Goal: Task Accomplishment & Management: Complete application form

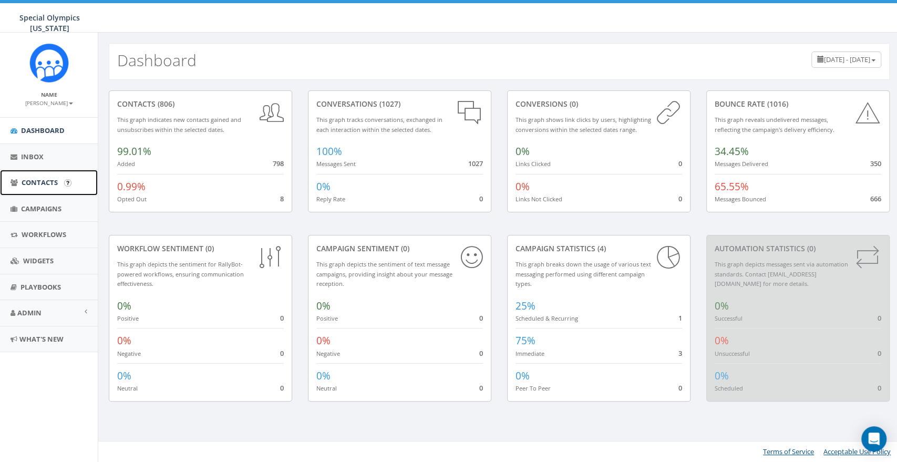
click at [40, 189] on link "Contacts" at bounding box center [49, 183] width 98 height 26
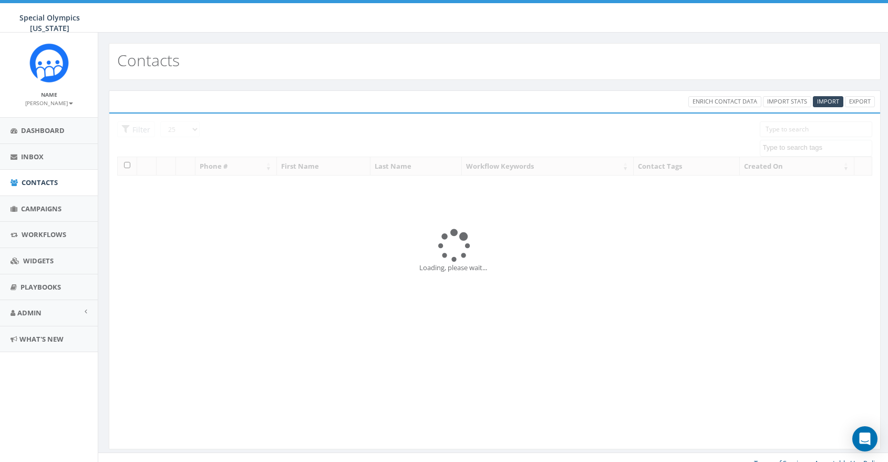
select select
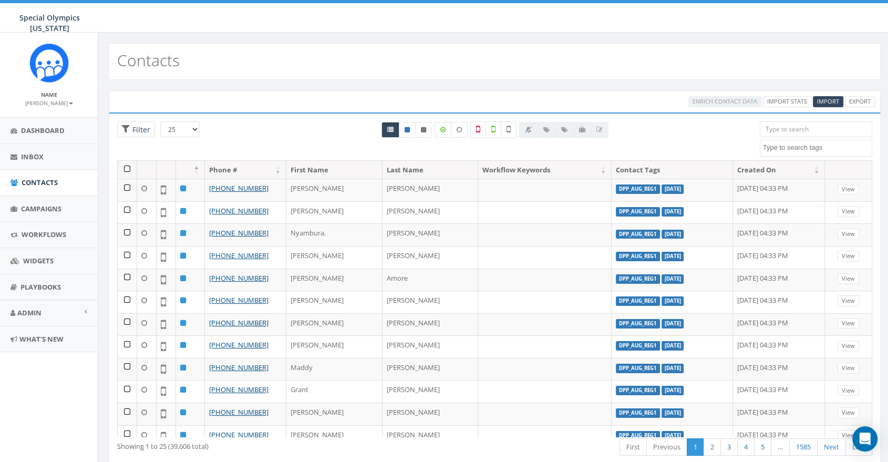
click at [801, 152] on span at bounding box center [816, 148] width 113 height 17
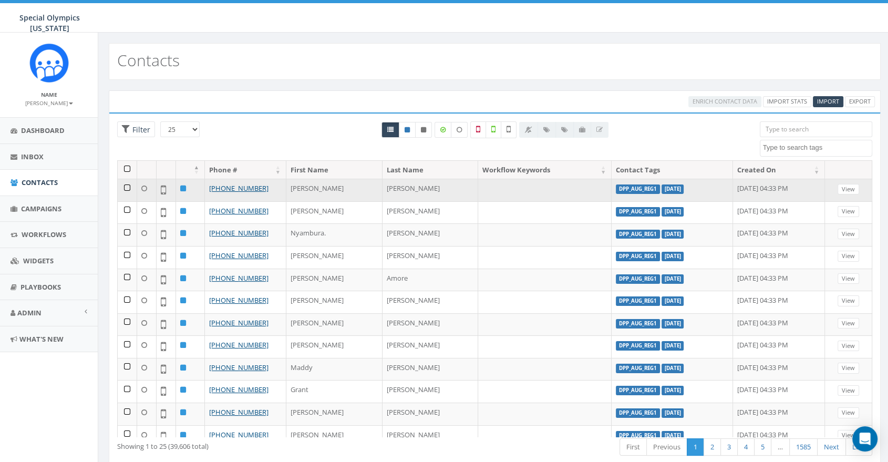
click at [616, 187] on label "DPP_Aug_Reg1" at bounding box center [638, 188] width 44 height 9
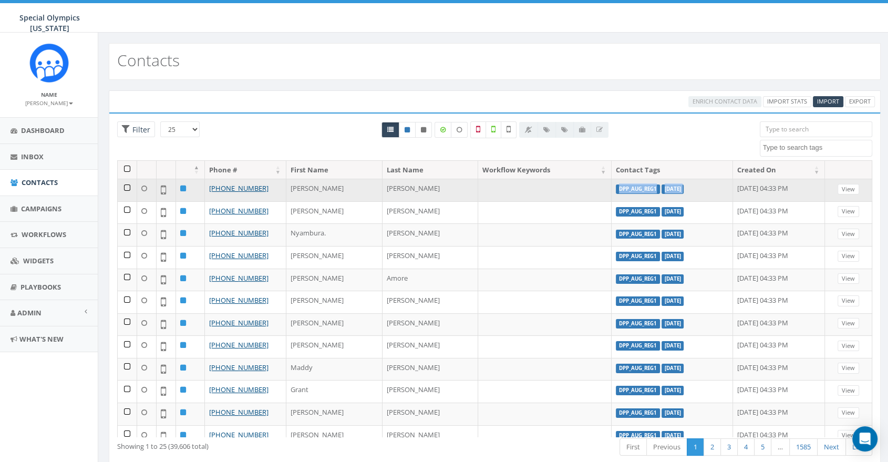
click at [616, 187] on label "DPP_Aug_Reg1" at bounding box center [638, 188] width 44 height 9
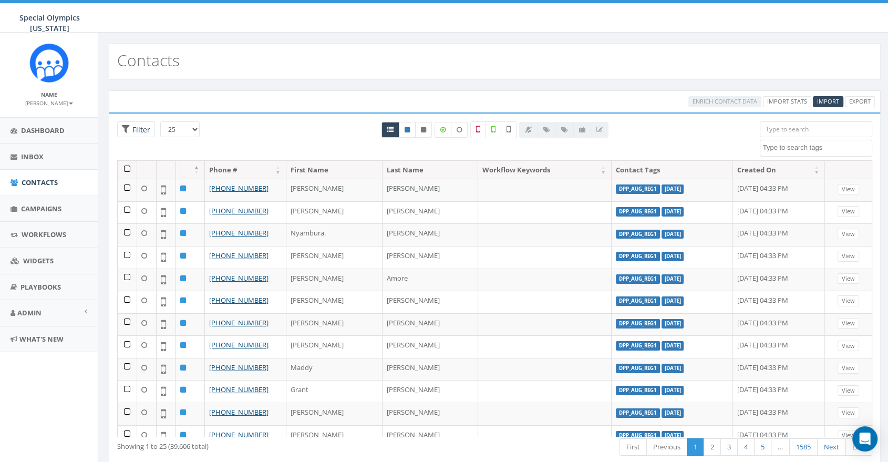
click at [633, 133] on div at bounding box center [495, 140] width 514 height 39
click at [42, 154] on span "Inbox" at bounding box center [32, 156] width 23 height 9
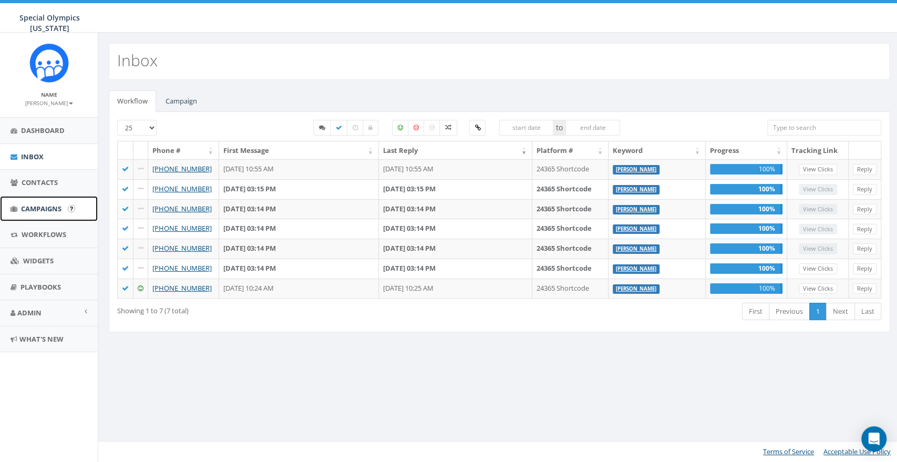
click at [31, 210] on span "Campaigns" at bounding box center [41, 208] width 40 height 9
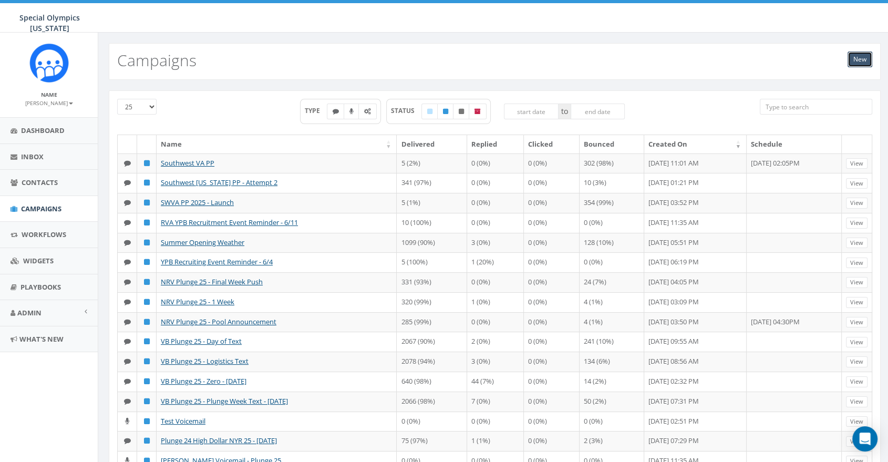
click at [853, 60] on link "New" at bounding box center [859, 59] width 25 height 16
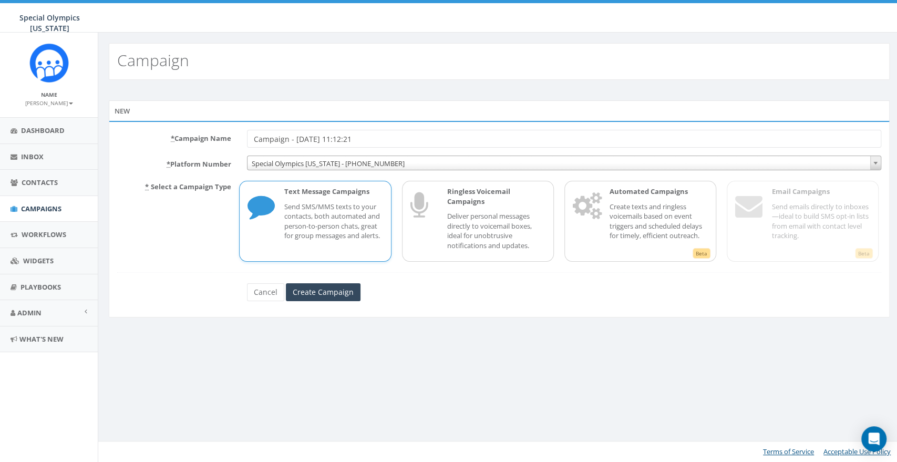
click at [320, 218] on p "Send SMS/MMS texts to your contacts, both automated and person-to-person chats,…" at bounding box center [333, 221] width 98 height 39
drag, startPoint x: 381, startPoint y: 134, endPoint x: 253, endPoint y: 139, distance: 128.3
click at [253, 139] on input "Campaign - 09/08/2025, 11:12:21" at bounding box center [564, 139] width 634 height 18
type input "Dulles Plane Pull 9-8-25 push"
click at [348, 298] on input "Create Campaign" at bounding box center [323, 292] width 75 height 18
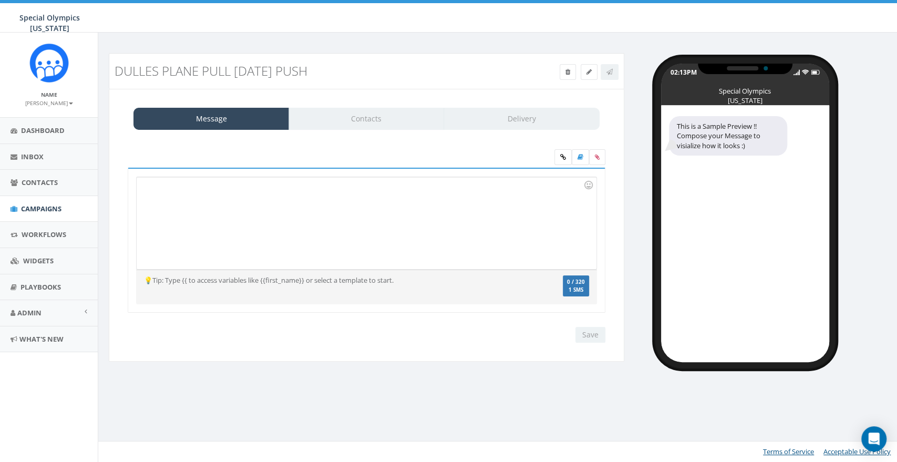
click at [410, 244] on div at bounding box center [366, 223] width 459 height 92
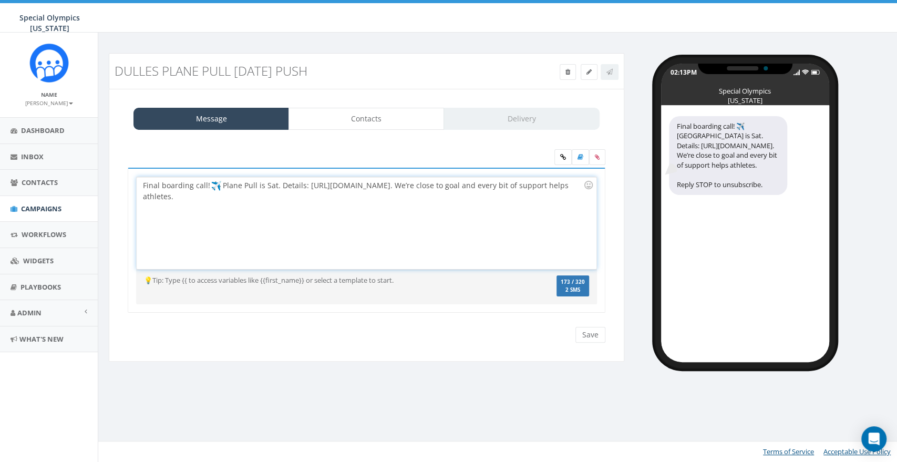
click at [354, 326] on div "This message will be sent as MMS." at bounding box center [366, 326] width 493 height 1
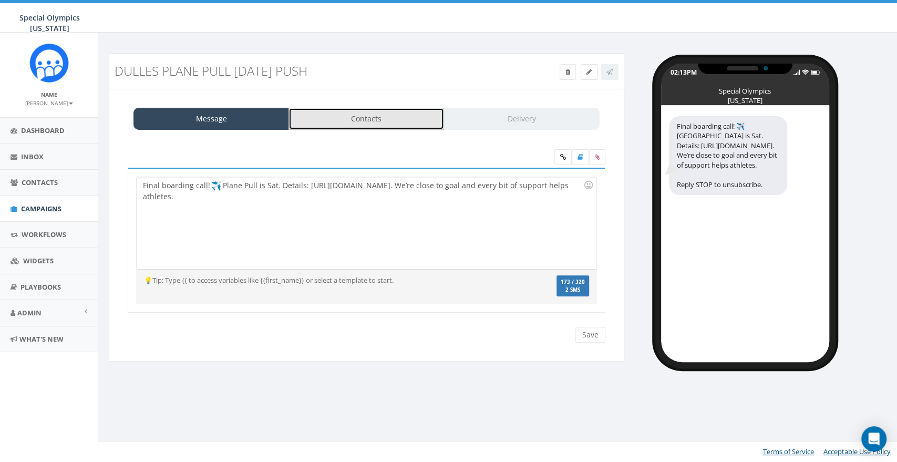
click at [358, 120] on link "Contacts" at bounding box center [366, 119] width 156 height 22
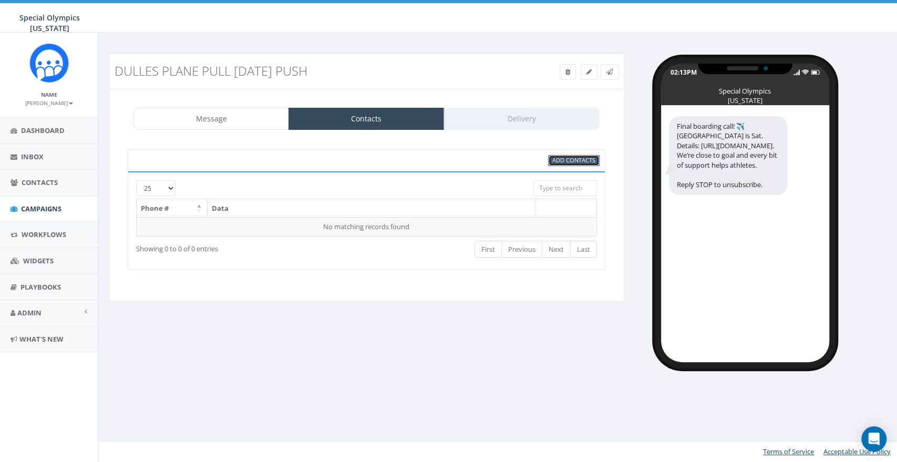
click at [563, 161] on span "Add Contacts" at bounding box center [573, 160] width 43 height 8
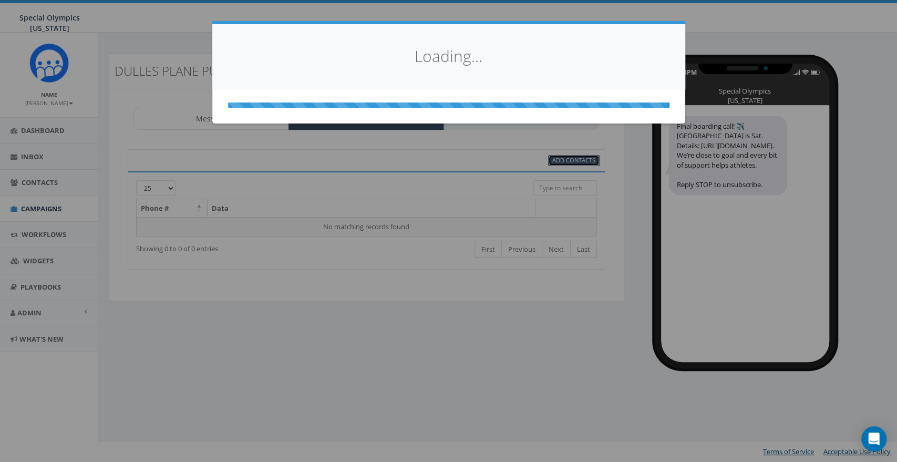
select select
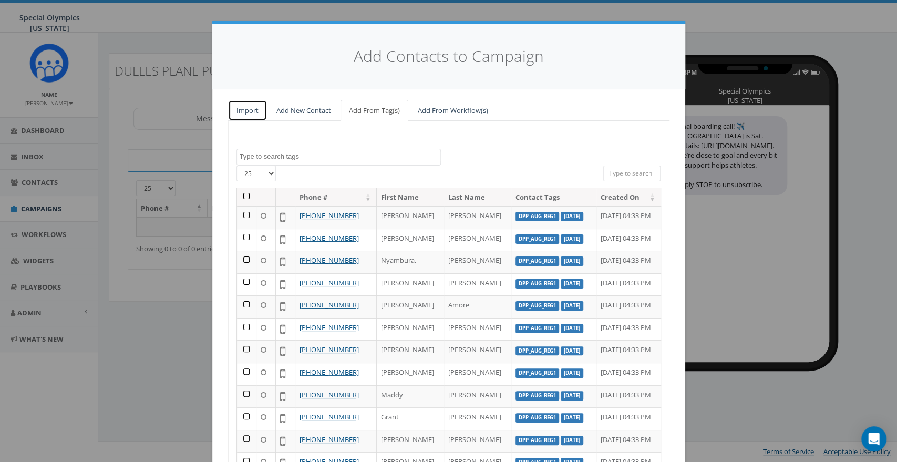
click at [247, 112] on link "Import" at bounding box center [247, 111] width 39 height 22
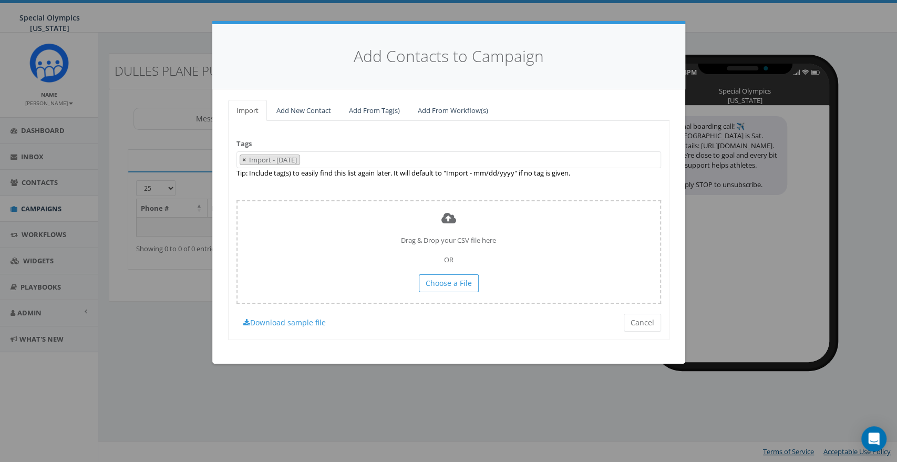
click at [242, 161] on span "×" at bounding box center [244, 159] width 4 height 9
select select
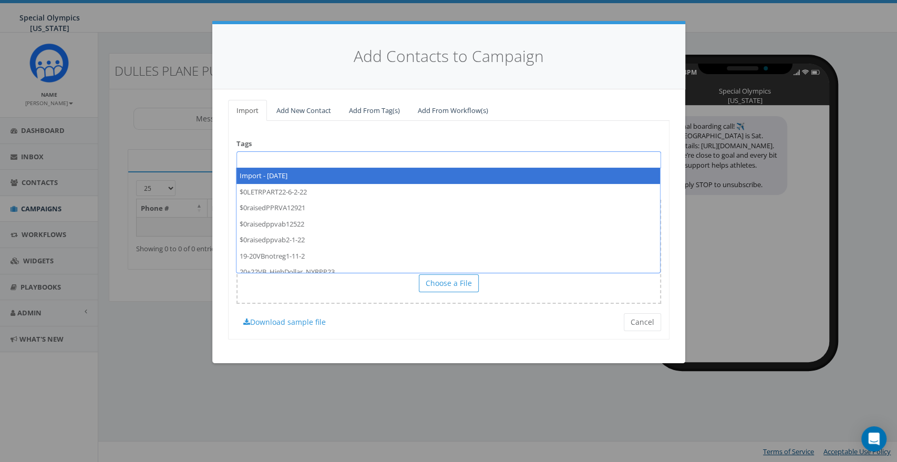
click at [455, 136] on div "Tags Import - 09/08/2025 $0LETRPART22-6-2-22 $0raisedPPRVA12921 $0raisedppvab12…" at bounding box center [448, 230] width 441 height 219
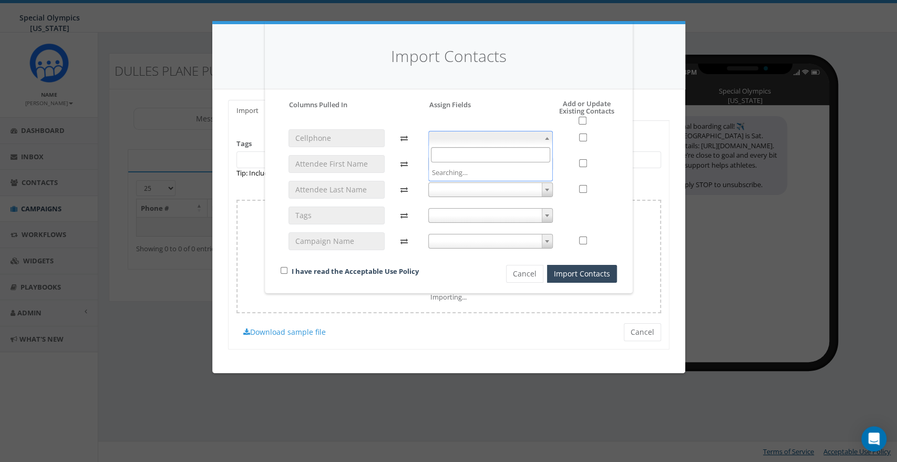
click at [544, 136] on span at bounding box center [547, 138] width 11 height 14
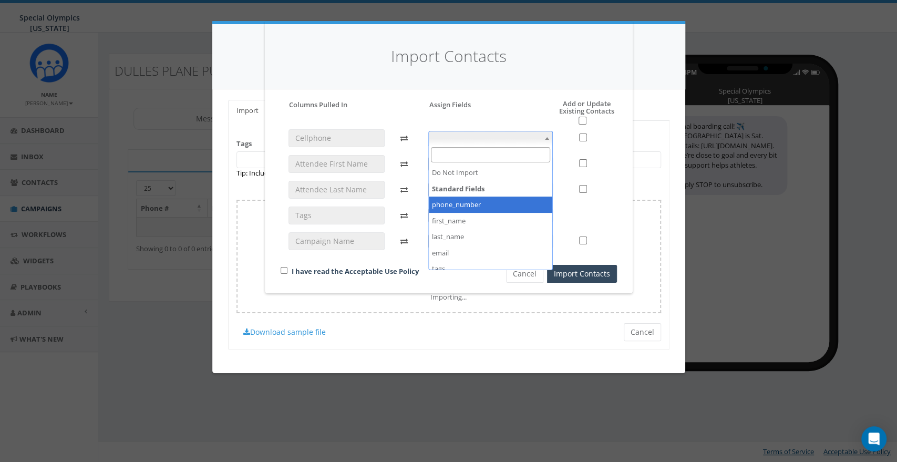
select select "phone_number"
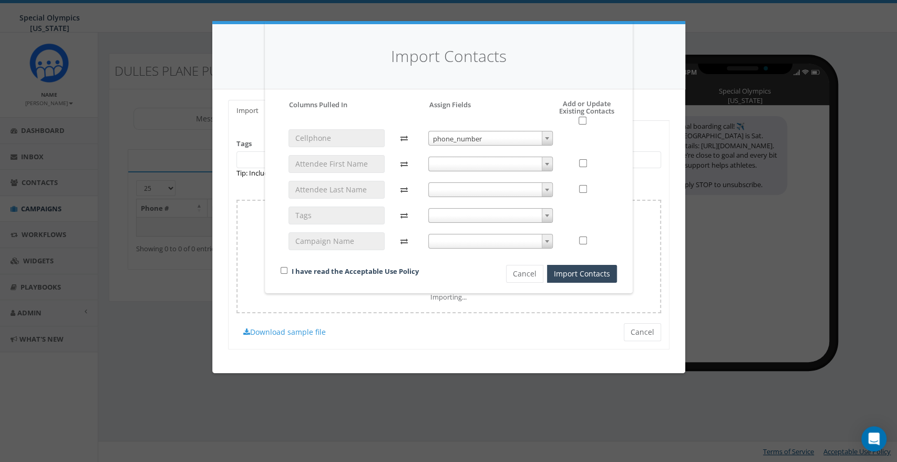
click at [542, 163] on span at bounding box center [547, 164] width 11 height 14
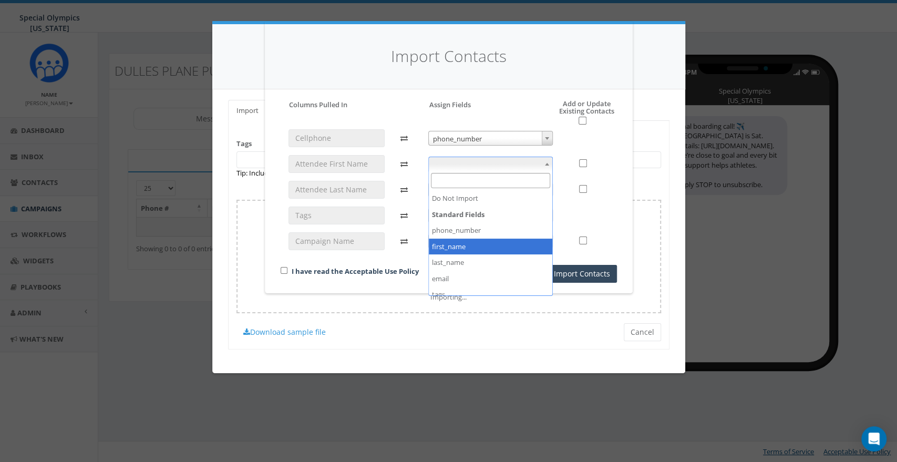
select select "first_name"
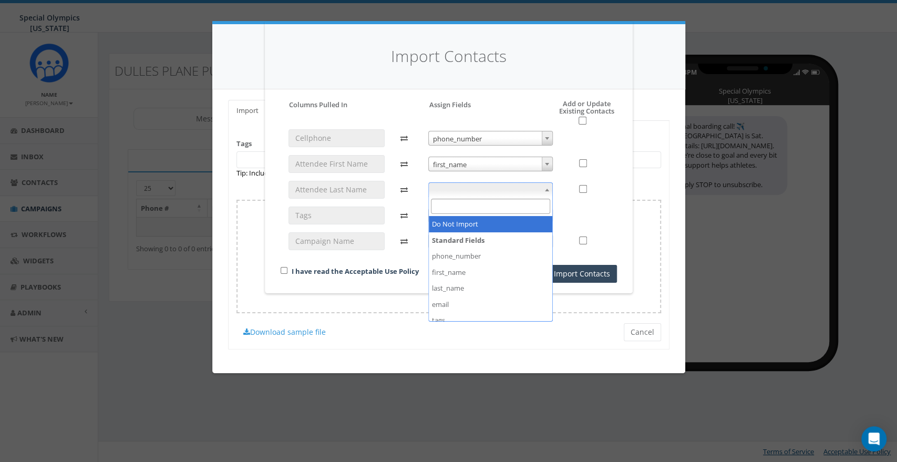
click at [543, 190] on span at bounding box center [547, 190] width 11 height 14
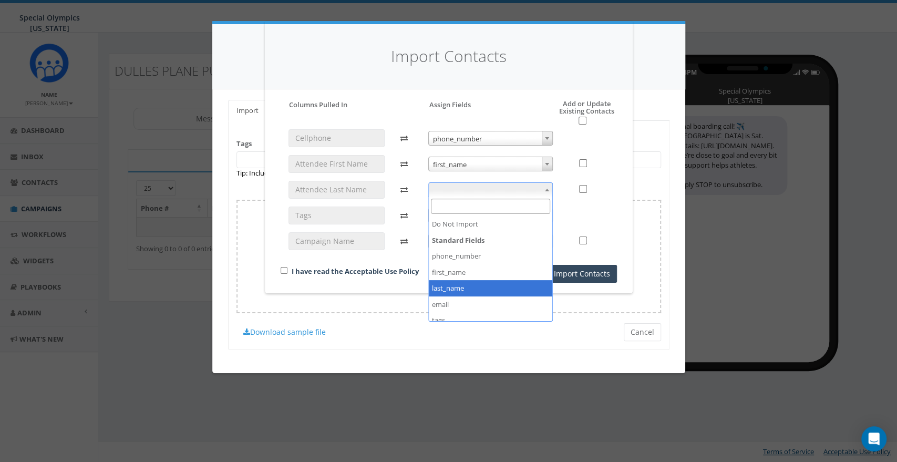
select select "last_name"
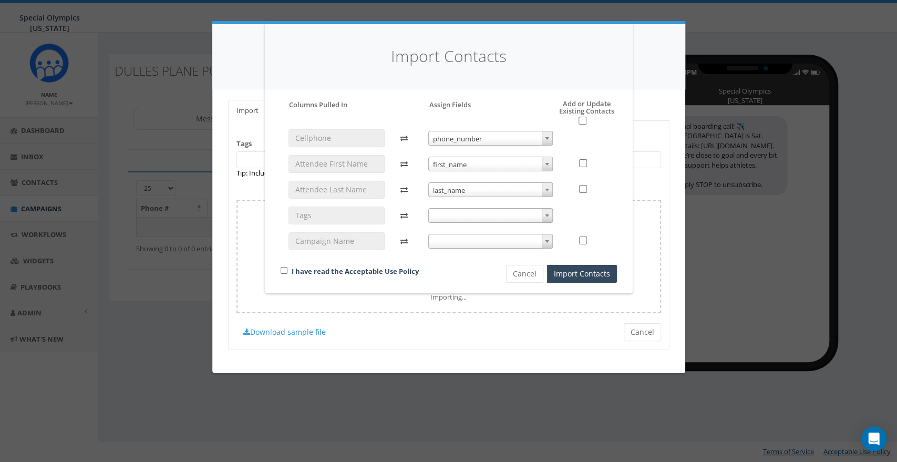
click at [546, 214] on b at bounding box center [547, 215] width 4 height 3
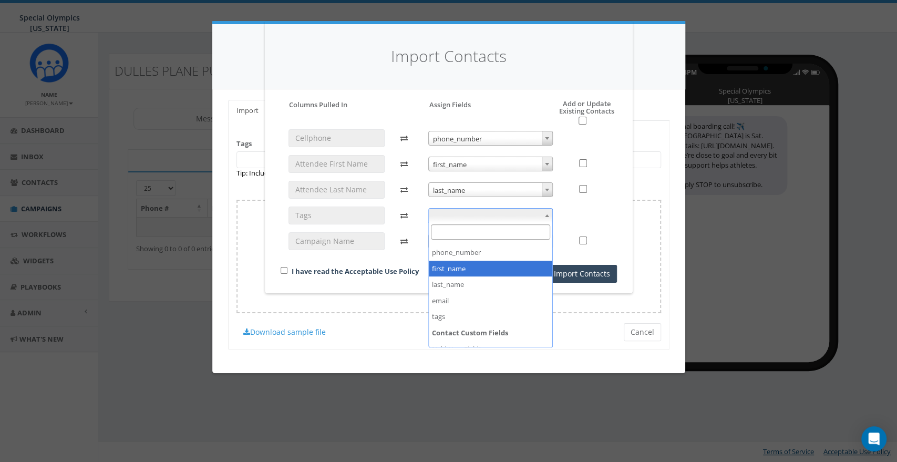
scroll to position [39, 0]
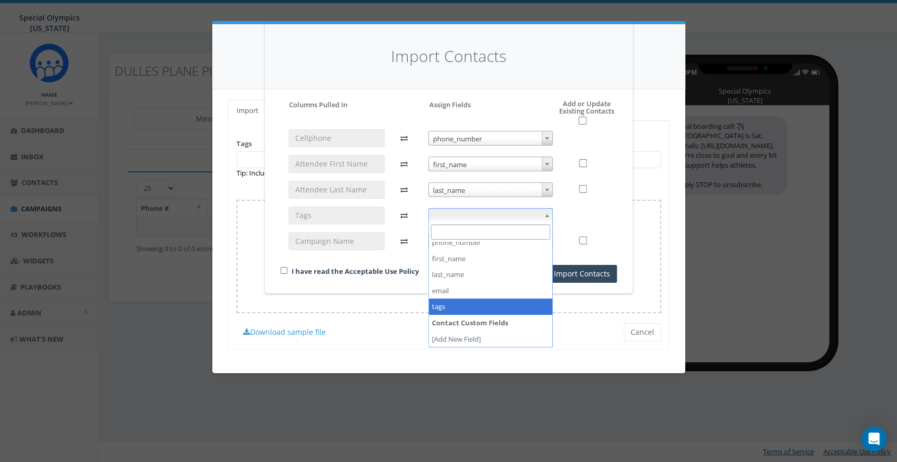
select select "tags"
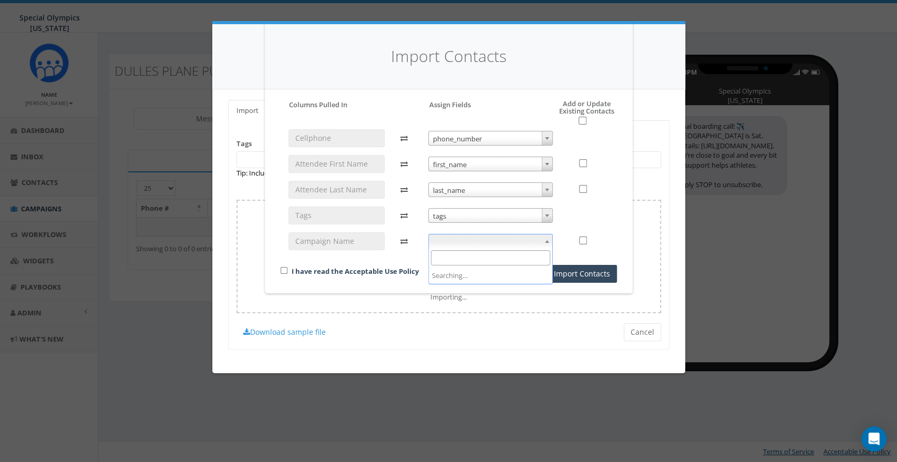
click at [544, 240] on span at bounding box center [547, 241] width 11 height 14
select select "do_not_import_this_field"
click at [282, 273] on input "checkbox" at bounding box center [284, 270] width 7 height 7
checkbox input "true"
click at [565, 270] on button "Import Contacts" at bounding box center [582, 274] width 70 height 18
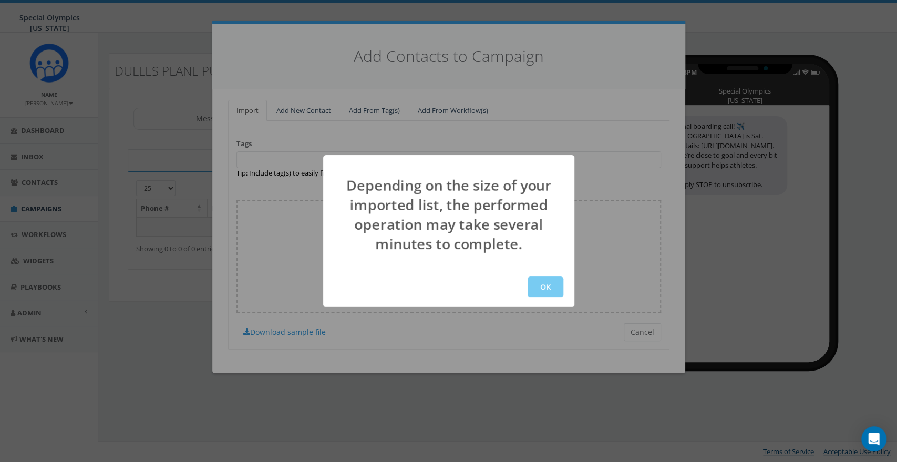
click at [538, 283] on button "OK" at bounding box center [545, 286] width 36 height 21
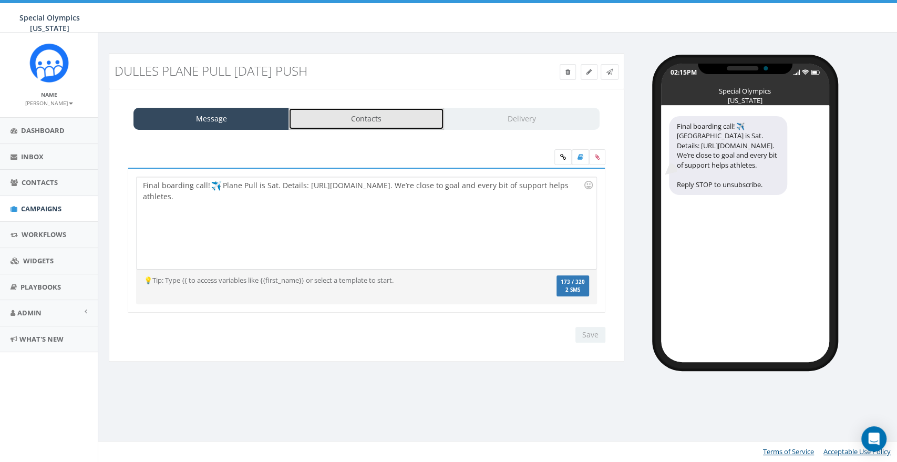
click at [355, 118] on link "Contacts" at bounding box center [366, 119] width 156 height 22
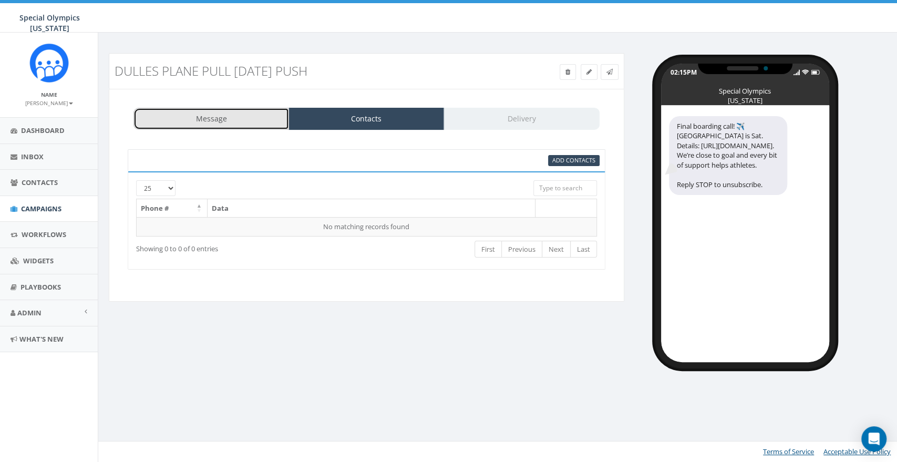
click at [189, 120] on link "Message" at bounding box center [211, 119] width 156 height 22
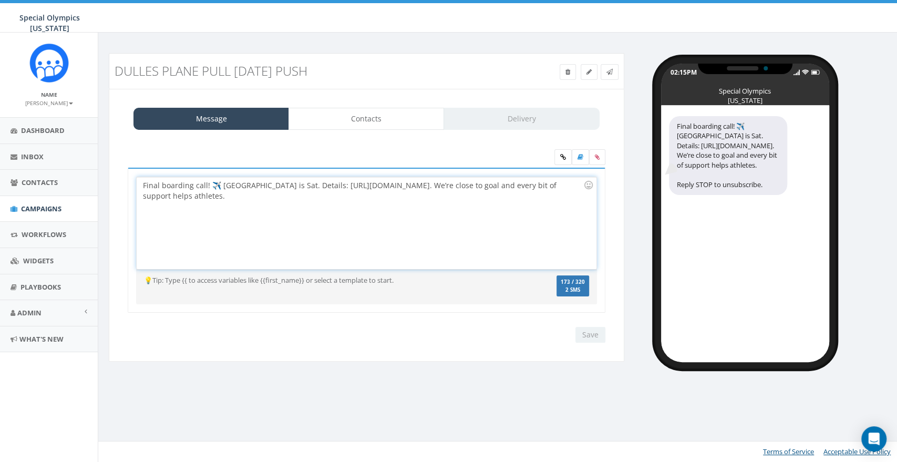
click at [362, 222] on div "Final boarding call! ✈️ Plane Pull is Sat. Details: https://tinyurl.com/PPullDe…" at bounding box center [366, 223] width 459 height 92
click at [580, 334] on div "Save Next" at bounding box center [587, 335] width 35 height 16
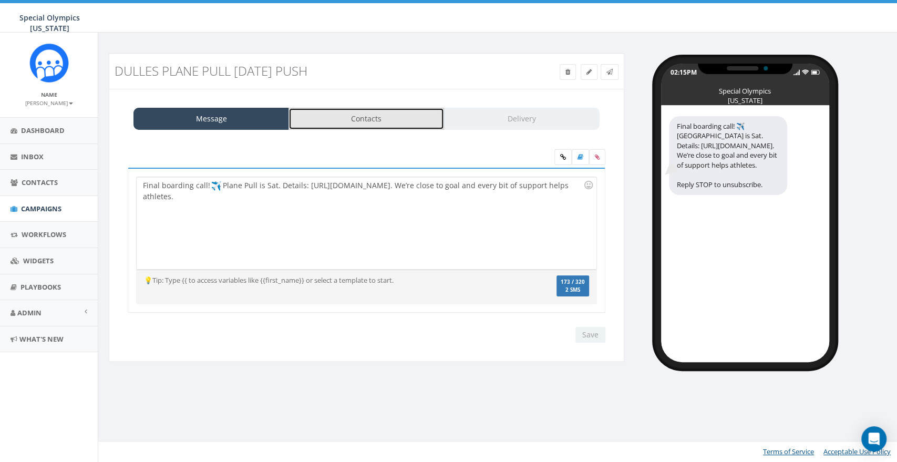
click at [392, 114] on link "Contacts" at bounding box center [366, 119] width 156 height 22
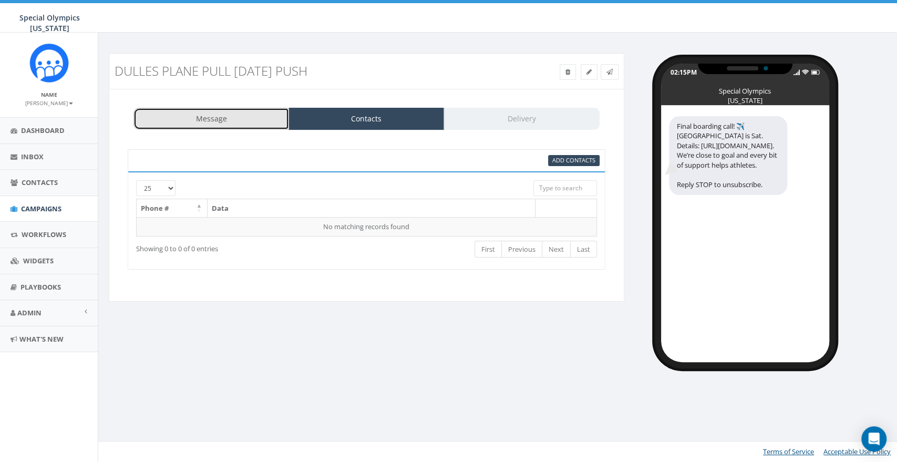
click at [241, 117] on link "Message" at bounding box center [211, 119] width 156 height 22
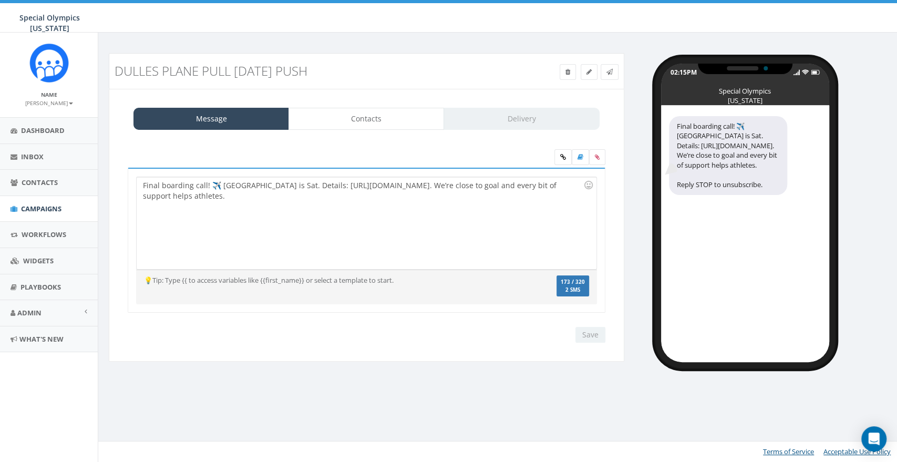
click at [315, 232] on div "Final boarding call! ✈️ Plane Pull is Sat. Details: https://tinyurl.com/PPullDe…" at bounding box center [366, 223] width 459 height 92
click at [684, 237] on div "Final boarding call! ✈️ Plane Pull is Sat. Details: https://tinyurl.com/PPullDe…" at bounding box center [745, 234] width 168 height 256
click at [593, 334] on div "Save Next" at bounding box center [587, 335] width 35 height 16
click at [395, 128] on link "Contacts" at bounding box center [366, 119] width 156 height 22
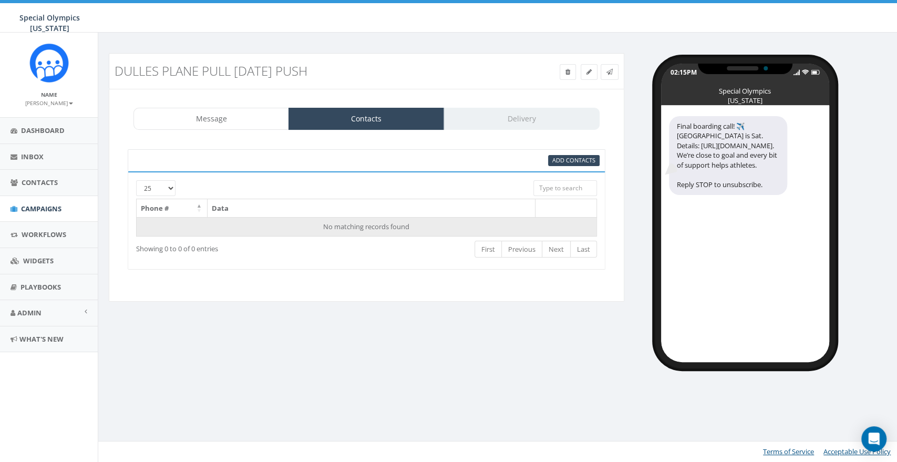
click at [344, 225] on td "No matching records found" at bounding box center [367, 226] width 460 height 19
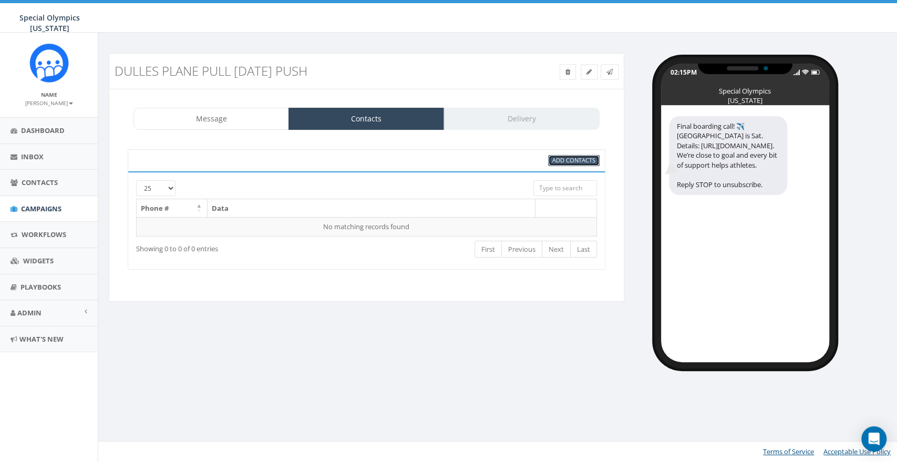
click at [563, 158] on span "Add Contacts" at bounding box center [573, 160] width 43 height 8
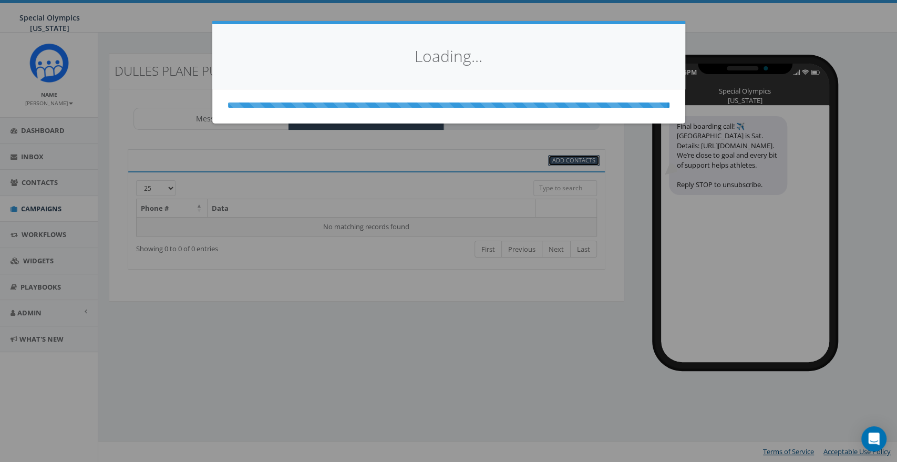
select select
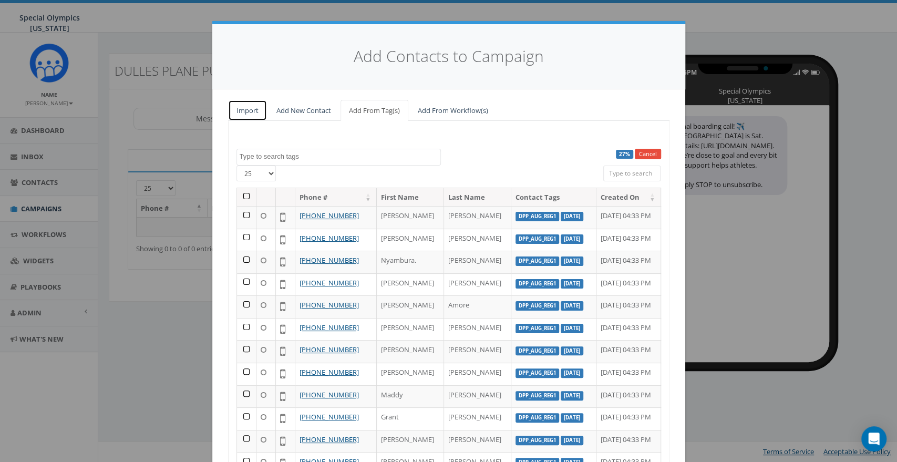
click at [248, 110] on link "Import" at bounding box center [247, 111] width 39 height 22
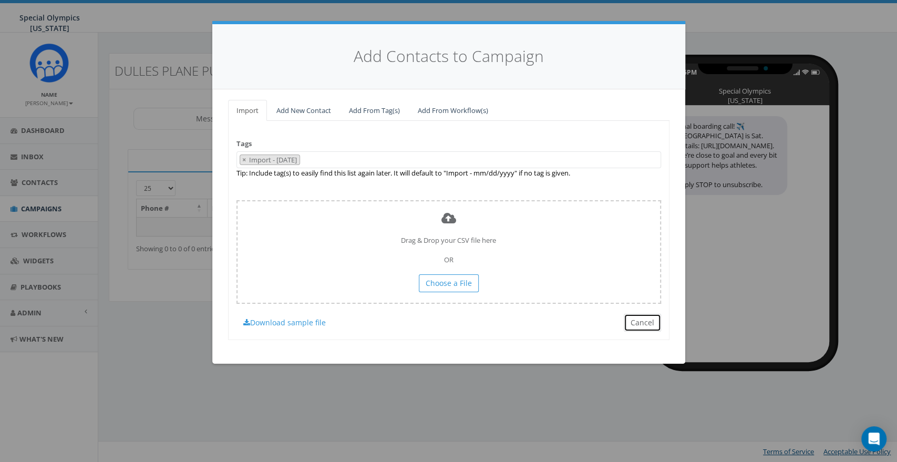
click at [647, 325] on button "Cancel" at bounding box center [642, 323] width 37 height 18
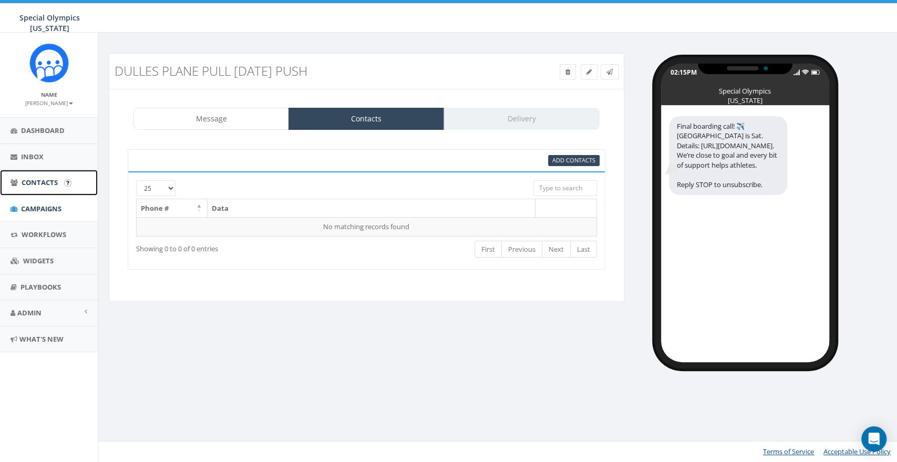
click at [46, 181] on span "Contacts" at bounding box center [40, 182] width 36 height 9
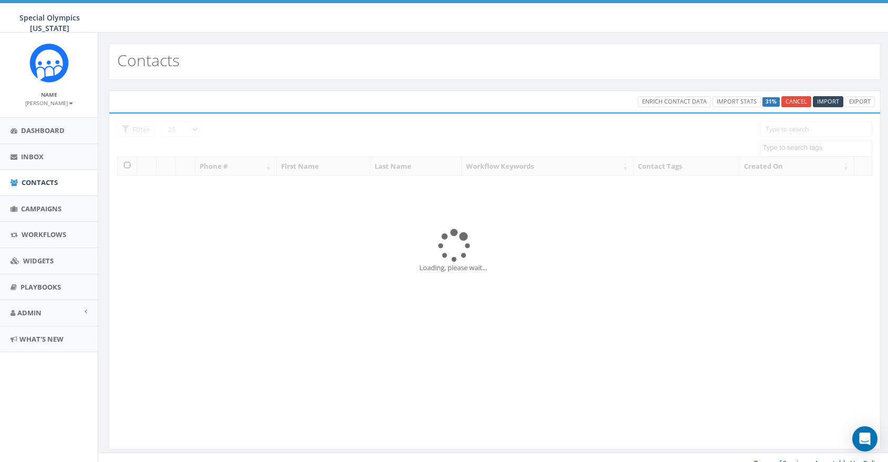
select select
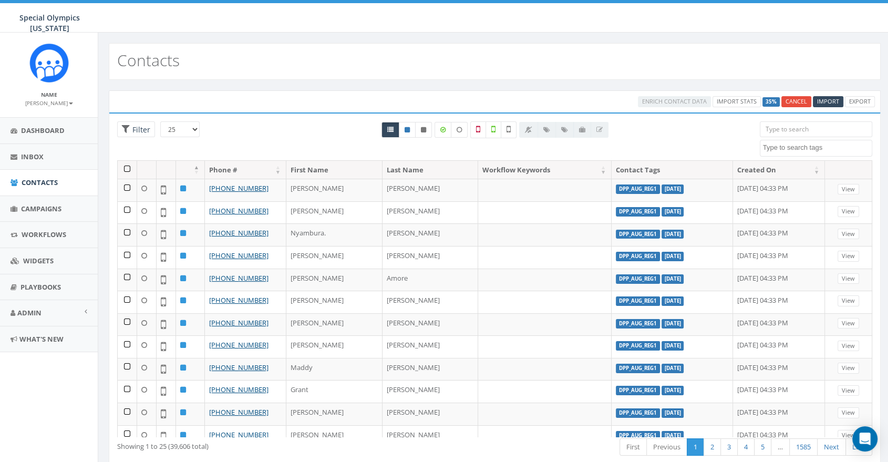
click at [765, 148] on textarea "Search" at bounding box center [817, 147] width 109 height 9
type textarea "DPP-Se"
select select "DPP-Sept825- push"
click at [826, 133] on input "search" at bounding box center [816, 129] width 113 height 16
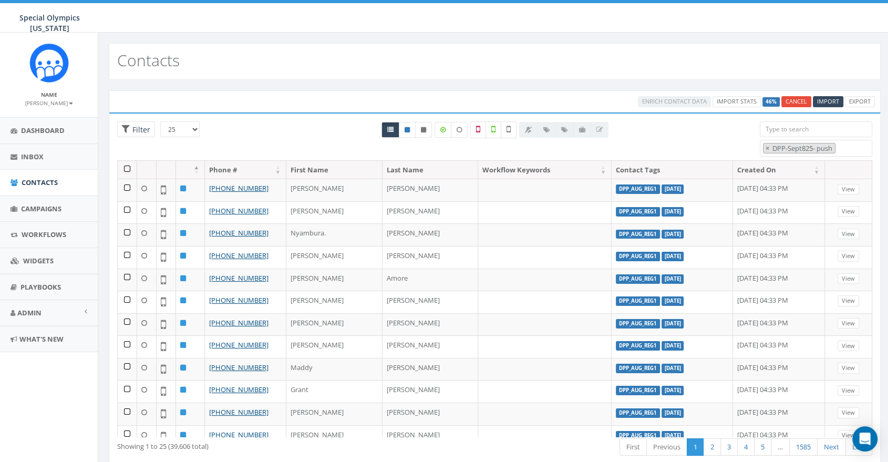
click at [854, 147] on span "× DPP-Sept825- push" at bounding box center [816, 148] width 113 height 17
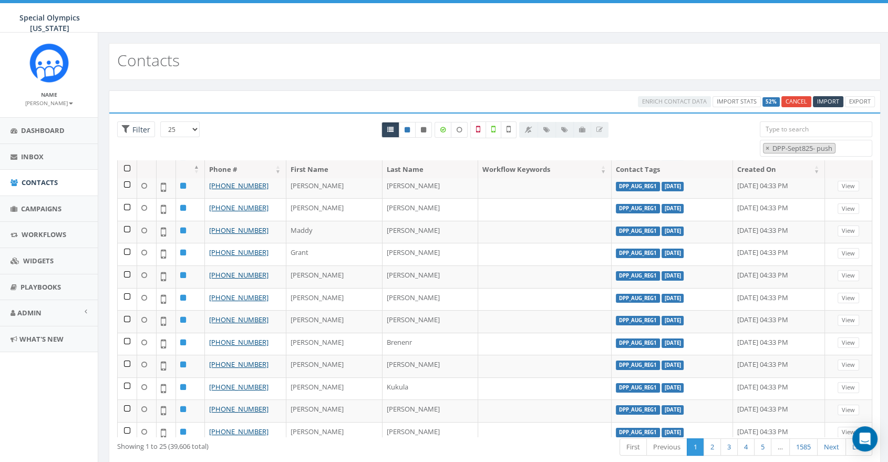
scroll to position [0, 0]
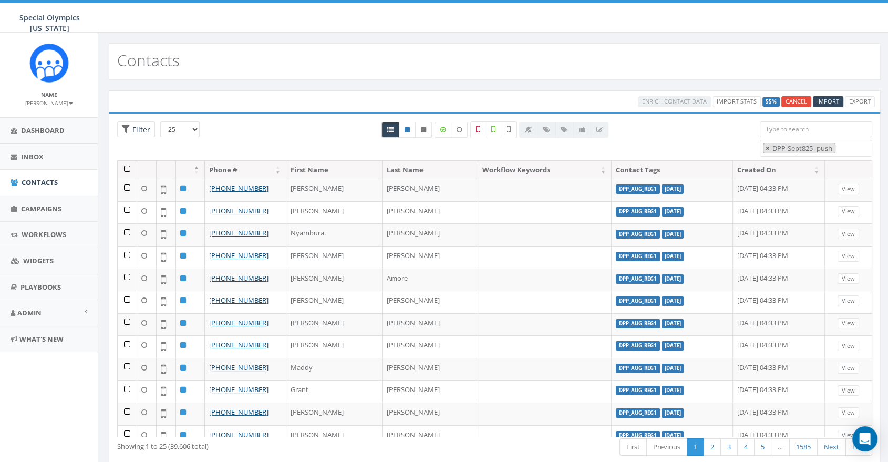
click at [768, 148] on span "×" at bounding box center [767, 147] width 4 height 9
select select
click at [698, 124] on div "All 0 contact(s) on current page All 39606 contact(s) filtered" at bounding box center [495, 140] width 514 height 39
click at [41, 205] on span "Campaigns" at bounding box center [41, 208] width 40 height 9
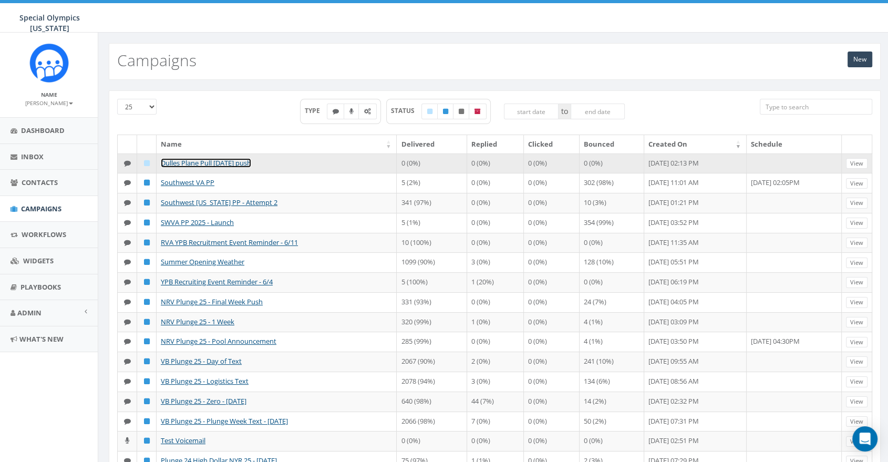
click at [222, 161] on link "Dulles Plane Pull [DATE] push" at bounding box center [206, 162] width 90 height 9
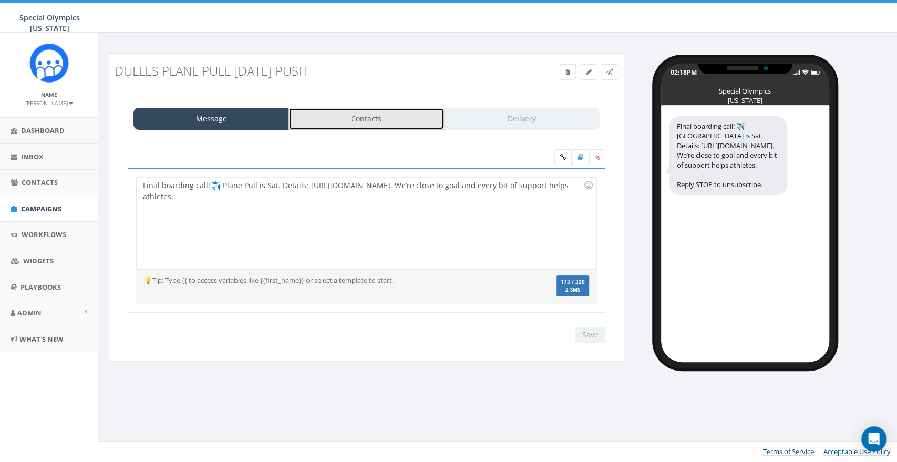
click at [338, 125] on link "Contacts" at bounding box center [366, 119] width 156 height 22
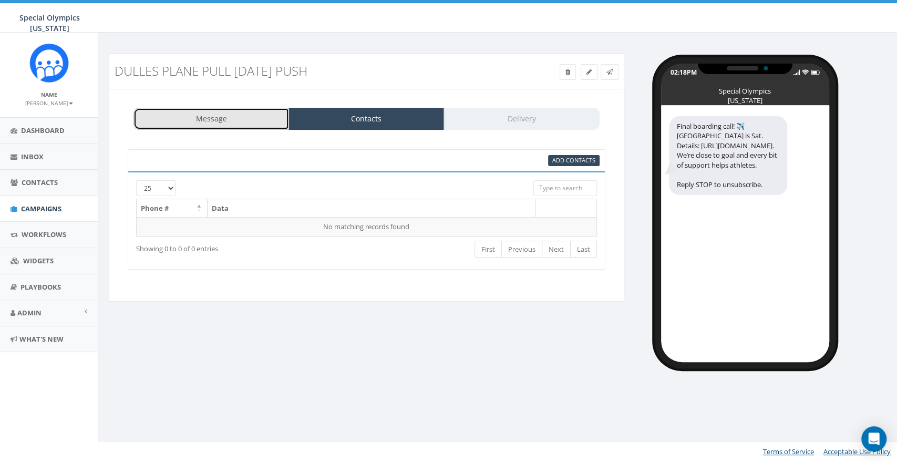
click at [235, 115] on link "Message" at bounding box center [211, 119] width 156 height 22
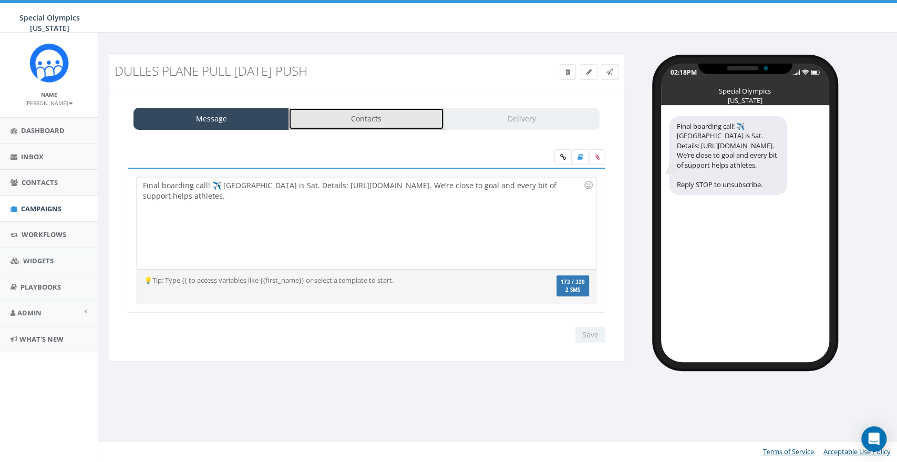
click at [336, 116] on link "Contacts" at bounding box center [366, 119] width 156 height 22
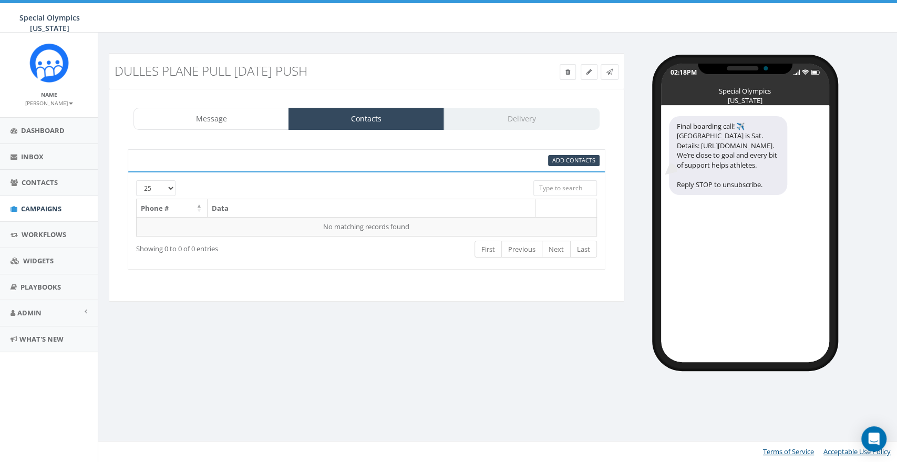
click at [551, 185] on input "search" at bounding box center [565, 188] width 64 height 16
type input "DPP"
click at [27, 310] on span "Admin" at bounding box center [29, 312] width 24 height 9
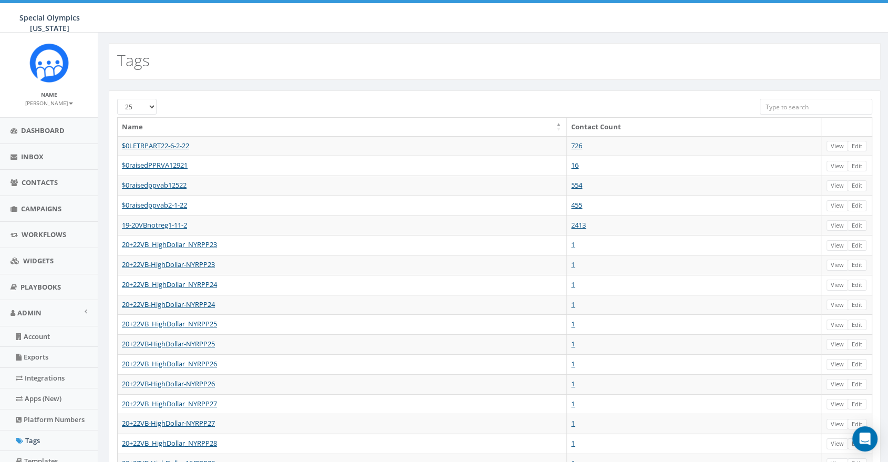
click at [790, 103] on input "search" at bounding box center [816, 107] width 113 height 16
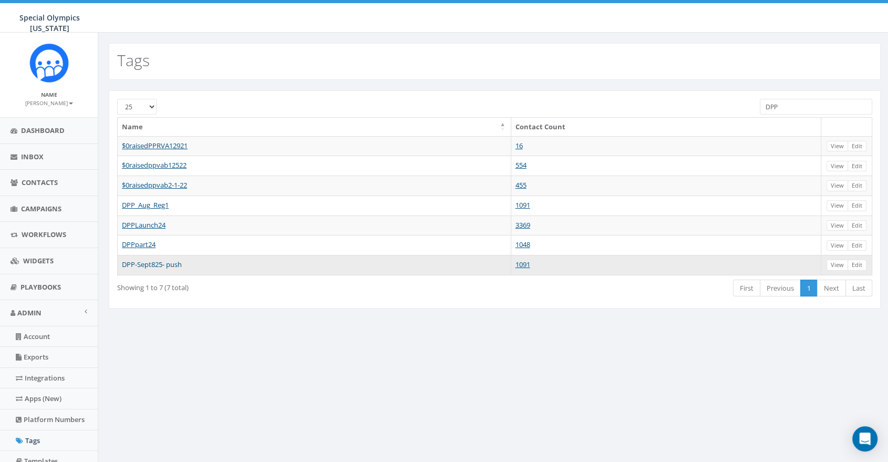
type input "DPP"
click at [170, 266] on link "DPP-Sept825- push" at bounding box center [152, 264] width 60 height 9
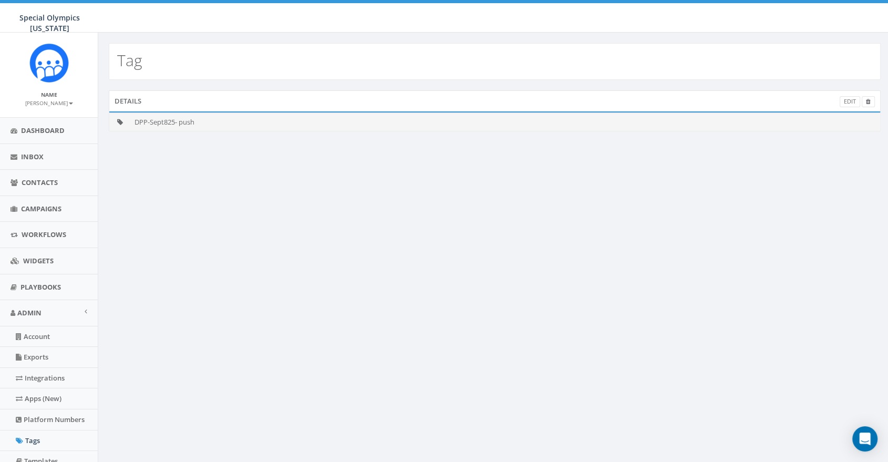
click at [120, 117] on td at bounding box center [119, 121] width 21 height 18
click at [125, 98] on div "Details Edit" at bounding box center [495, 100] width 772 height 21
click at [50, 205] on span "Campaigns" at bounding box center [41, 208] width 40 height 9
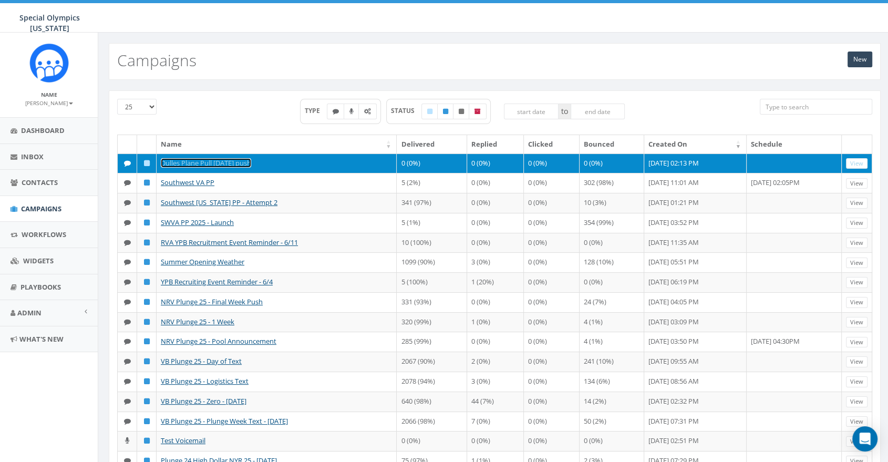
click at [211, 161] on link "Dulles Plane Pull [DATE] push" at bounding box center [206, 162] width 90 height 9
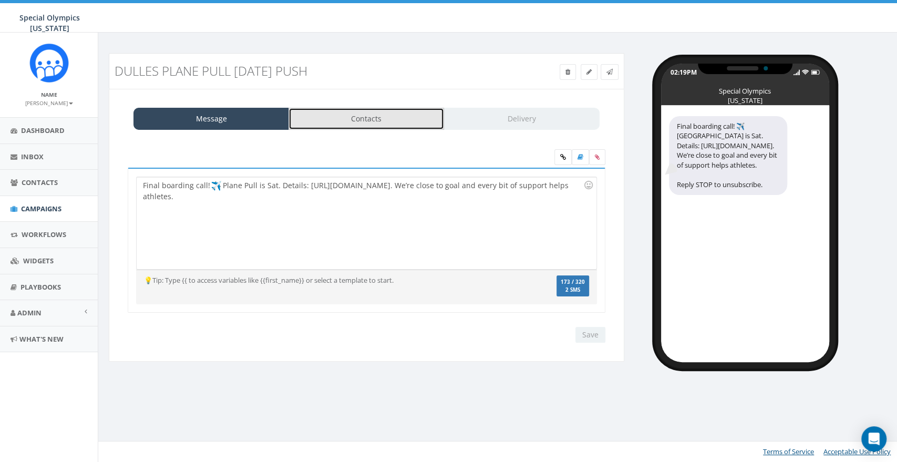
click at [329, 115] on link "Contacts" at bounding box center [366, 119] width 156 height 22
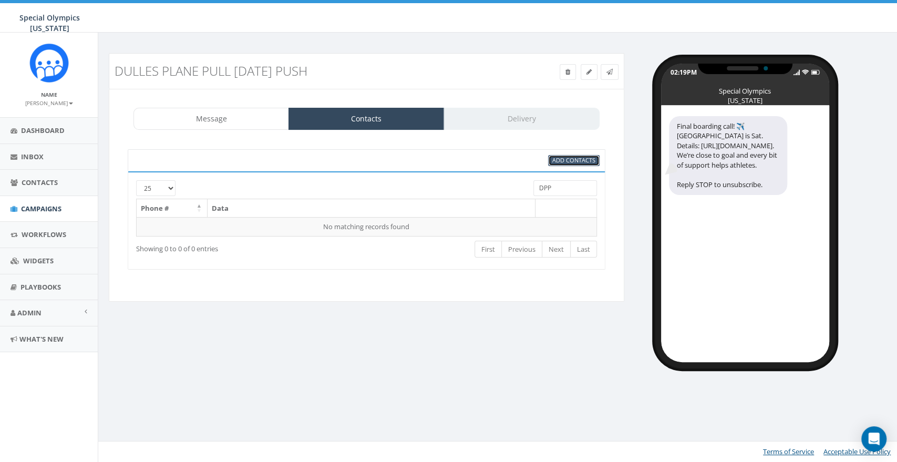
click at [556, 156] on span "Add Contacts" at bounding box center [573, 160] width 43 height 8
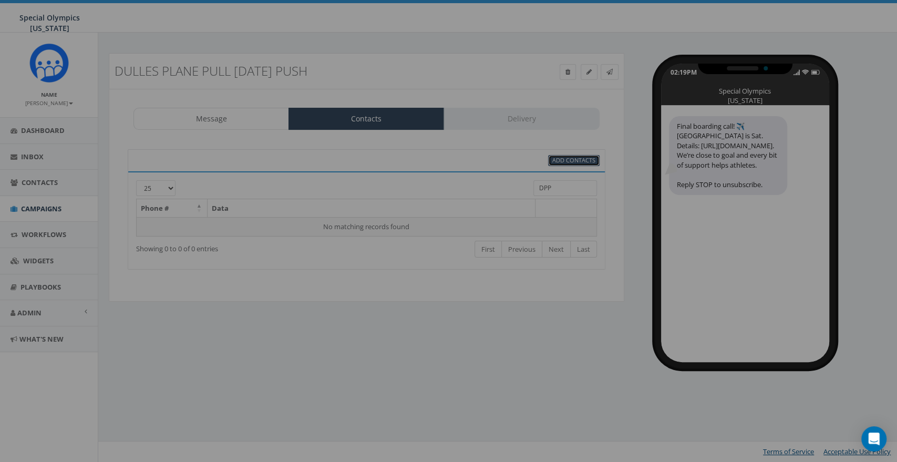
select select
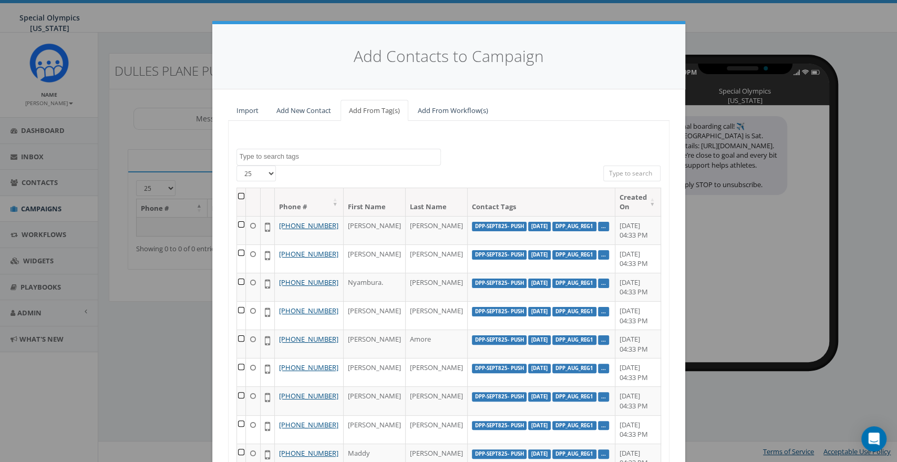
click at [315, 154] on textarea "Search" at bounding box center [340, 156] width 201 height 9
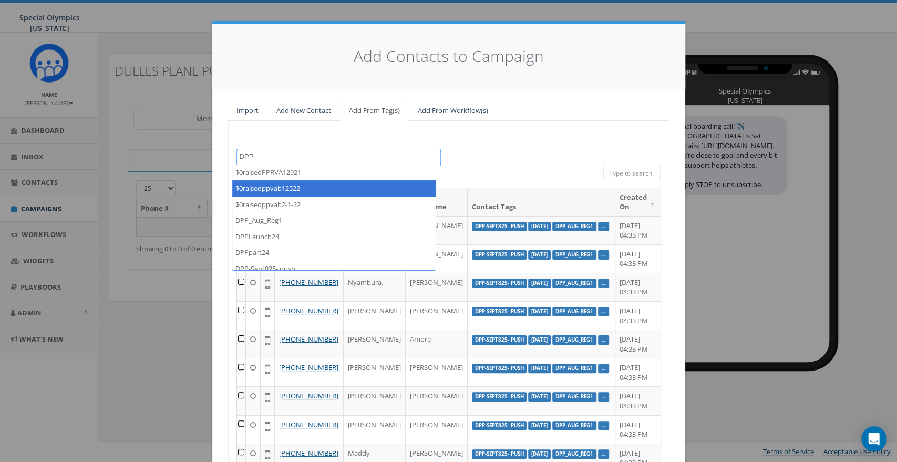
scroll to position [23, 0]
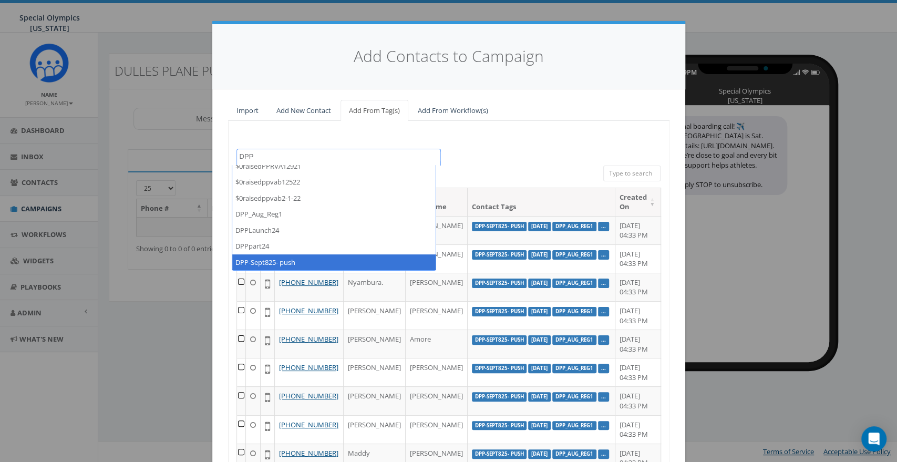
type textarea "DPP"
select select "DPP-Sept825- push"
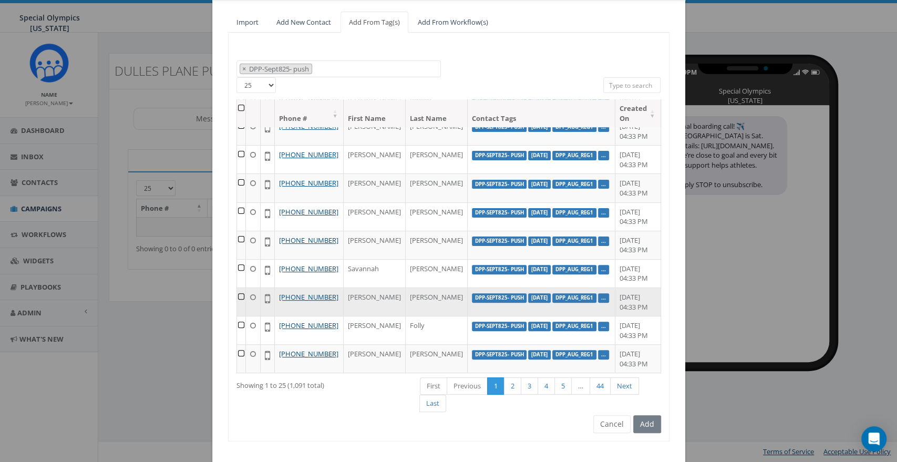
scroll to position [106, 0]
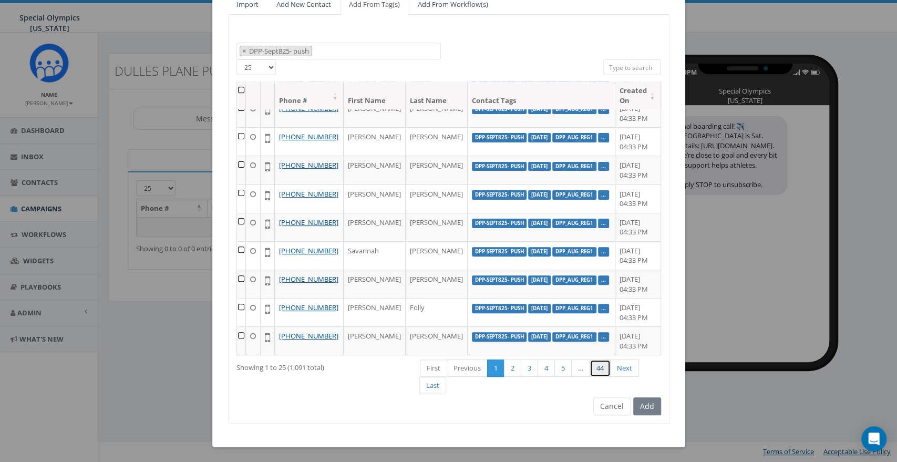
click at [602, 366] on link "44" at bounding box center [599, 367] width 21 height 17
click at [436, 386] on link "Last" at bounding box center [432, 385] width 27 height 17
click at [434, 385] on link "Last" at bounding box center [432, 385] width 27 height 17
click at [237, 87] on th at bounding box center [241, 95] width 9 height 28
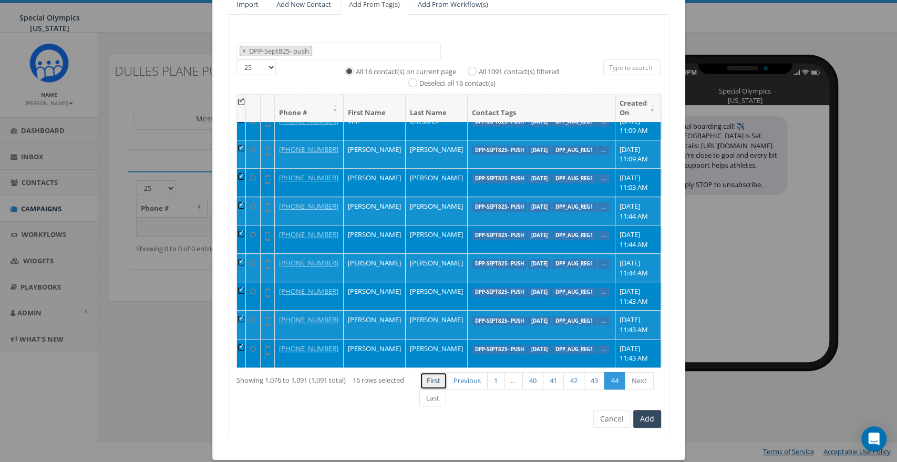
click at [428, 376] on link "First" at bounding box center [433, 380] width 27 height 17
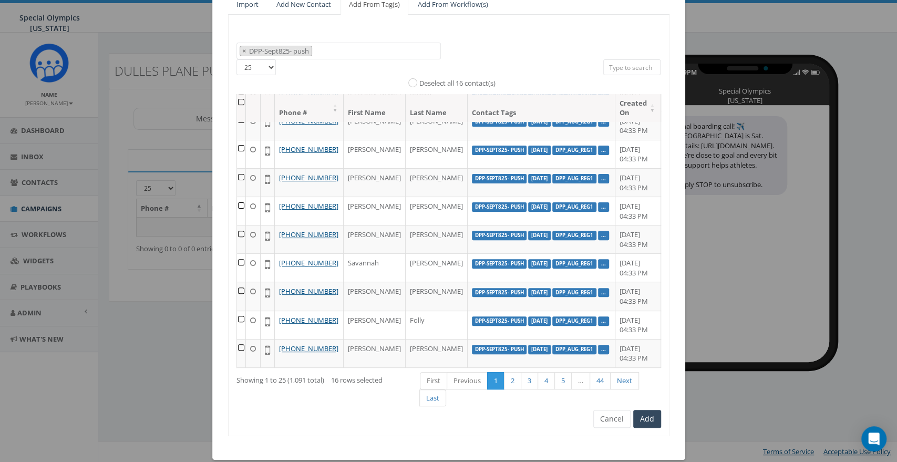
click at [242, 103] on th at bounding box center [241, 108] width 9 height 28
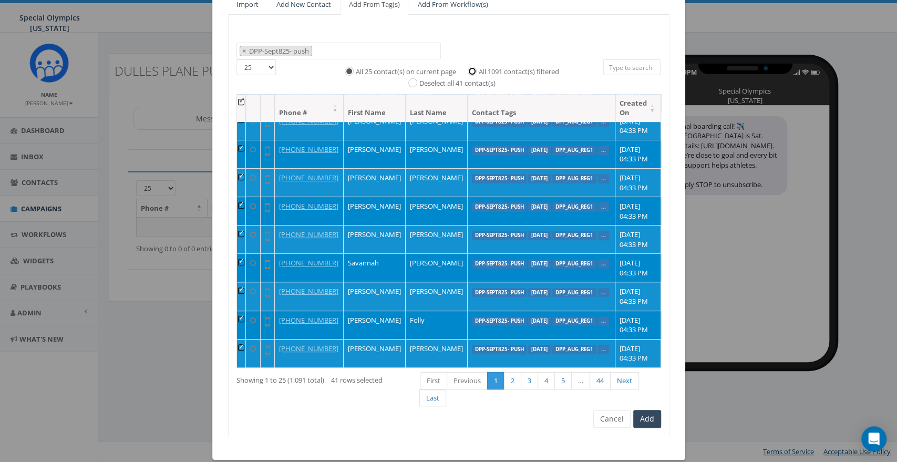
click at [471, 70] on input "All 1091 contact(s) filtered" at bounding box center [474, 70] width 7 height 7
click at [241, 102] on th at bounding box center [241, 108] width 9 height 28
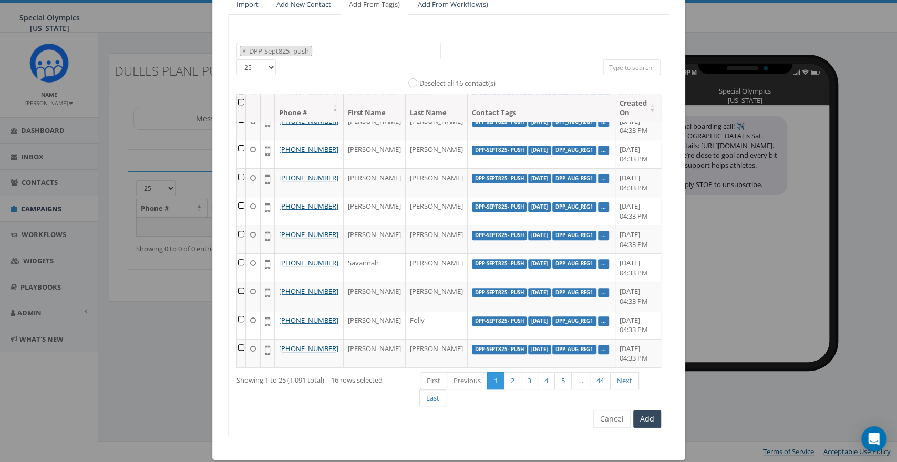
click at [237, 100] on th at bounding box center [241, 108] width 9 height 28
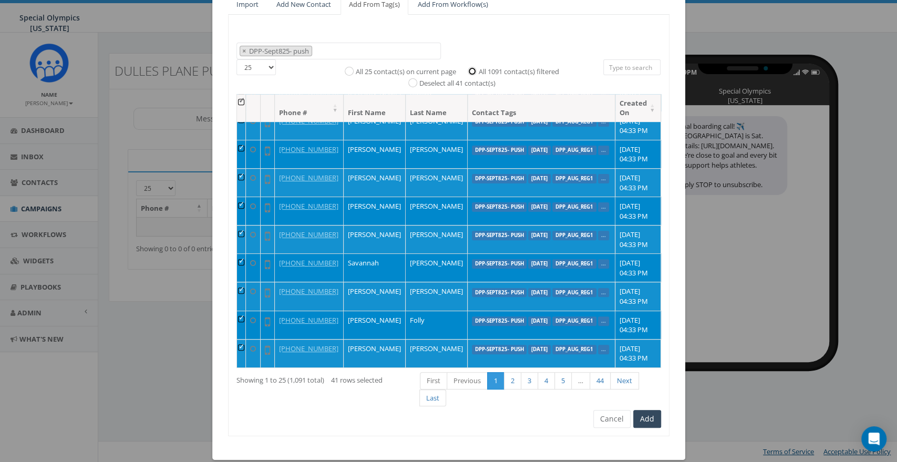
click at [471, 68] on input "All 1091 contact(s) filtered" at bounding box center [474, 70] width 7 height 7
radio input "true"
click at [648, 417] on button "Add" at bounding box center [647, 419] width 28 height 18
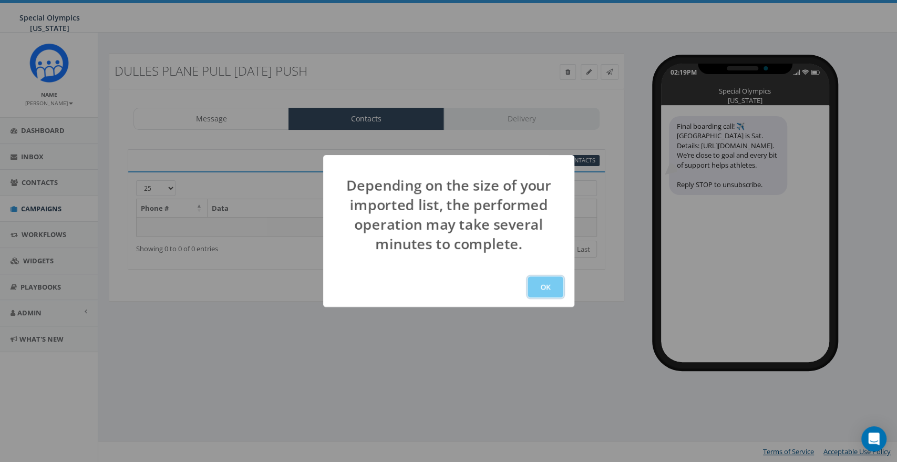
click at [537, 286] on button "OK" at bounding box center [545, 286] width 36 height 21
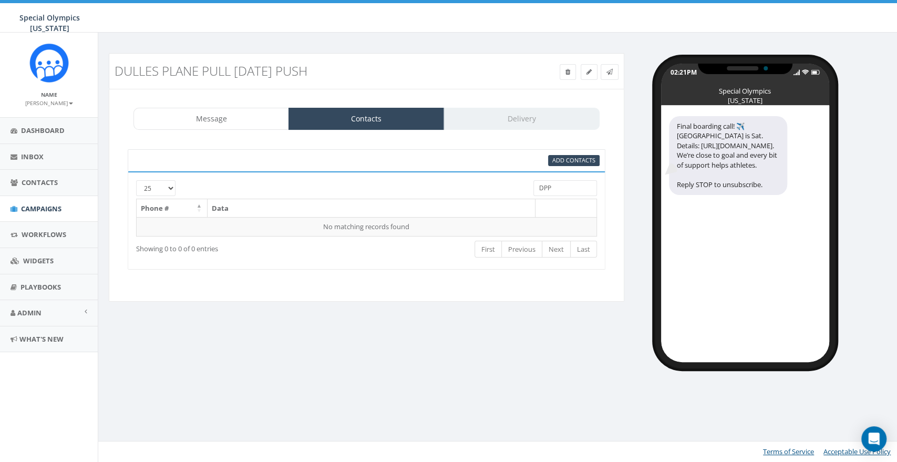
click at [422, 382] on div "Dulles Plane Pull [DATE] push Test Message Status: Message Contacts Delivery Fi…" at bounding box center [499, 247] width 802 height 429
click at [386, 271] on div "95% Add Contacts [PHONE_NUMBER] DPP Phone # Data No matching records found Load…" at bounding box center [366, 209] width 499 height 141
click at [303, 243] on div "Showing 0 to 0 of 0 entries" at bounding box center [227, 247] width 183 height 14
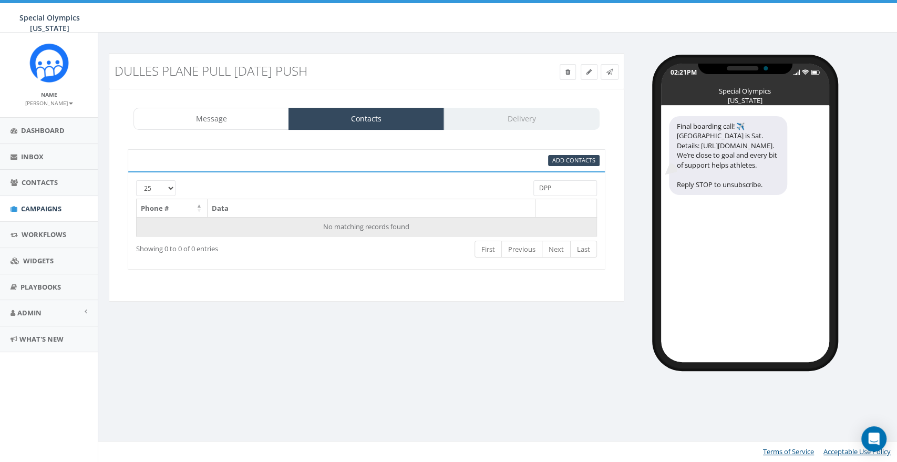
click at [381, 228] on td "No matching records found" at bounding box center [367, 226] width 460 height 19
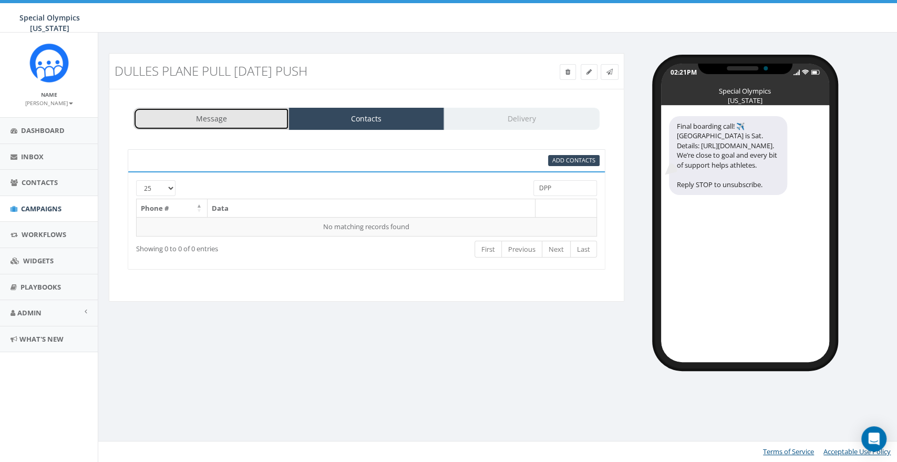
click at [246, 121] on link "Message" at bounding box center [211, 119] width 156 height 22
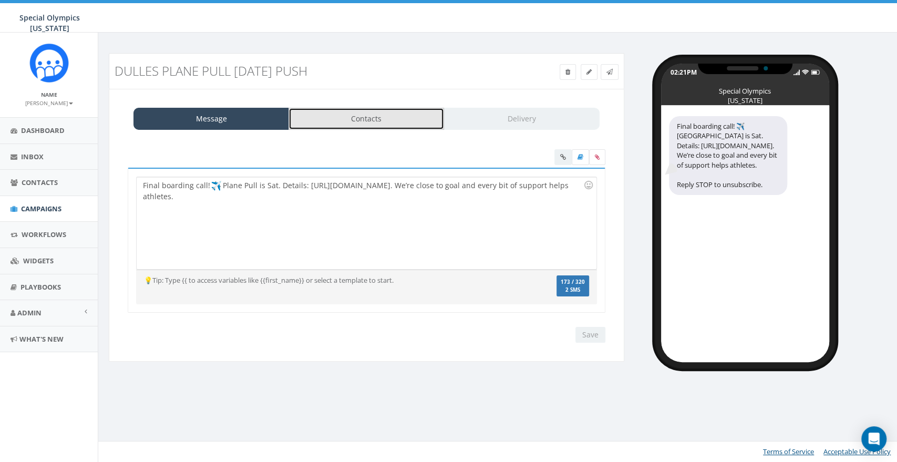
click at [333, 119] on link "Contacts" at bounding box center [366, 119] width 156 height 22
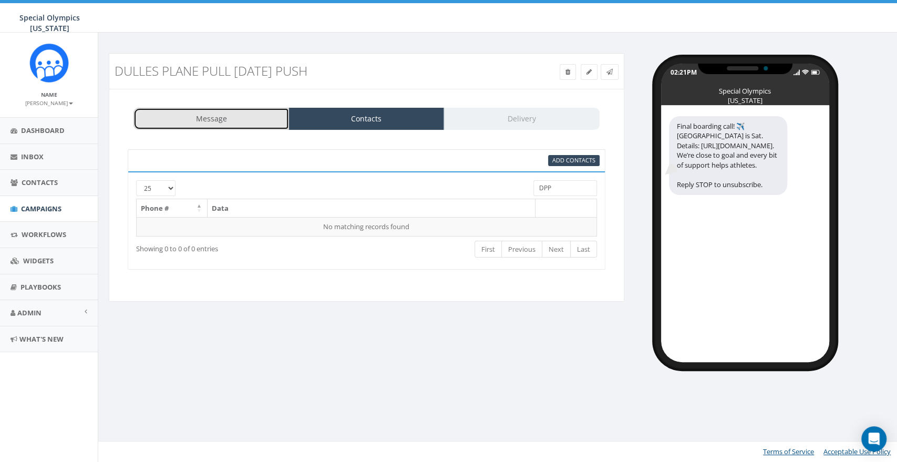
click at [231, 123] on link "Message" at bounding box center [211, 119] width 156 height 22
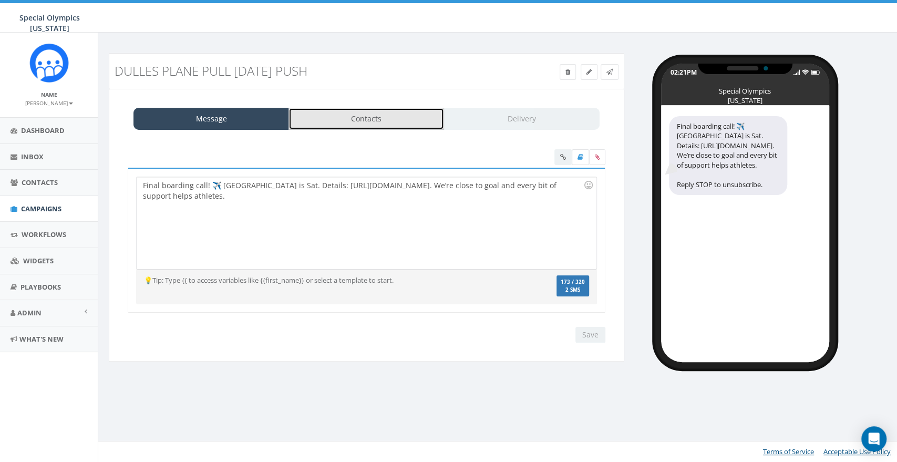
click at [423, 116] on link "Contacts" at bounding box center [366, 119] width 156 height 22
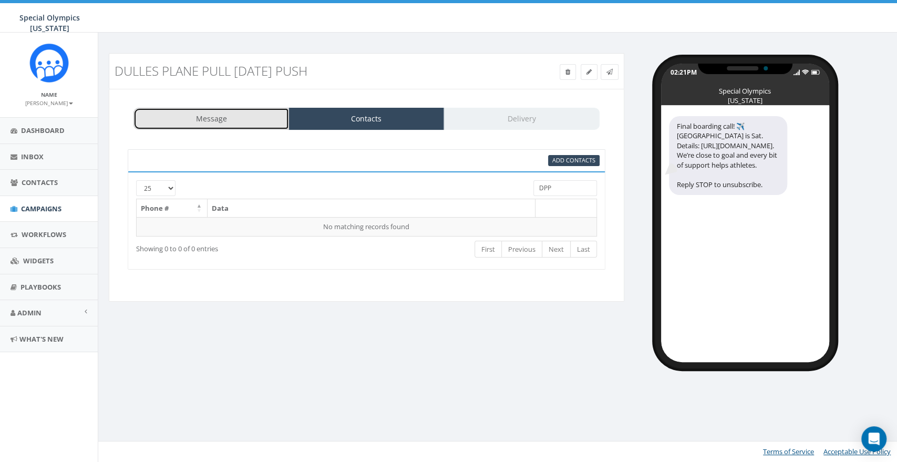
click at [234, 124] on link "Message" at bounding box center [211, 119] width 156 height 22
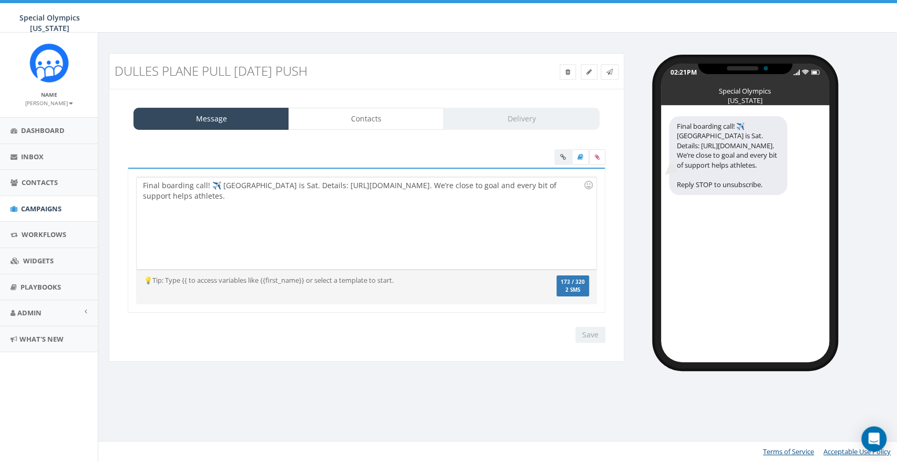
click at [372, 222] on div "Final boarding call! ✈️ Plane Pull is Sat. Details: https://tinyurl.com/PPullDe…" at bounding box center [366, 223] width 459 height 92
click at [709, 284] on div "Final boarding call! ✈️ Plane Pull is Sat. Details: https://tinyurl.com/PPullDe…" at bounding box center [745, 234] width 168 height 256
click at [592, 339] on div "Save Next" at bounding box center [587, 335] width 35 height 16
click at [332, 244] on div "Final boarding call! Plane Pull is Sat. Details: https://tinyurl.com/PPullDetai…" at bounding box center [366, 223] width 459 height 92
click at [580, 335] on input "Save" at bounding box center [590, 335] width 30 height 16
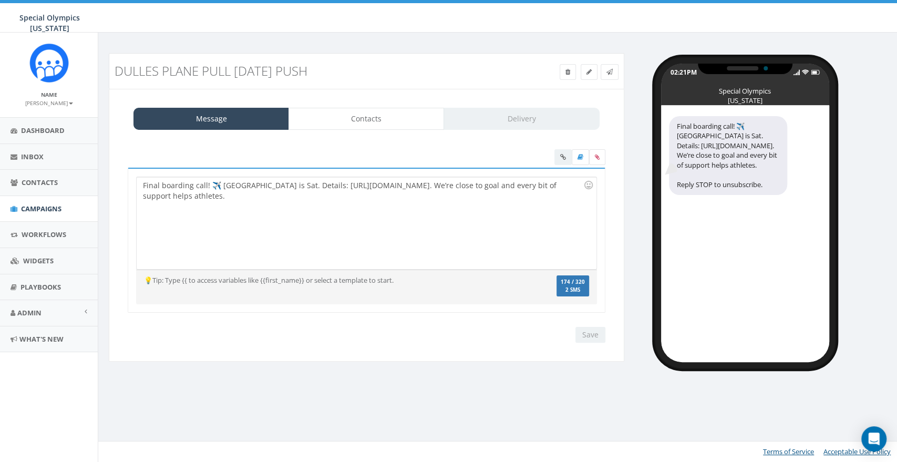
click at [592, 329] on div "Save Next" at bounding box center [587, 335] width 35 height 16
click at [395, 108] on link "Contacts" at bounding box center [366, 119] width 156 height 22
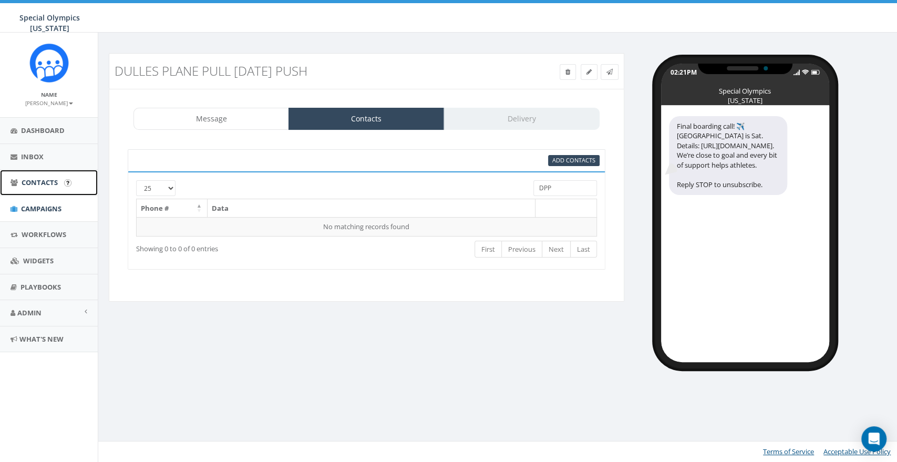
click at [45, 184] on span "Contacts" at bounding box center [40, 182] width 36 height 9
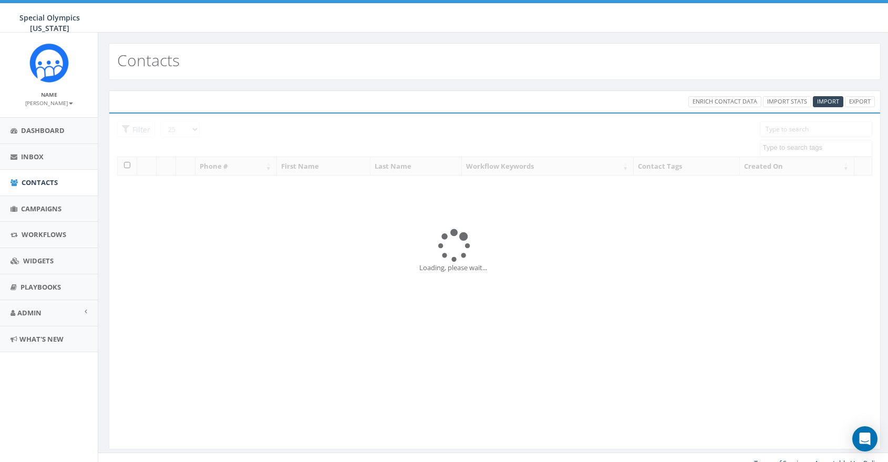
select select
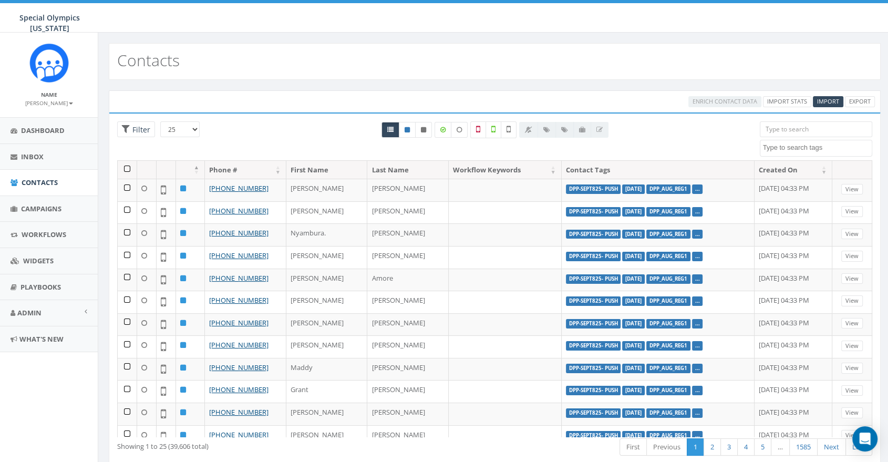
click at [786, 145] on textarea "Search" at bounding box center [817, 147] width 109 height 9
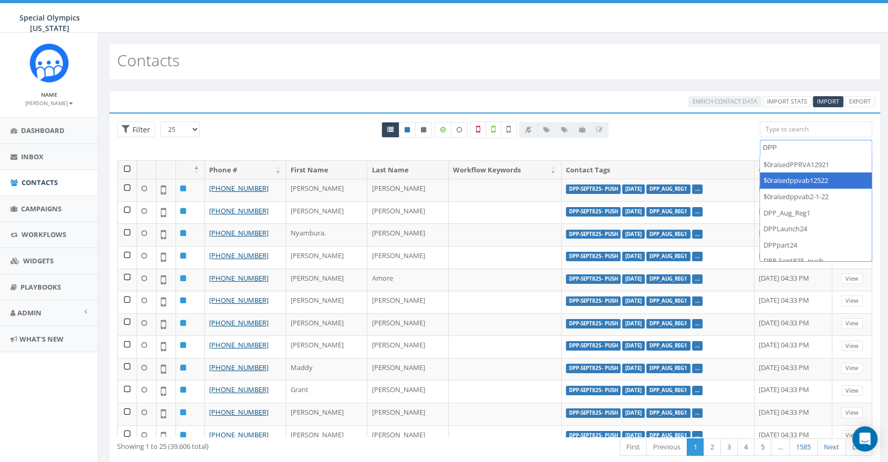
scroll to position [23, 0]
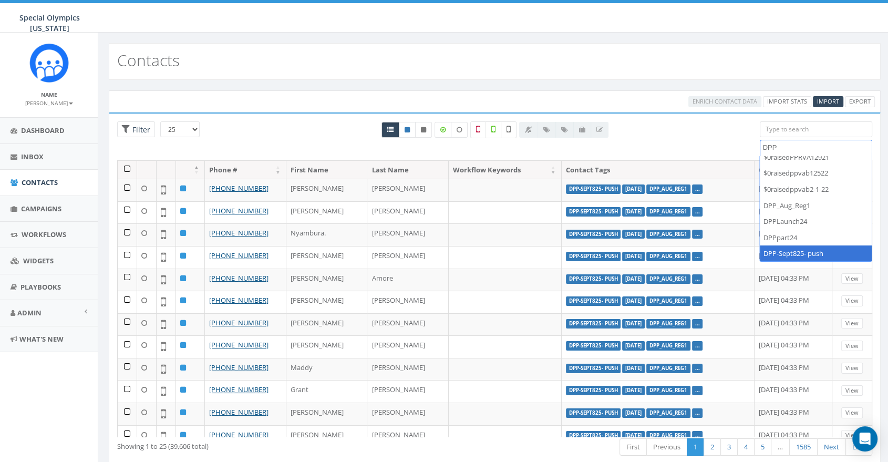
type textarea "DPP"
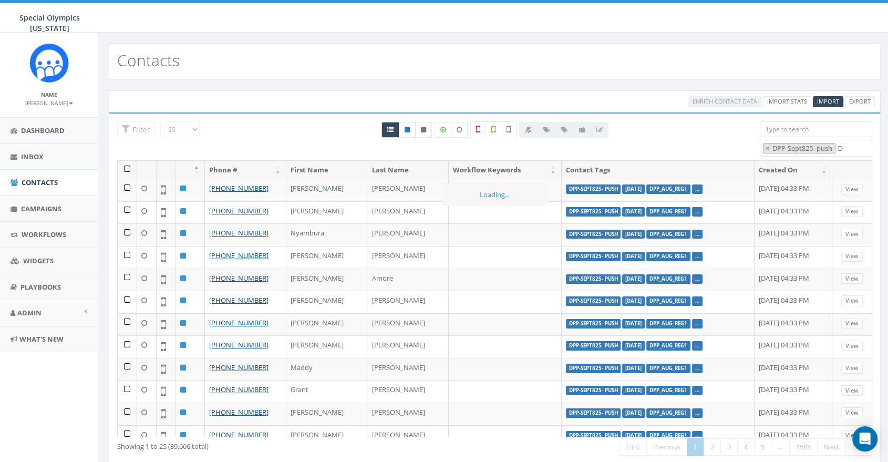
select select "DPP-Sept825- push"
click at [128, 168] on th at bounding box center [127, 170] width 19 height 18
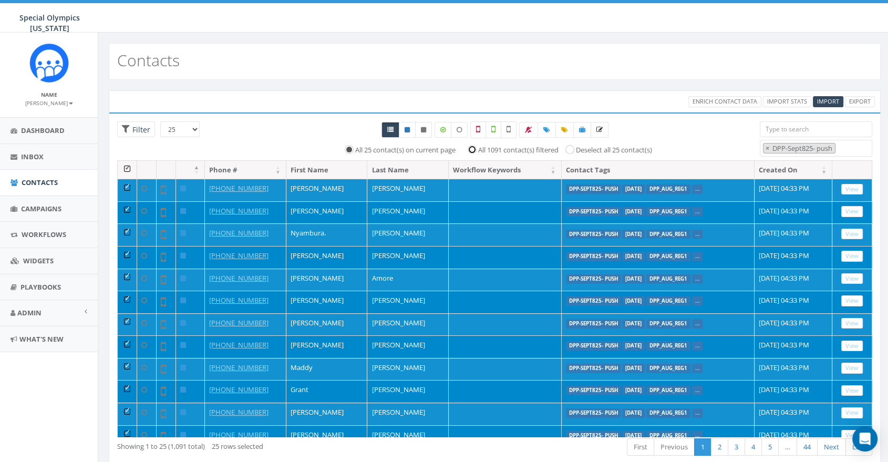
click at [471, 149] on input "All 1091 contact(s) filtered" at bounding box center [474, 149] width 7 height 7
radio input "true"
click at [579, 129] on icon at bounding box center [582, 130] width 6 height 6
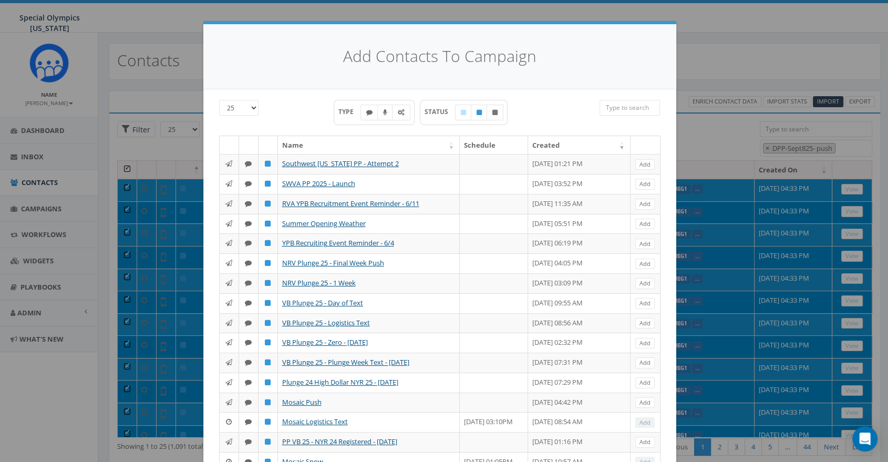
click at [550, 138] on th "Created" at bounding box center [579, 145] width 102 height 18
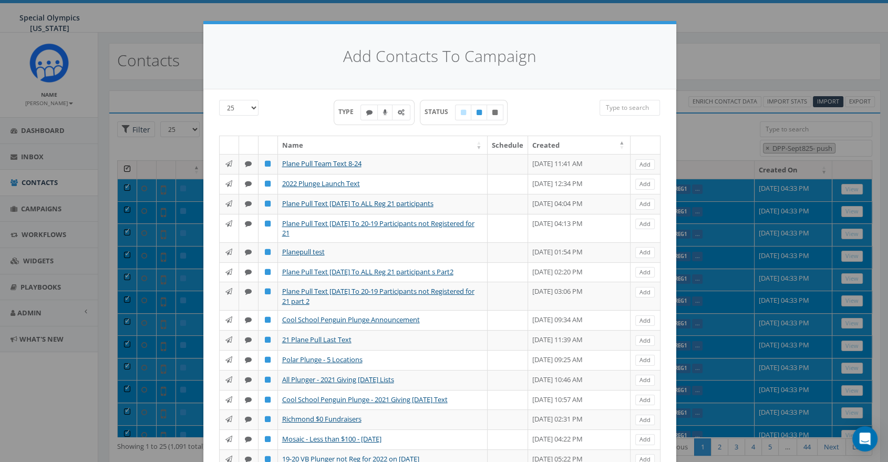
click at [551, 143] on th "Created" at bounding box center [579, 145] width 102 height 18
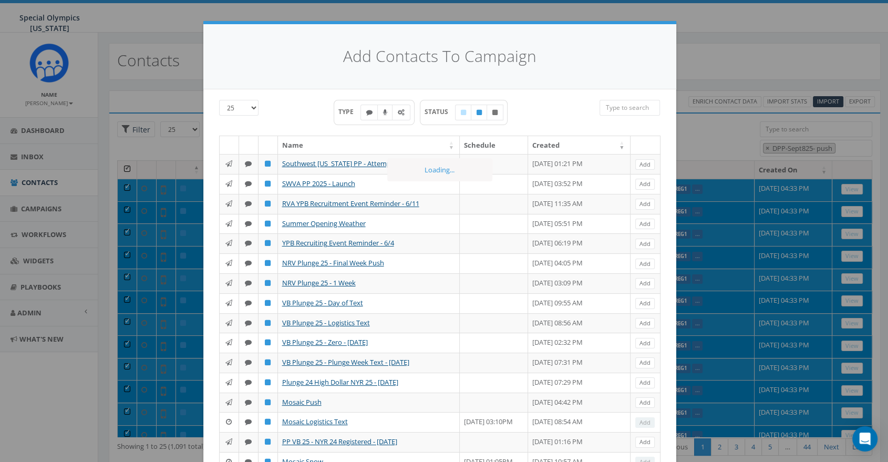
click at [244, 103] on select "25 50 100" at bounding box center [238, 108] width 39 height 16
select select "100"
click at [219, 100] on select "25 50 100" at bounding box center [238, 108] width 39 height 16
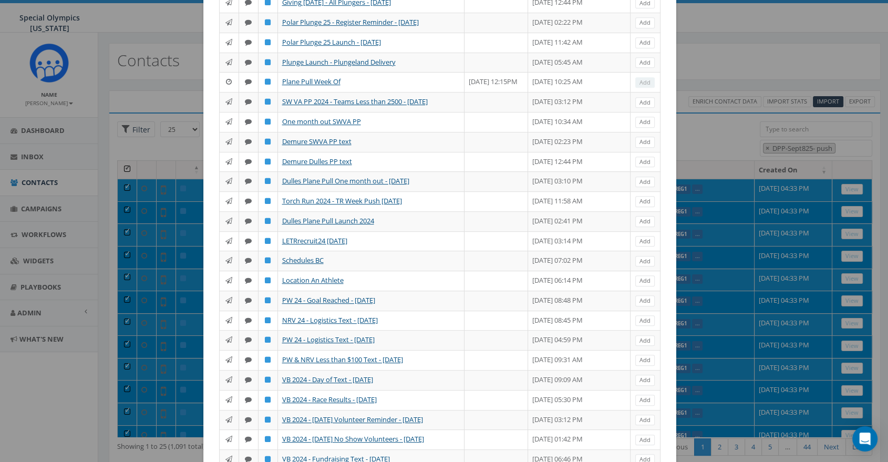
scroll to position [0, 0]
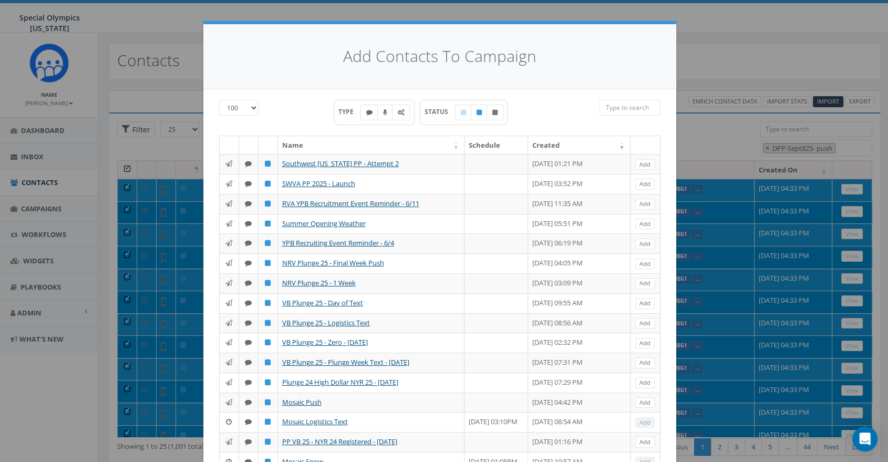
click at [697, 70] on div "Add Contacts To Campaign 25 50 100 TYPE STATUS Name Schedule Created Southwest …" at bounding box center [444, 231] width 888 height 462
click at [688, 53] on div "Add Contacts To Campaign 25 50 100 TYPE STATUS Name Schedule Created Southwest …" at bounding box center [444, 231] width 888 height 462
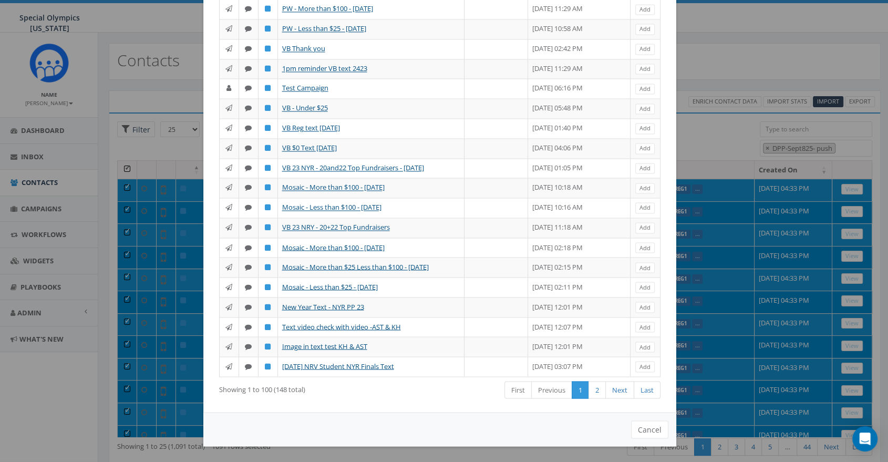
scroll to position [1881, 0]
click at [639, 427] on button "Cancel" at bounding box center [649, 429] width 37 height 18
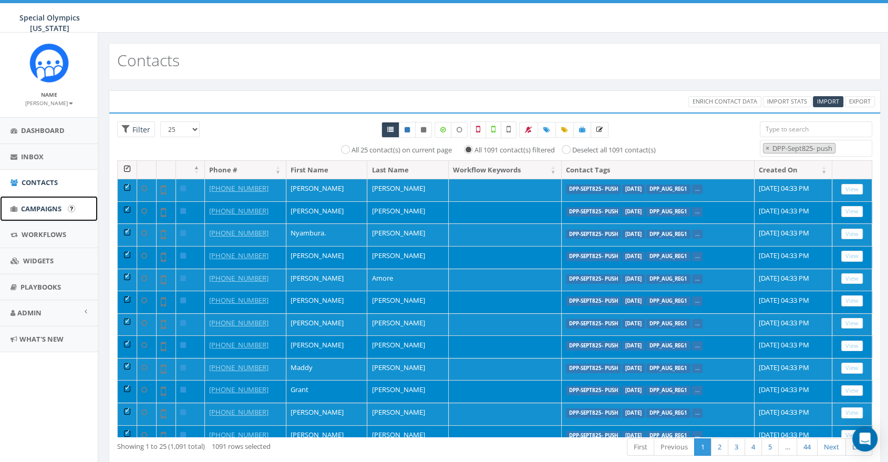
click at [42, 206] on span "Campaigns" at bounding box center [41, 208] width 40 height 9
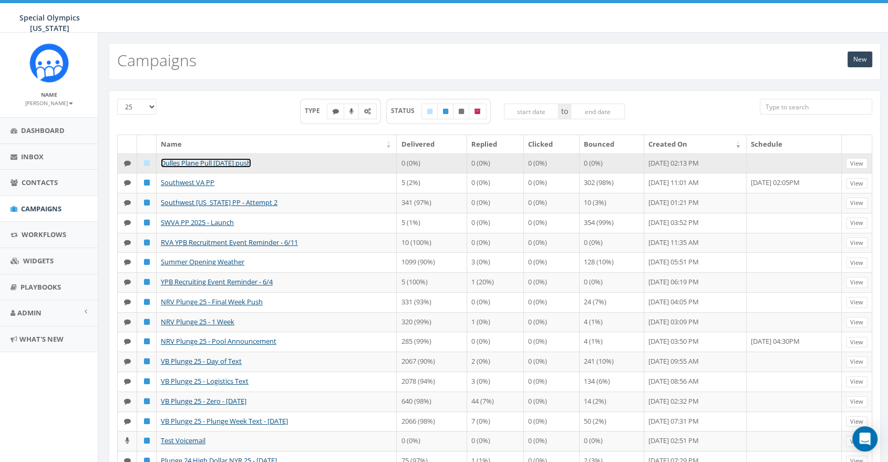
click at [214, 161] on link "Dulles Plane Pull [DATE] push" at bounding box center [206, 162] width 90 height 9
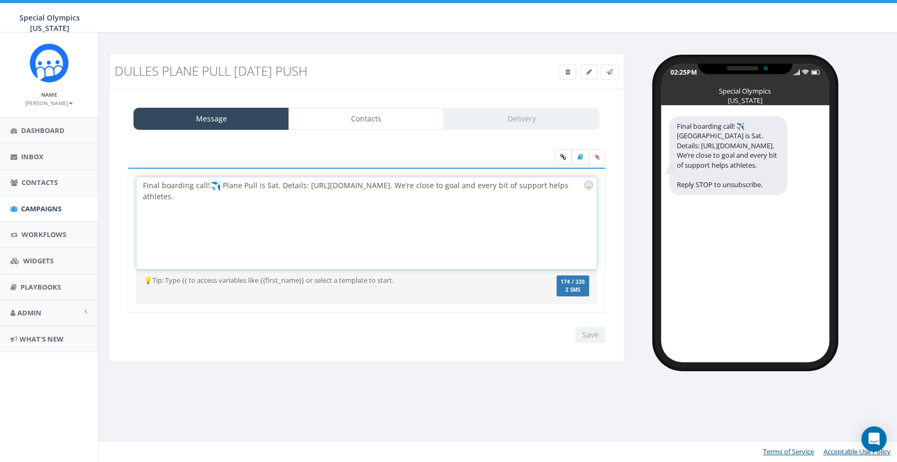
drag, startPoint x: 224, startPoint y: 199, endPoint x: 134, endPoint y: 181, distance: 91.1
click at [134, 181] on div "Final boarding call! ✈️ Plane Pull is Sat. Details: https://tinyurl.com/PPullDe…" at bounding box center [367, 241] width 478 height 146
copy div "Final boarding call! Plane Pull is Sat. Details: https://tinyurl.com/PPullDetai…"
click at [59, 210] on span "Campaigns" at bounding box center [41, 208] width 40 height 9
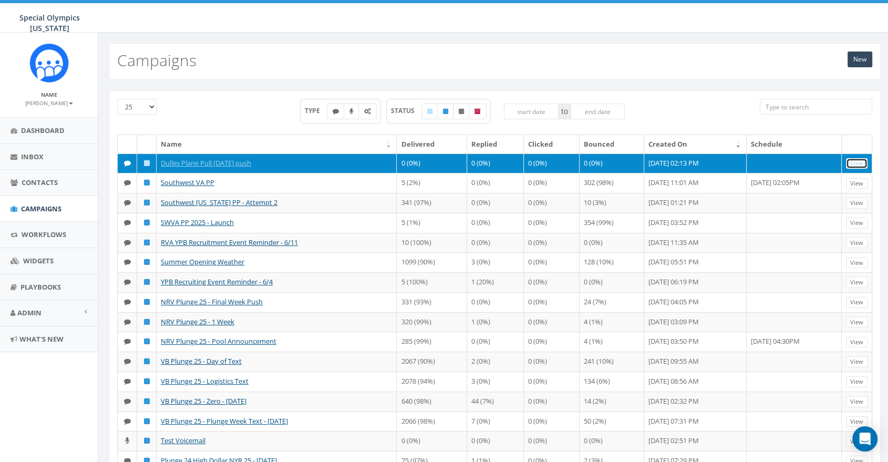
click at [859, 163] on link "View" at bounding box center [857, 163] width 22 height 11
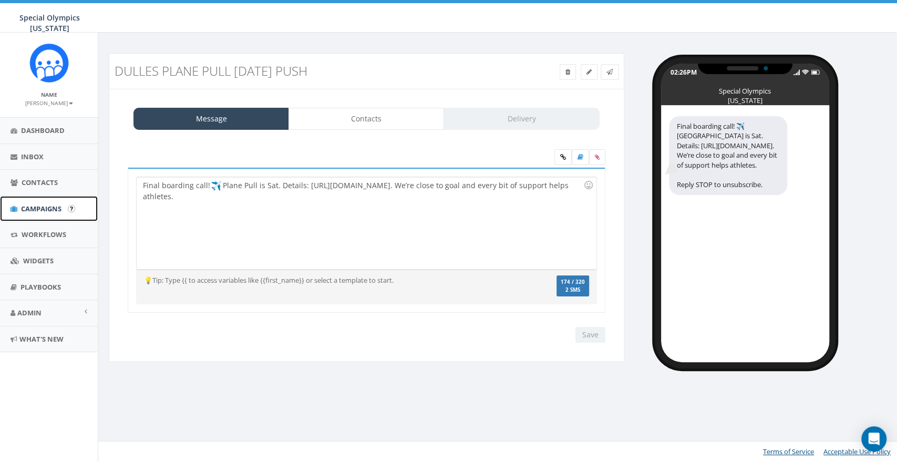
click at [46, 203] on link "Campaigns" at bounding box center [49, 209] width 98 height 26
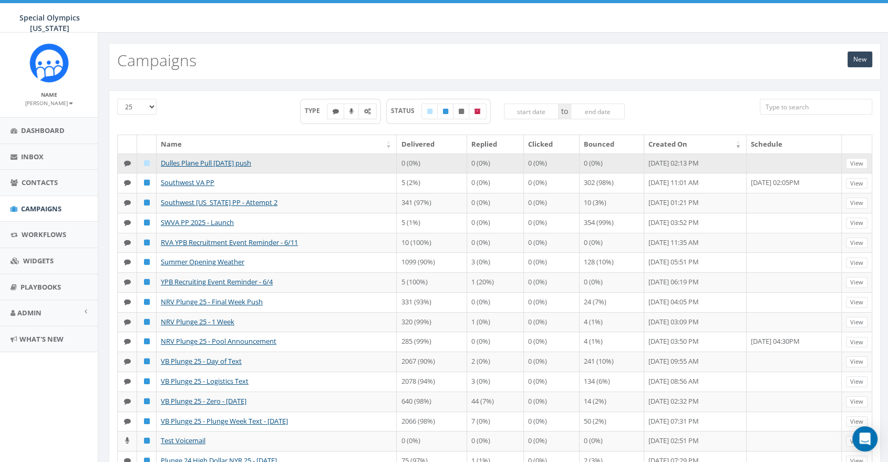
click at [266, 159] on td "Dulles Plane Pull [DATE] push" at bounding box center [277, 163] width 240 height 20
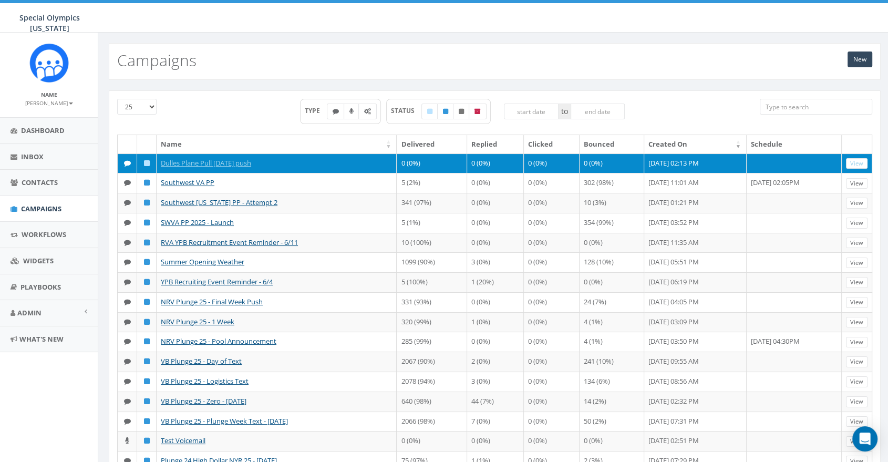
drag, startPoint x: 218, startPoint y: 165, endPoint x: 518, endPoint y: 160, distance: 300.6
click at [524, 160] on td "0 (0%)" at bounding box center [551, 163] width 55 height 20
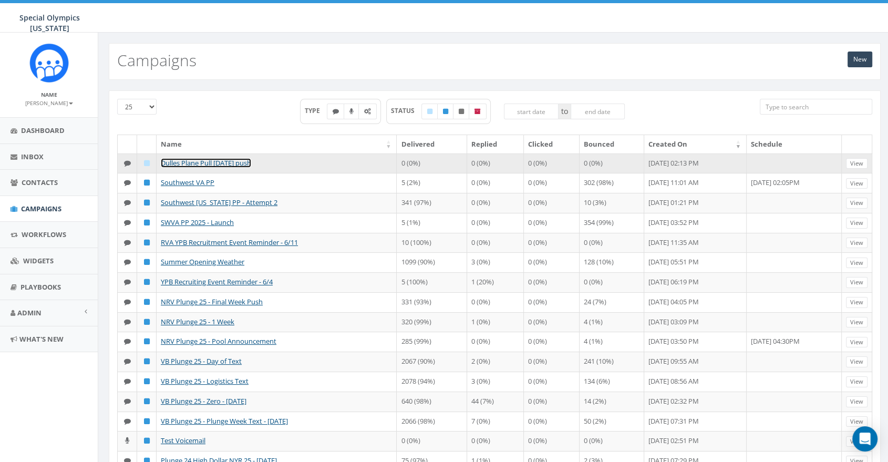
click at [175, 164] on link "Dulles Plane Pull [DATE] push" at bounding box center [206, 162] width 90 height 9
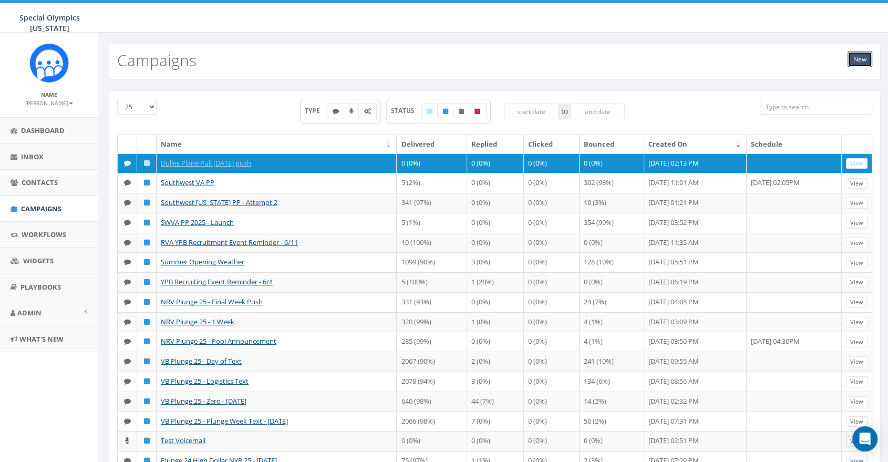
click at [862, 60] on link "New" at bounding box center [859, 59] width 25 height 16
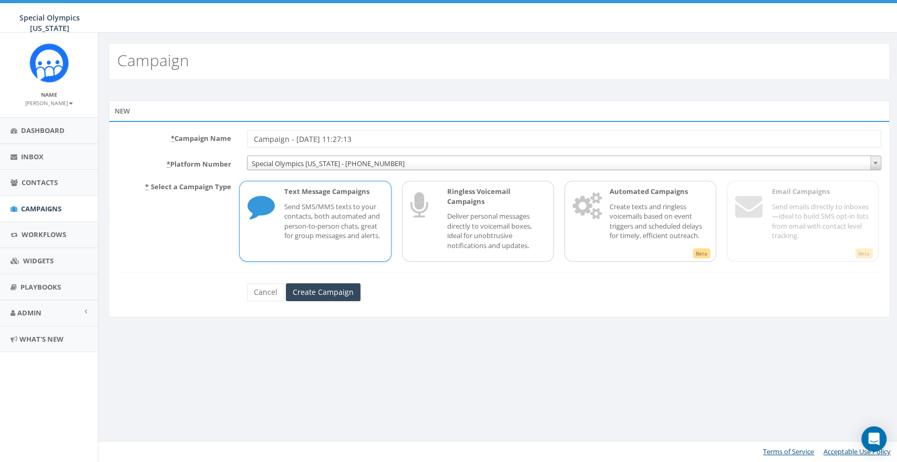
click at [378, 133] on input "Campaign - [DATE] 11:27:13" at bounding box center [564, 139] width 634 height 18
type input "Dulles Plane Pull [DATE] push -2nd try"
click at [338, 294] on input "Create Campaign" at bounding box center [323, 292] width 75 height 18
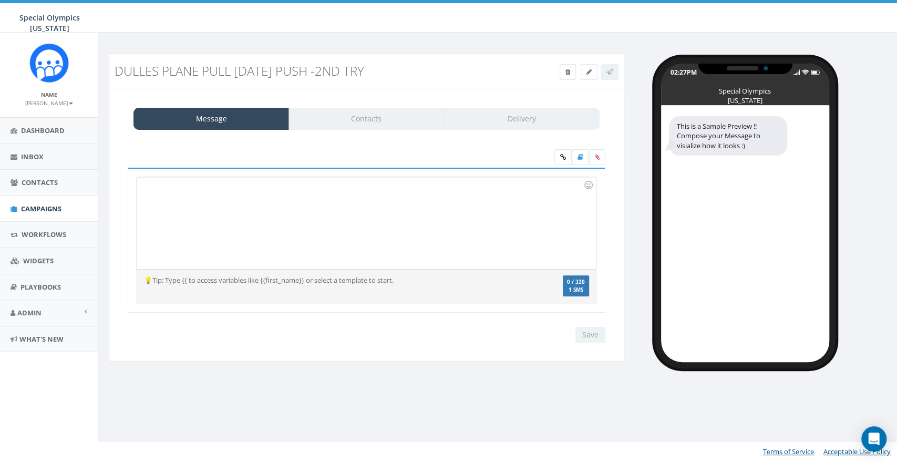
click at [275, 226] on div at bounding box center [366, 223] width 459 height 92
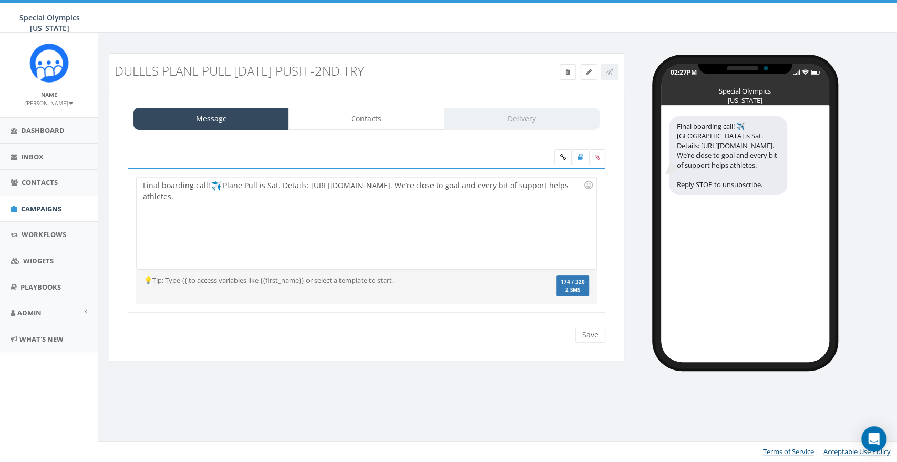
click at [261, 347] on div "Final boarding call! ✈️ [GEOGRAPHIC_DATA] is Sat. Details: [URL][DOMAIN_NAME]. …" at bounding box center [366, 246] width 499 height 215
click at [585, 327] on input "Save" at bounding box center [590, 335] width 30 height 16
click at [585, 327] on div "Save Next" at bounding box center [587, 335] width 35 height 16
click at [46, 183] on span "Contacts" at bounding box center [40, 182] width 36 height 9
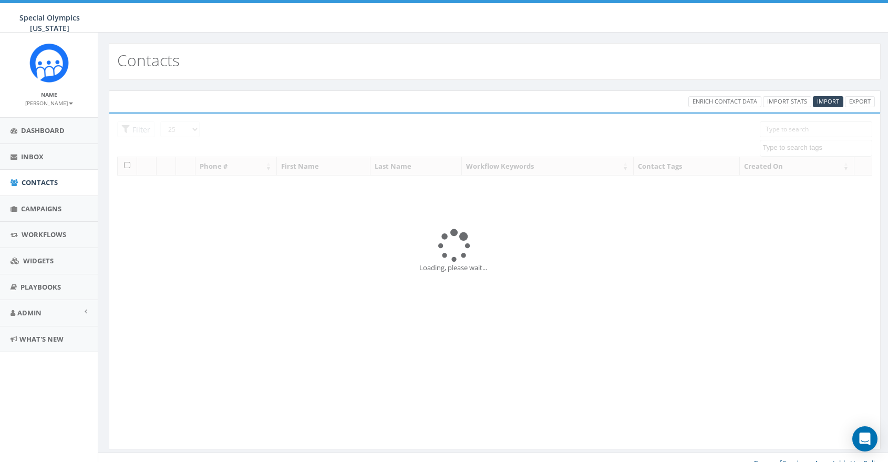
select select
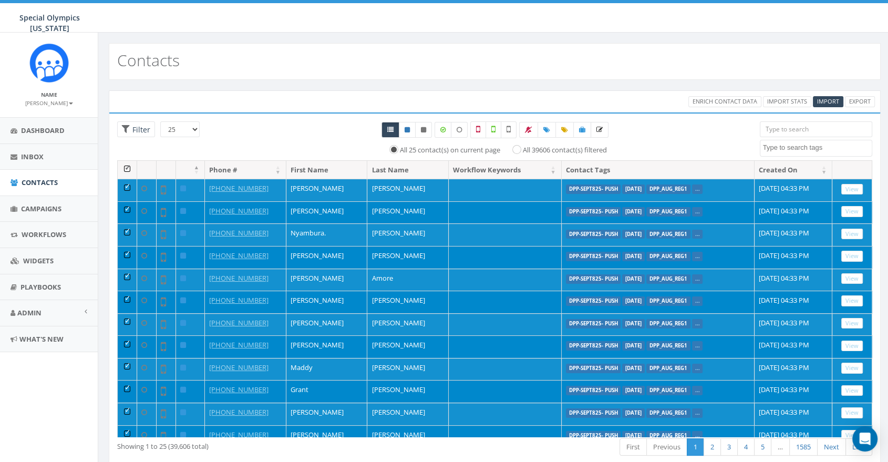
click at [773, 146] on textarea "Search" at bounding box center [817, 147] width 109 height 9
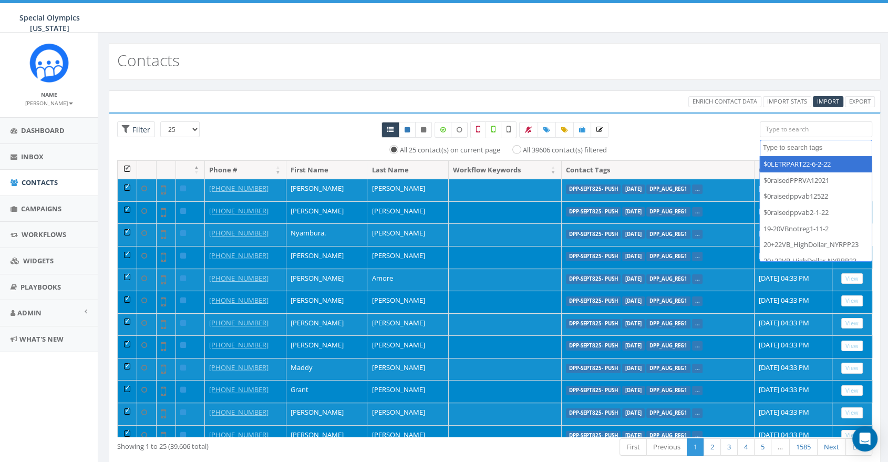
type textarea "p"
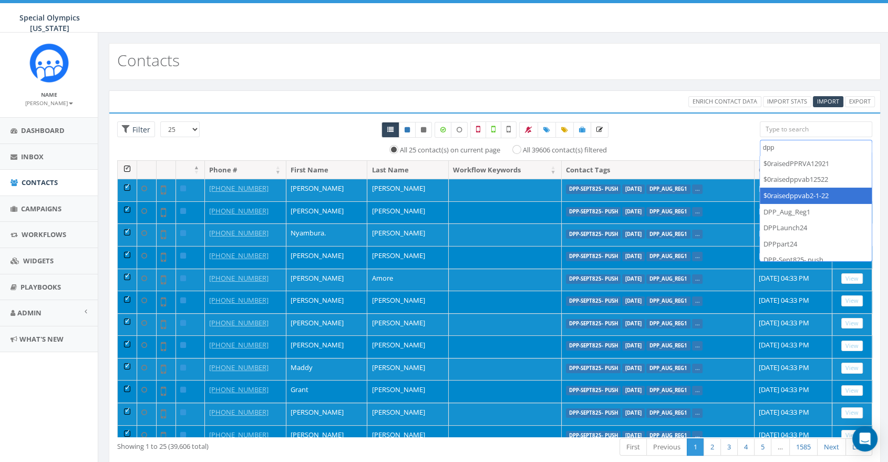
scroll to position [23, 0]
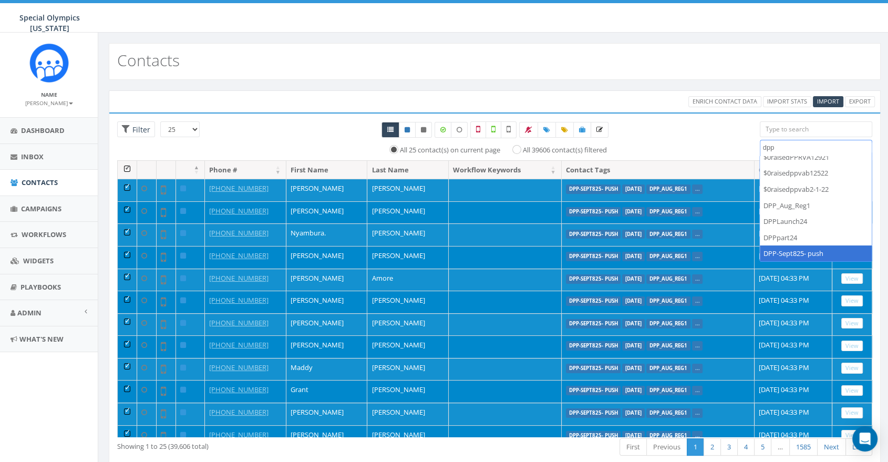
type textarea "dpp"
select select "DPP-Sept825- push"
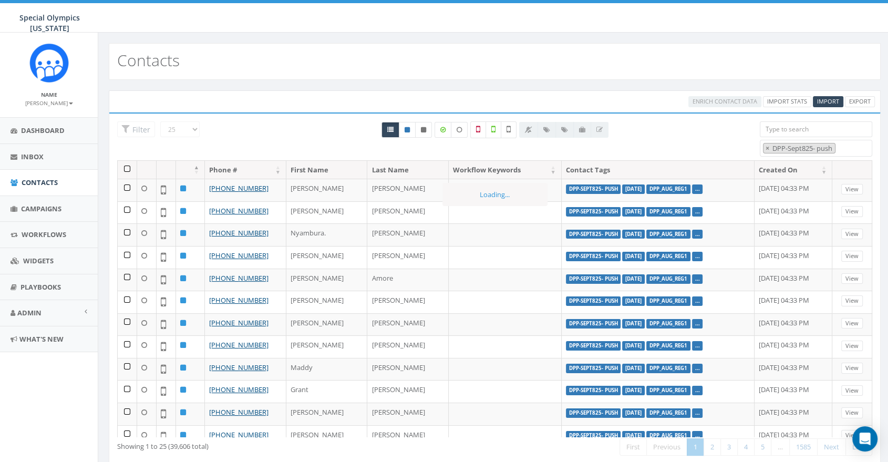
scroll to position [786, 0]
click at [126, 171] on th at bounding box center [127, 170] width 19 height 18
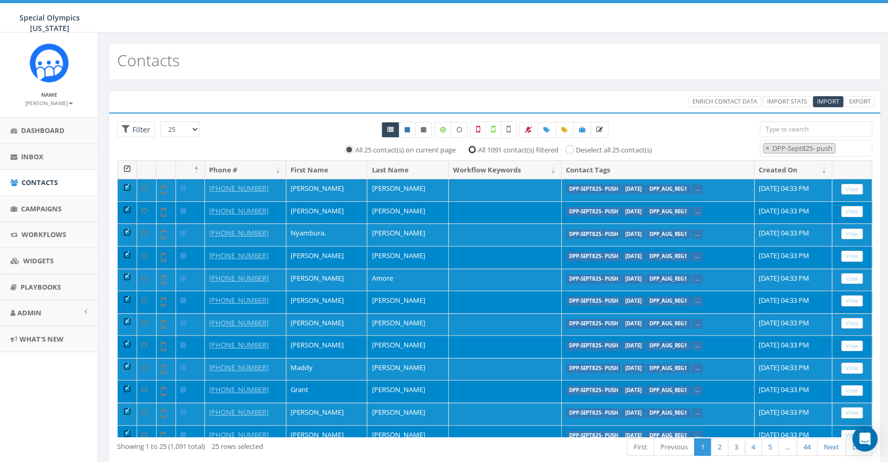
click at [475, 149] on input "All 1091 contact(s) filtered" at bounding box center [474, 149] width 7 height 7
radio input "true"
click at [579, 133] on span at bounding box center [582, 129] width 6 height 9
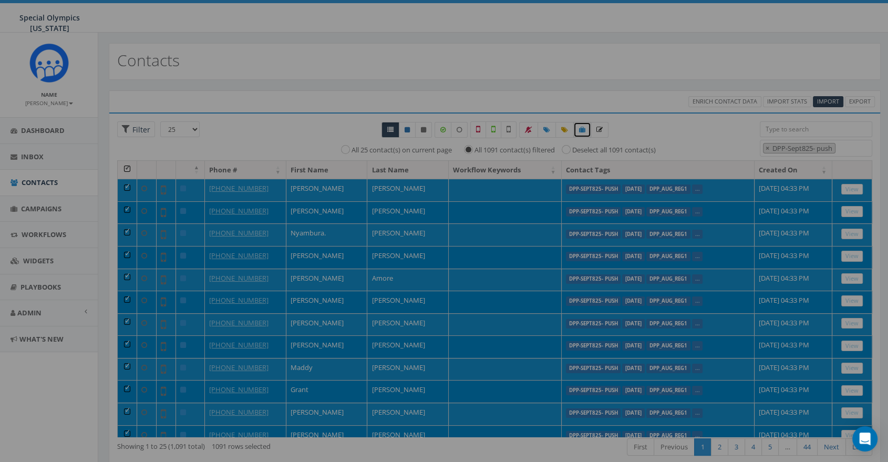
select select "100"
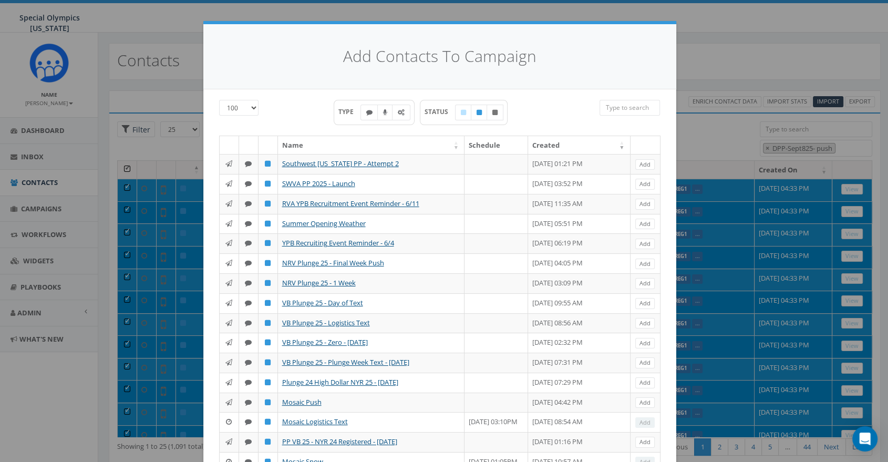
click at [628, 108] on input "search" at bounding box center [629, 108] width 60 height 16
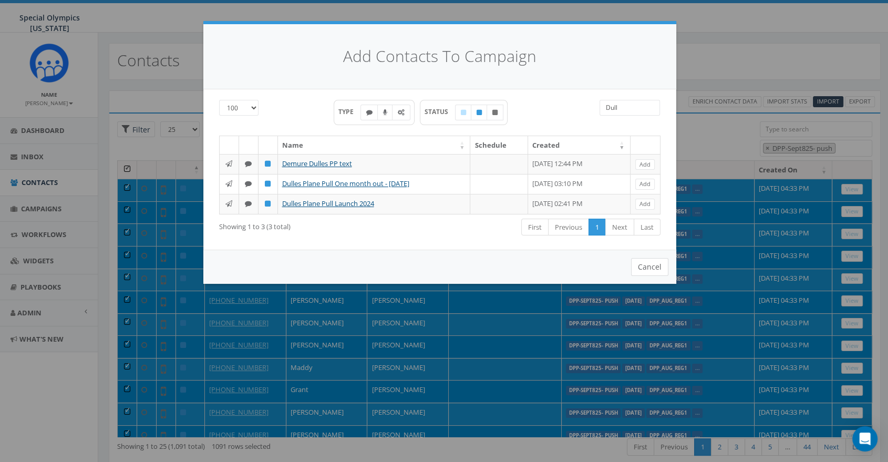
type input "Dull"
click at [657, 265] on button "Cancel" at bounding box center [649, 267] width 37 height 18
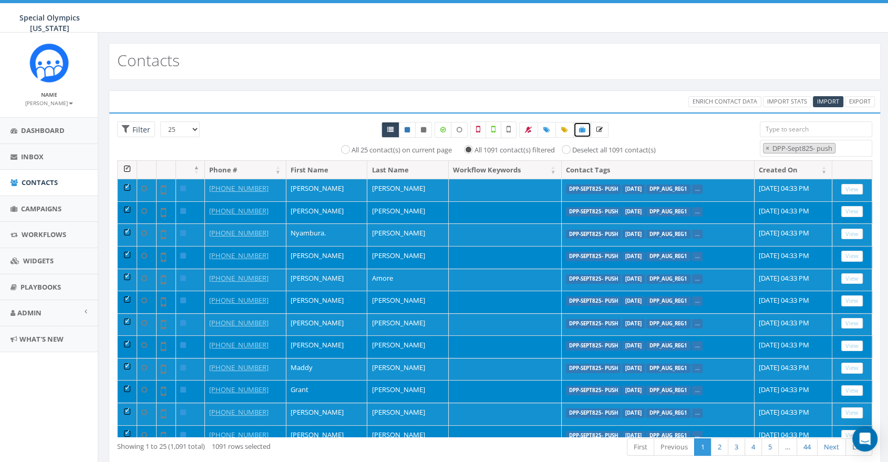
click at [580, 131] on icon at bounding box center [582, 130] width 6 height 6
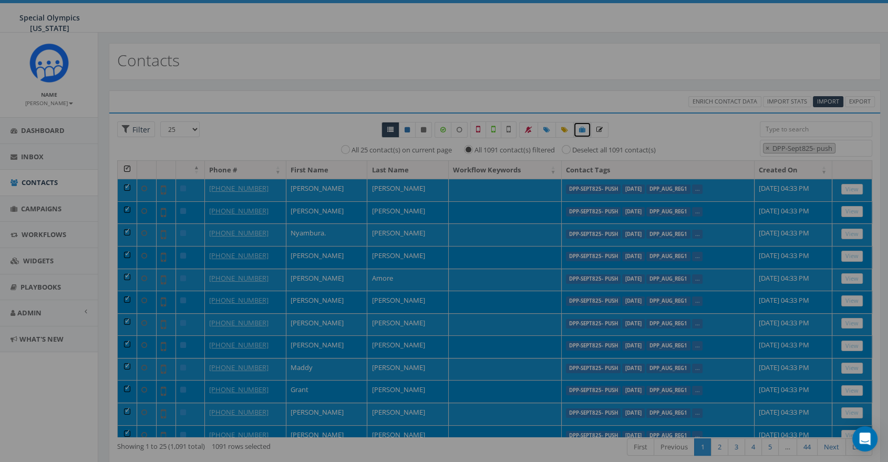
select select "100"
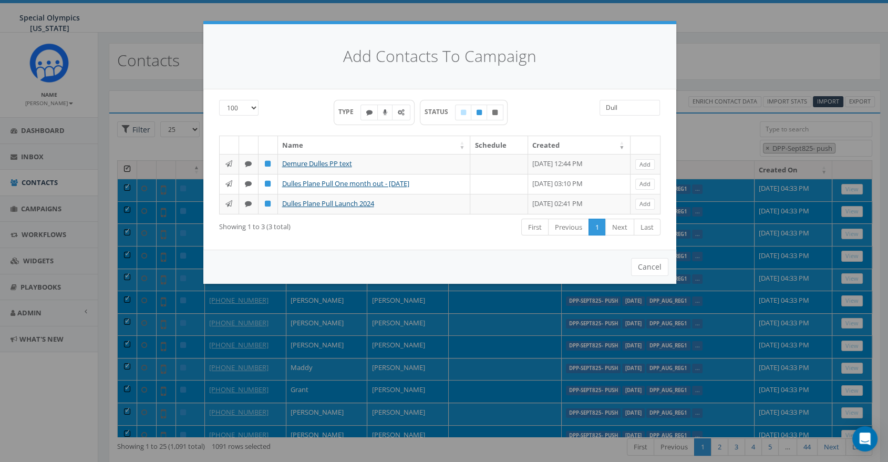
click at [635, 106] on input "Dull" at bounding box center [629, 108] width 60 height 16
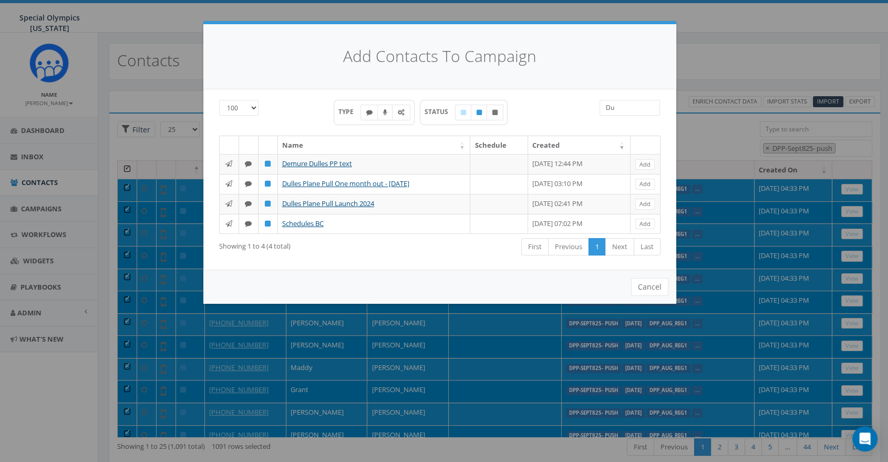
type input "D"
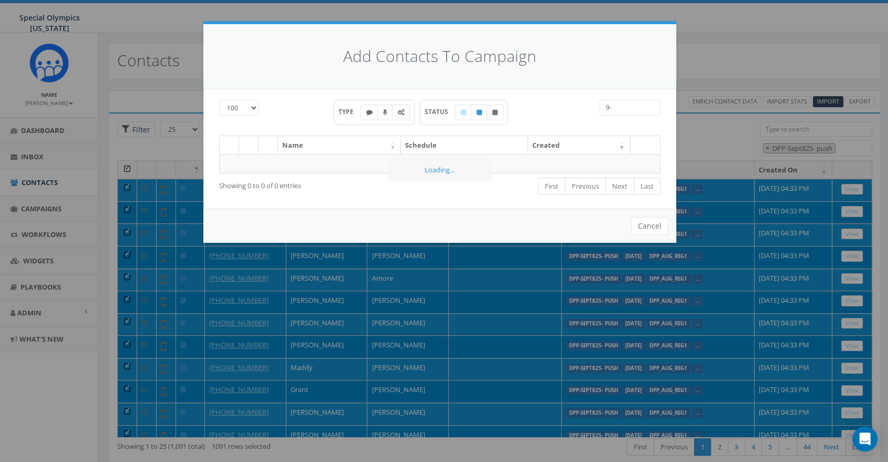
type input "9"
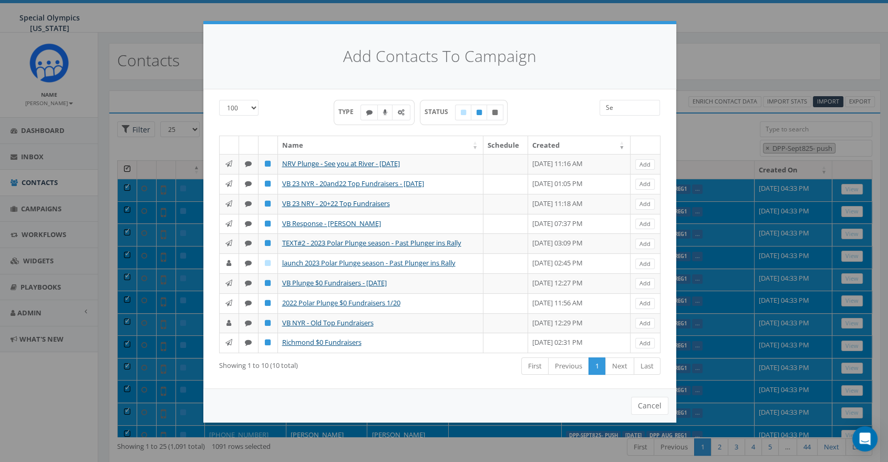
type input "S"
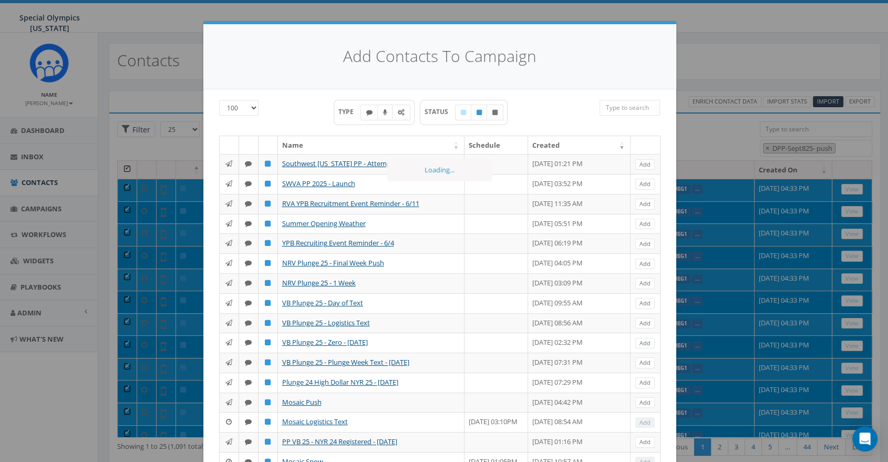
click at [206, 17] on div "Add Contacts To Campaign 25 50 100 TYPE STATUS Name Schedule Created Southwest …" at bounding box center [444, 231] width 888 height 462
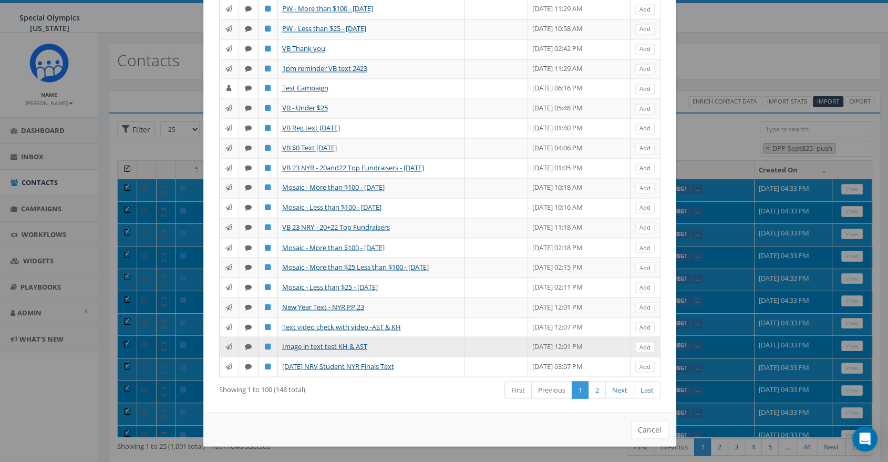
scroll to position [1881, 0]
click at [642, 426] on button "Cancel" at bounding box center [649, 429] width 37 height 18
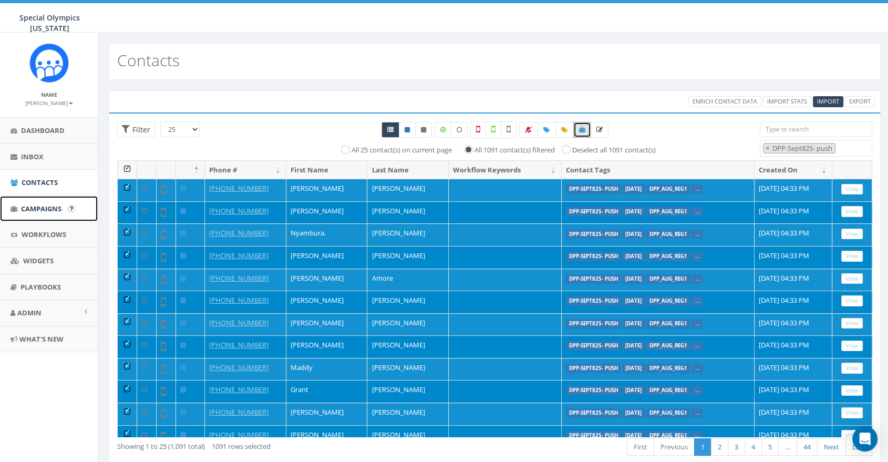
click at [55, 207] on span "Campaigns" at bounding box center [41, 208] width 40 height 9
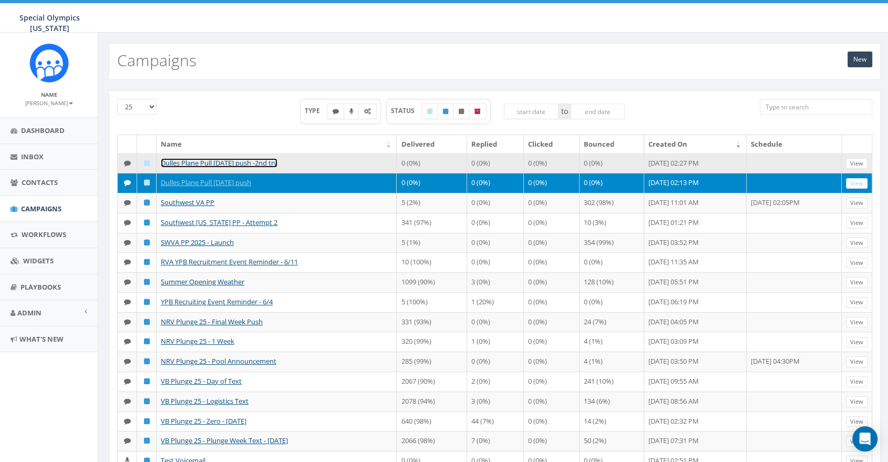
click at [258, 161] on link "Dulles Plane Pull [DATE] push -2nd try" at bounding box center [219, 162] width 117 height 9
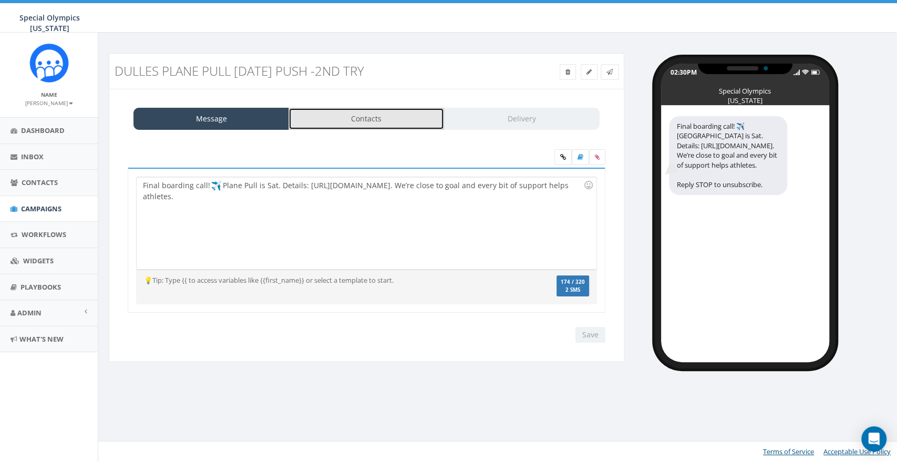
click at [354, 117] on link "Contacts" at bounding box center [366, 119] width 156 height 22
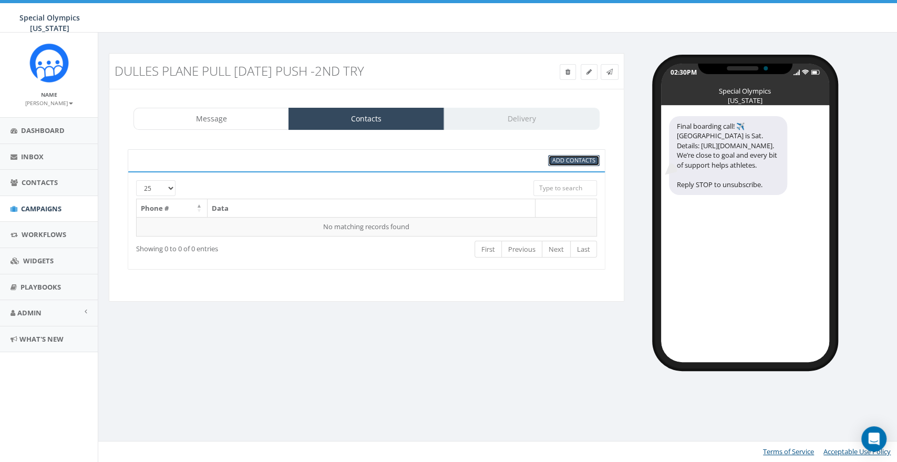
click at [569, 160] on span "Add Contacts" at bounding box center [573, 160] width 43 height 8
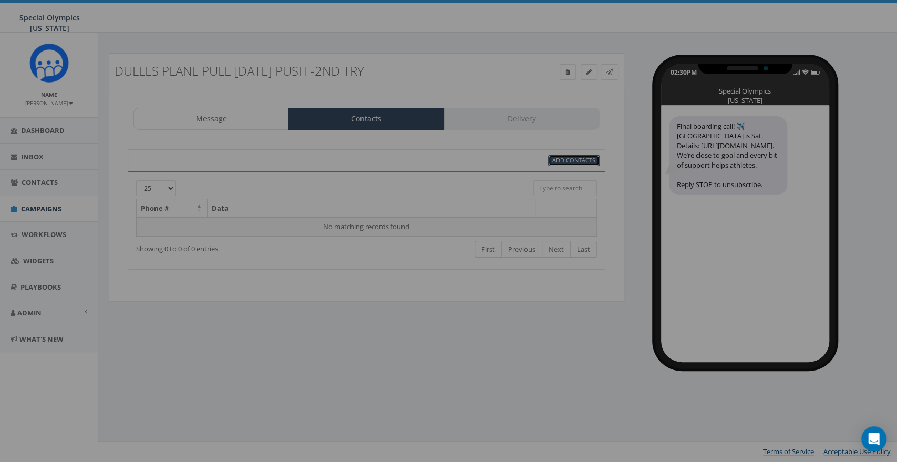
select select
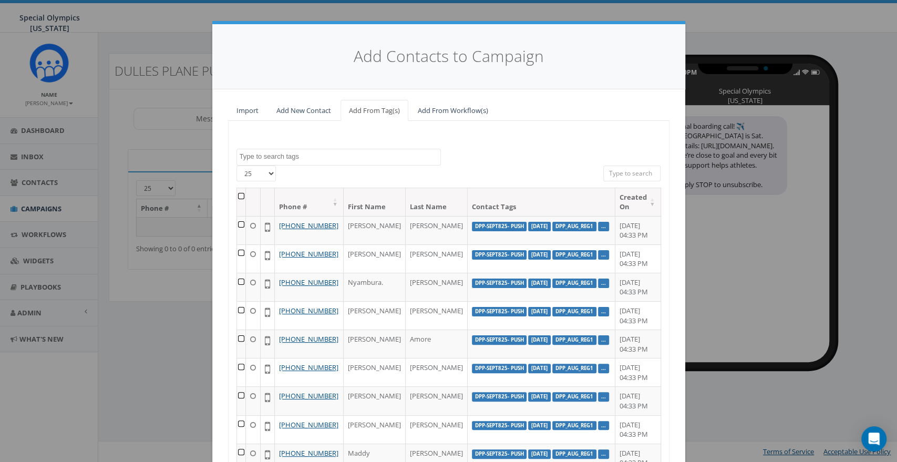
click at [273, 159] on textarea "Search" at bounding box center [340, 156] width 201 height 9
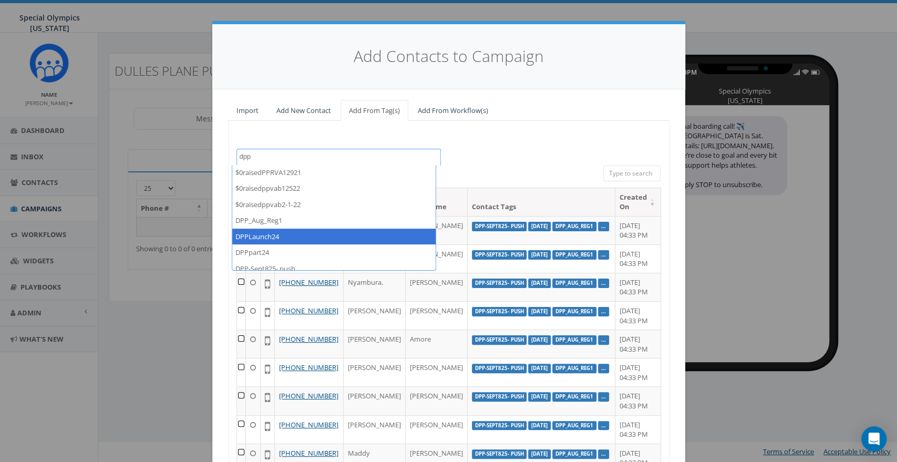
scroll to position [23, 0]
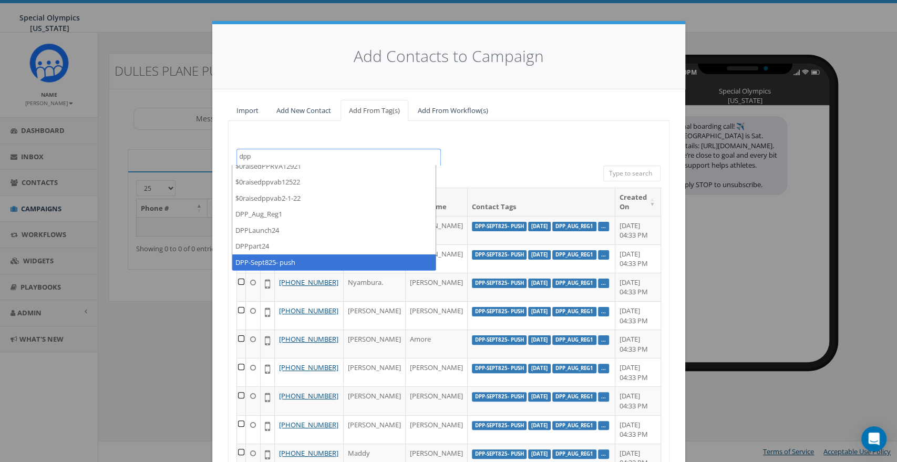
type textarea "dpp"
select select "DPP-Sept825- push"
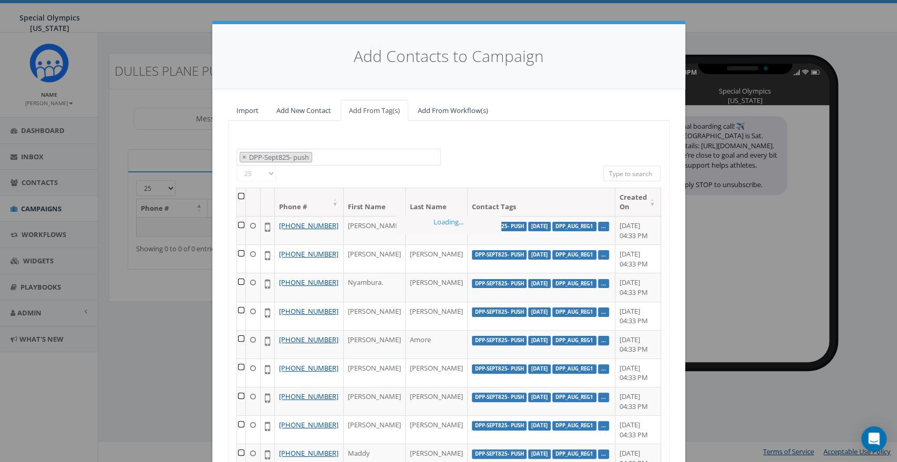
scroll to position [786, 0]
click at [237, 195] on th at bounding box center [241, 202] width 9 height 28
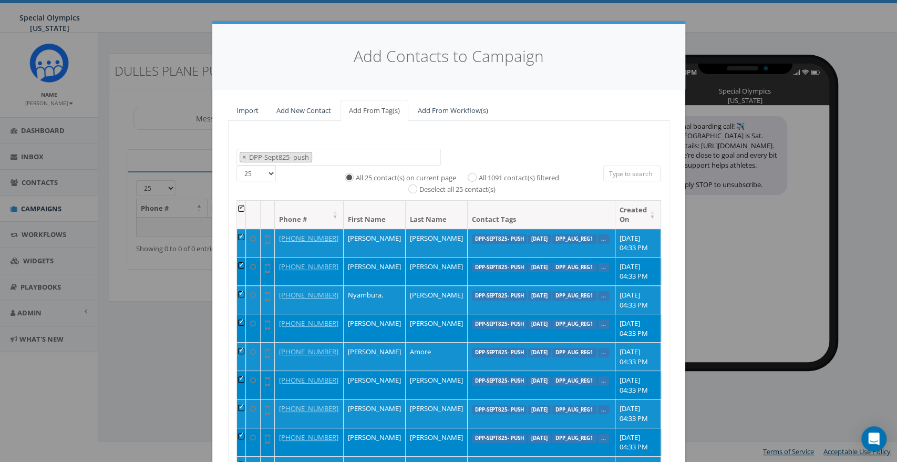
click at [478, 173] on label "All 1091 contact(s) filtered" at bounding box center [518, 178] width 80 height 11
click at [475, 173] on input "All 1091 contact(s) filtered" at bounding box center [474, 176] width 7 height 7
radio input "true"
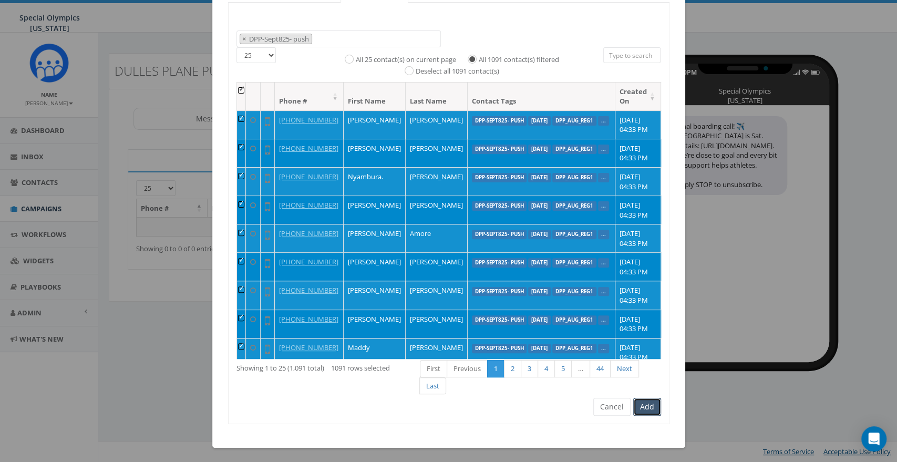
click at [647, 407] on button "Add" at bounding box center [647, 407] width 28 height 18
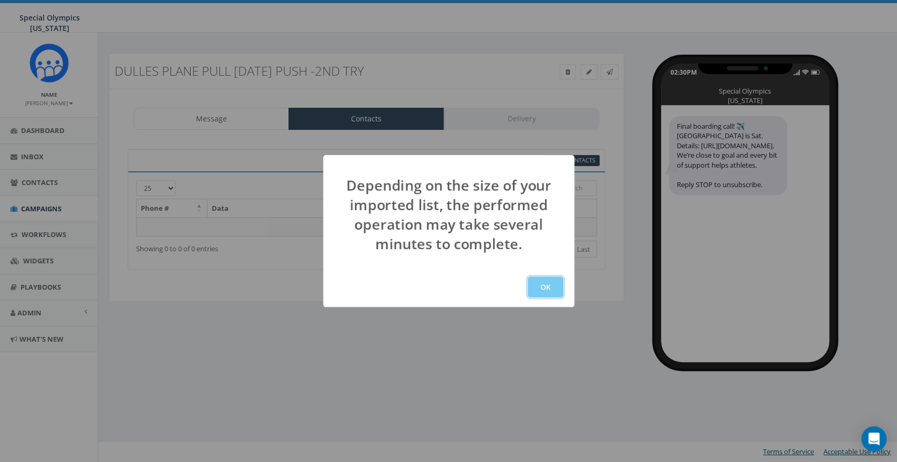
click at [551, 295] on button "OK" at bounding box center [545, 286] width 36 height 21
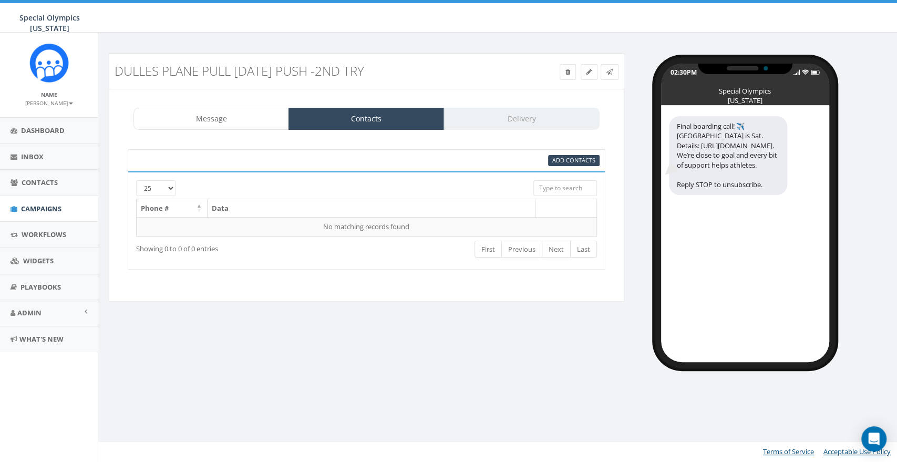
click at [227, 318] on div "Dulles Plane Pull [DATE] push -2nd try Test Message Status: Message Contacts De…" at bounding box center [499, 207] width 796 height 309
click at [343, 247] on div "First Previous Next Last" at bounding box center [466, 251] width 262 height 22
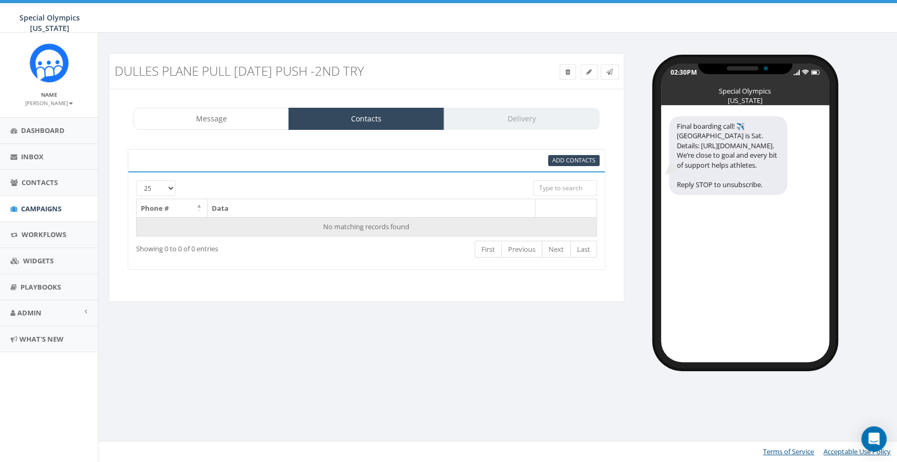
click at [362, 226] on td "No matching records found" at bounding box center [367, 226] width 460 height 19
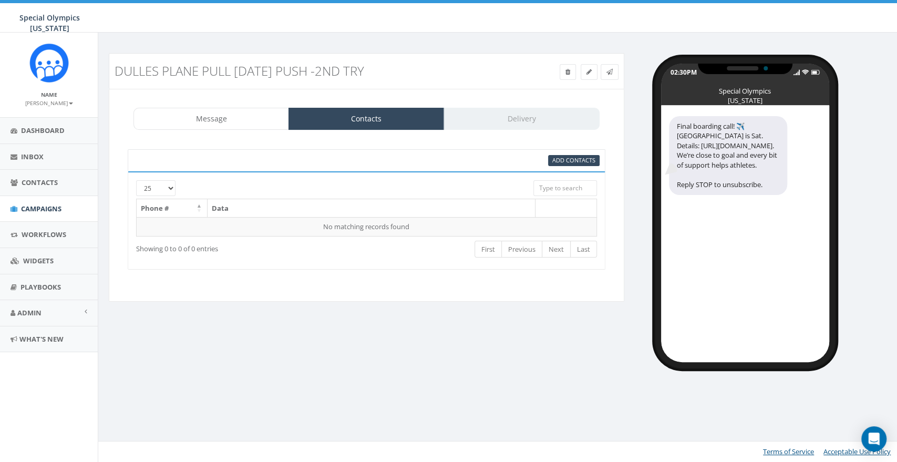
click at [549, 187] on input "search" at bounding box center [565, 188] width 64 height 16
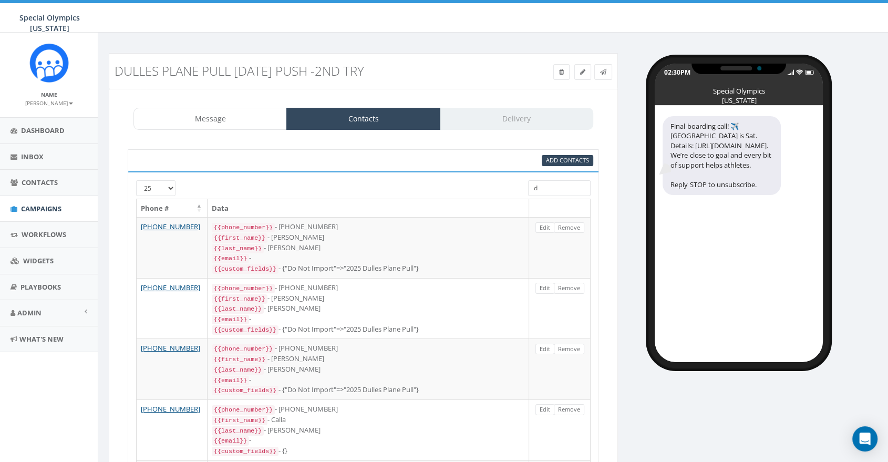
type input "d"
click at [61, 208] on span "Campaigns" at bounding box center [41, 208] width 40 height 9
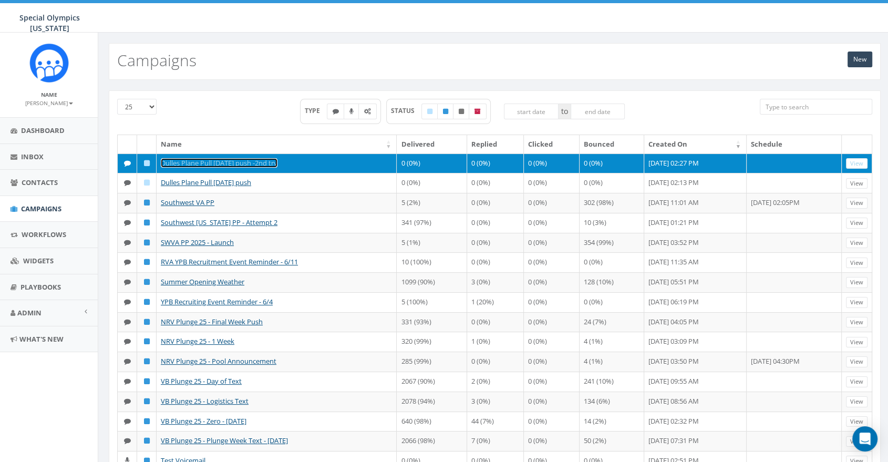
click at [194, 160] on link "Dulles Plane Pull [DATE] push -2nd try" at bounding box center [219, 162] width 117 height 9
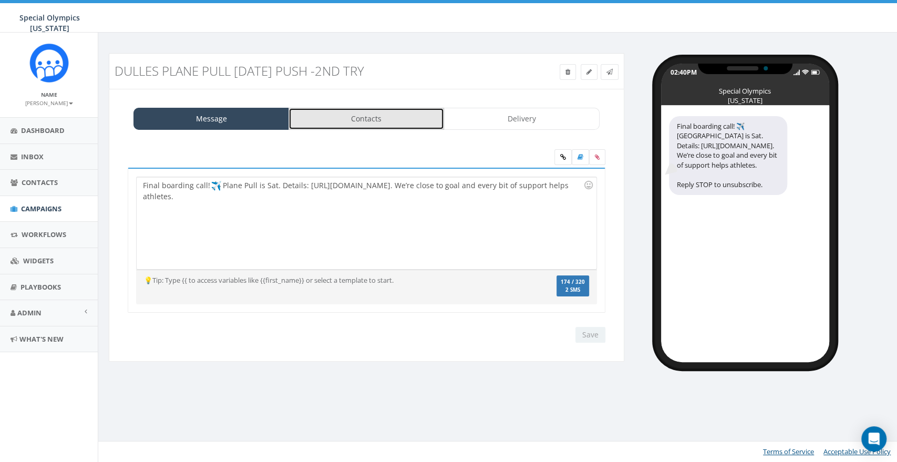
click at [349, 121] on link "Contacts" at bounding box center [366, 119] width 156 height 22
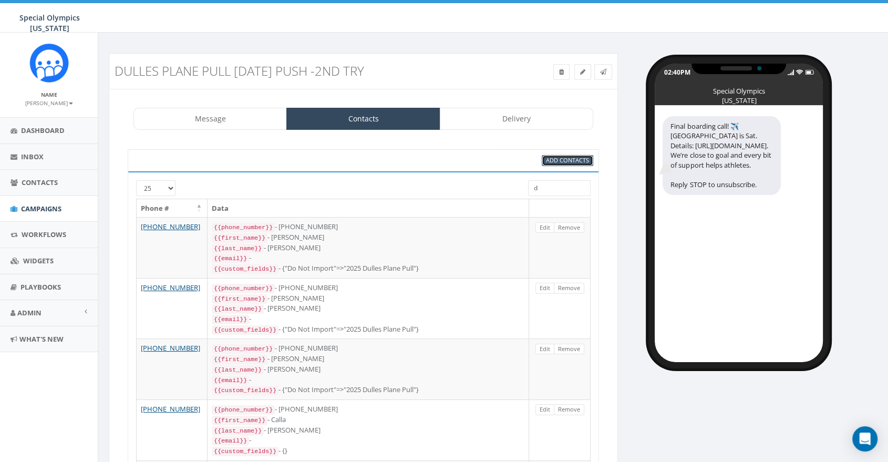
click at [567, 158] on span "Add Contacts" at bounding box center [567, 160] width 43 height 8
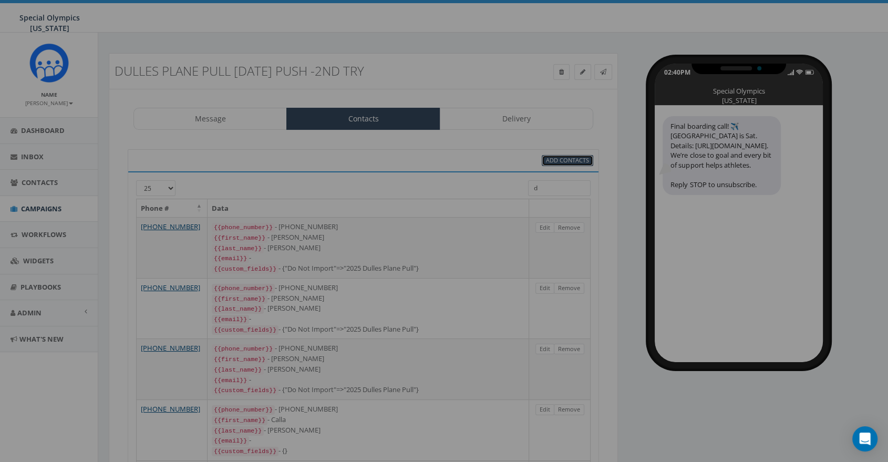
select select
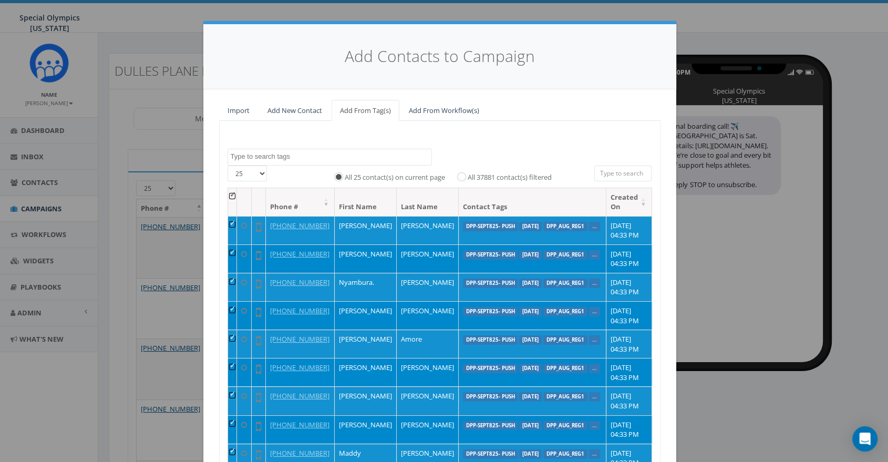
click at [307, 155] on textarea "Search" at bounding box center [331, 156] width 201 height 9
click at [276, 109] on link "Add New Contact" at bounding box center [294, 111] width 71 height 22
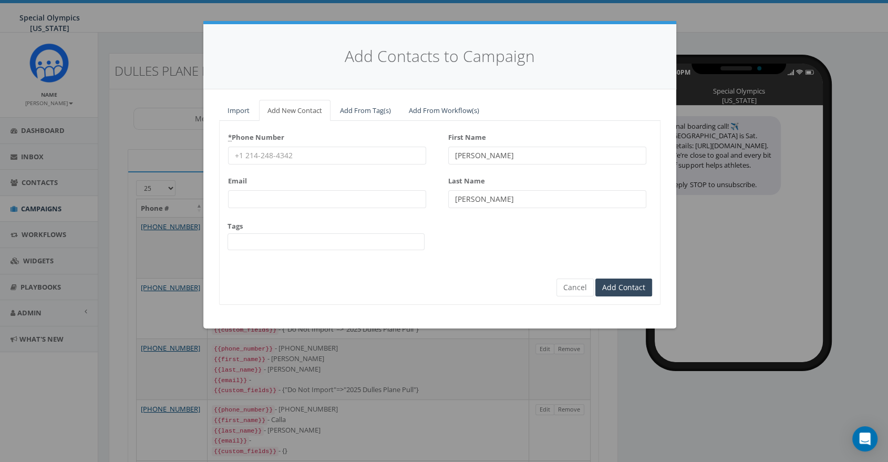
click at [304, 157] on input "* Phone Number" at bounding box center [327, 156] width 198 height 18
type input "18044676011"
type input "[EMAIL_ADDRESS][DOMAIN_NAME]"
type input "[PERSON_NAME]"
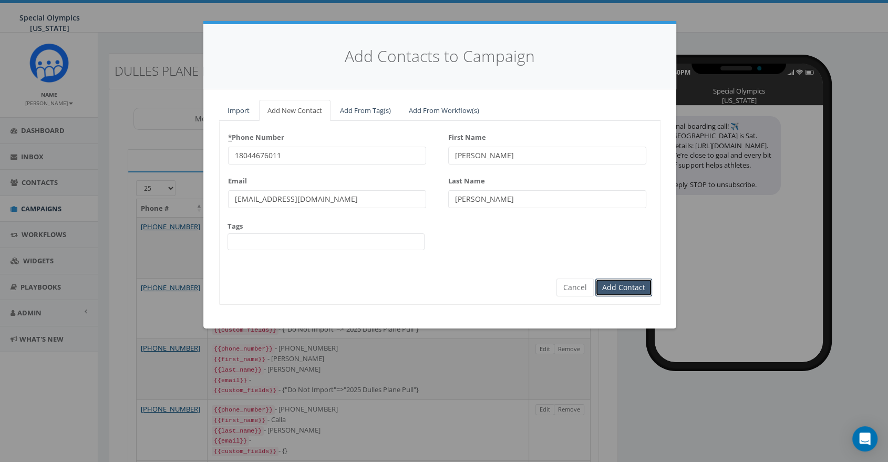
click at [619, 285] on input "Add Contact" at bounding box center [623, 287] width 57 height 18
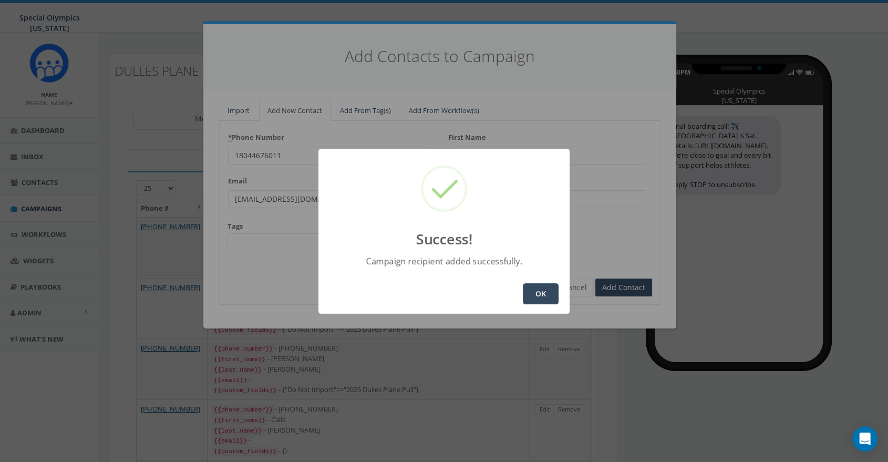
click at [550, 292] on button "OK" at bounding box center [541, 293] width 36 height 21
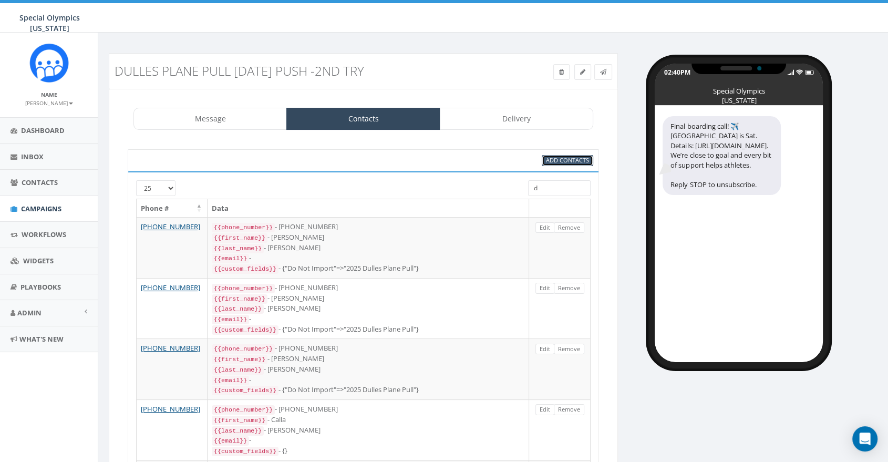
click at [589, 160] on link "Add Contacts" at bounding box center [567, 160] width 51 height 11
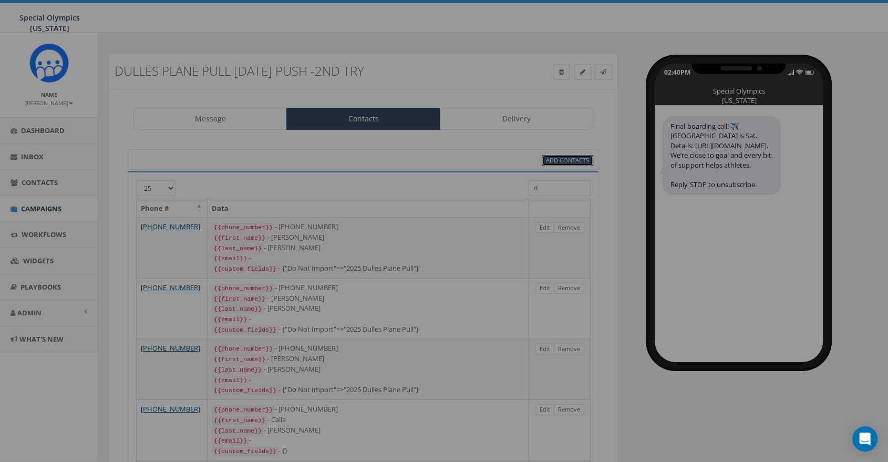
select select
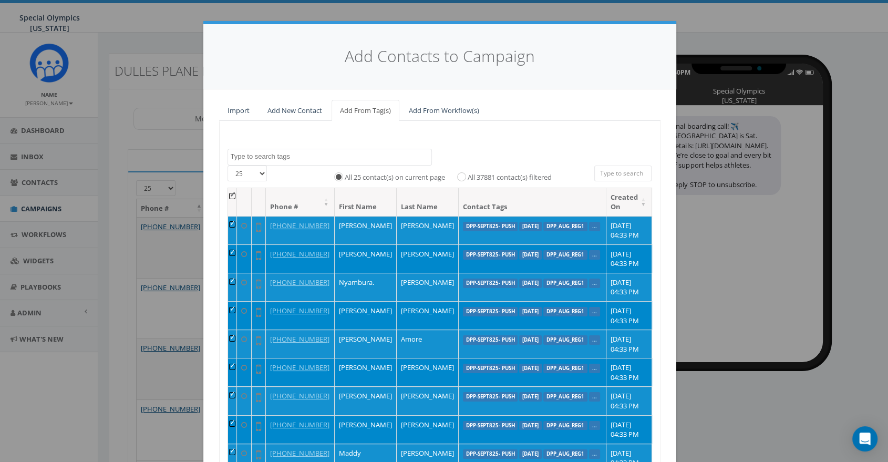
click at [273, 156] on textarea "Search" at bounding box center [331, 156] width 201 height 9
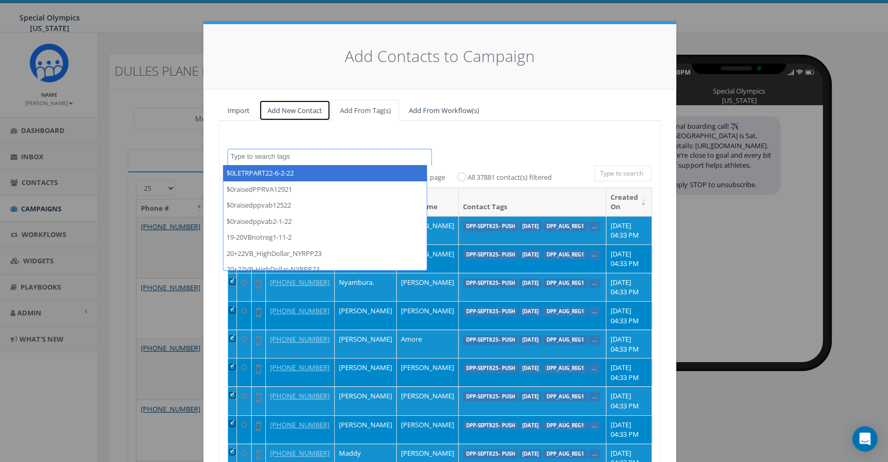
click at [293, 107] on link "Add New Contact" at bounding box center [294, 111] width 71 height 22
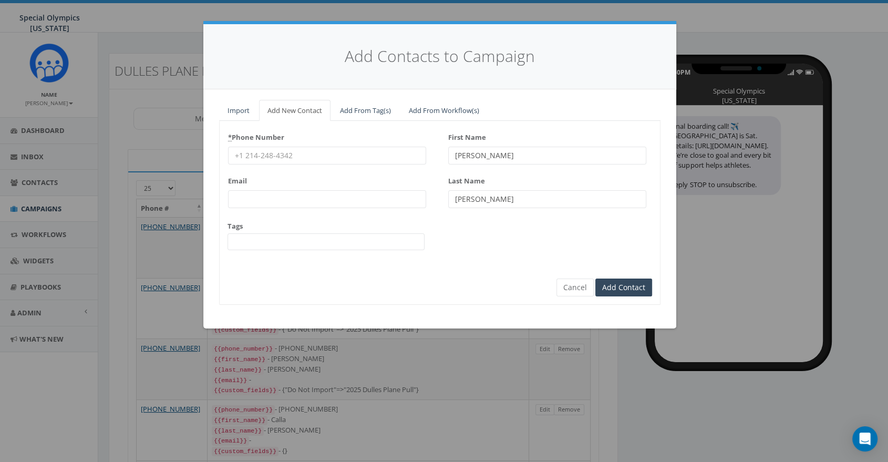
click at [338, 154] on input "* Phone Number" at bounding box center [327, 156] width 198 height 18
click at [267, 156] on input "609-2131665" at bounding box center [327, 156] width 198 height 18
type input "[PHONE_NUMBER]"
click at [483, 242] on div "* Phone Number 609-213-1665 Email Tags $0LETRPART22-6-2-22 $0raisedPPRVA12921 $…" at bounding box center [440, 194] width 440 height 130
type input "Sean"
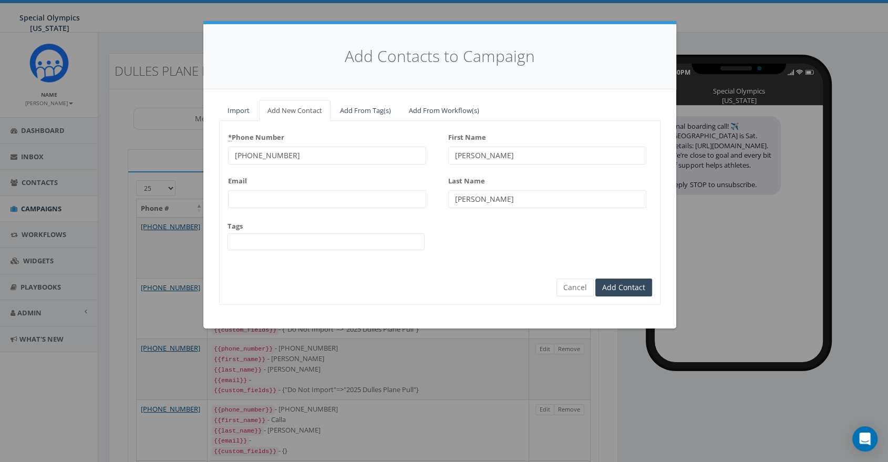
type input "Wallach"
click at [627, 293] on input "Add Contact" at bounding box center [623, 287] width 57 height 18
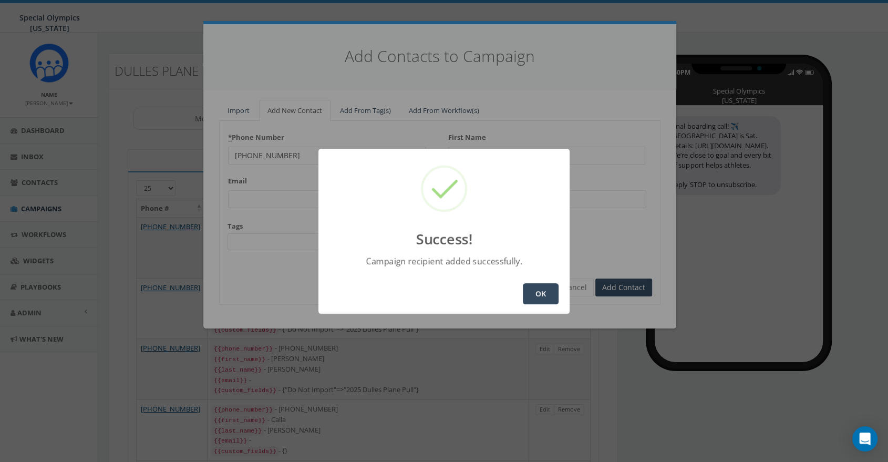
click at [554, 289] on button "OK" at bounding box center [541, 293] width 36 height 21
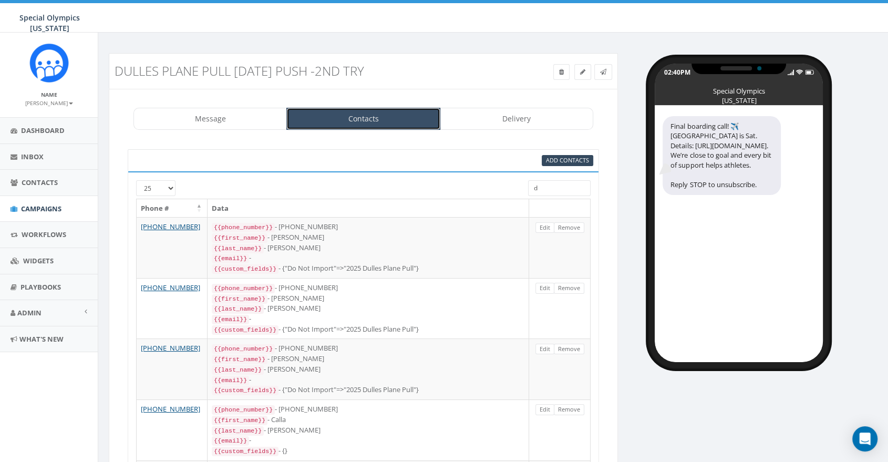
click at [339, 123] on link "Contacts" at bounding box center [362, 119] width 153 height 22
click at [546, 163] on span "Add Contacts" at bounding box center [567, 160] width 43 height 8
select select
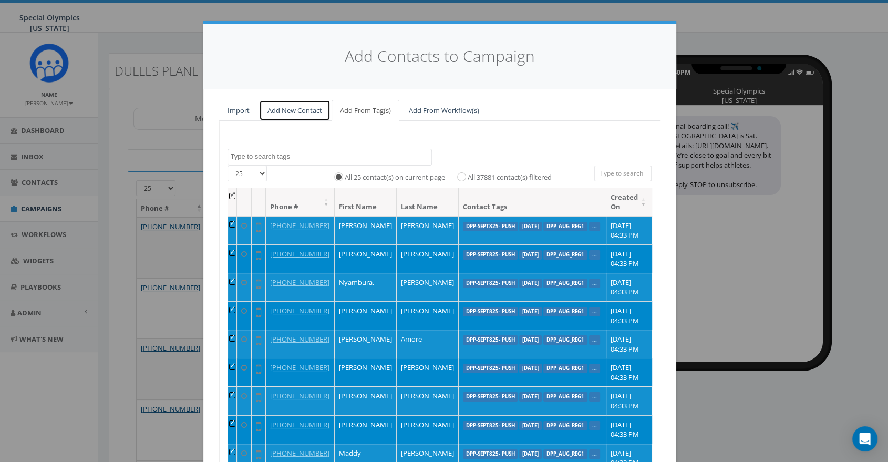
click at [298, 114] on link "Add New Contact" at bounding box center [294, 111] width 71 height 22
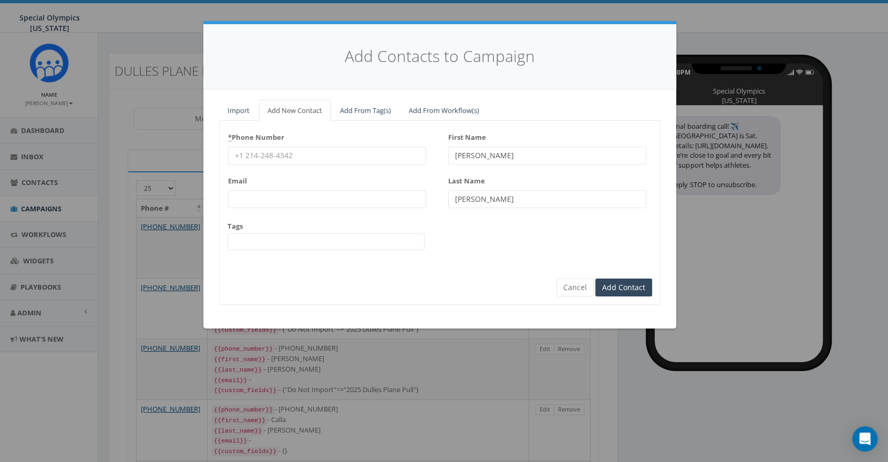
click at [292, 158] on input "* Phone Number" at bounding box center [327, 156] width 198 height 18
click at [317, 154] on input "* Phone Number" at bounding box center [327, 156] width 198 height 18
type input "610-608-9210"
type input "Katelynn"
type input "Howell"
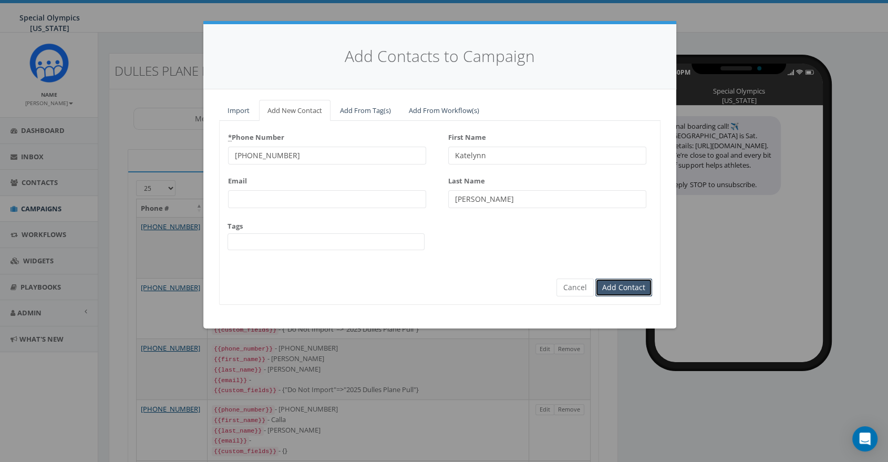
click at [627, 288] on input "Add Contact" at bounding box center [623, 287] width 57 height 18
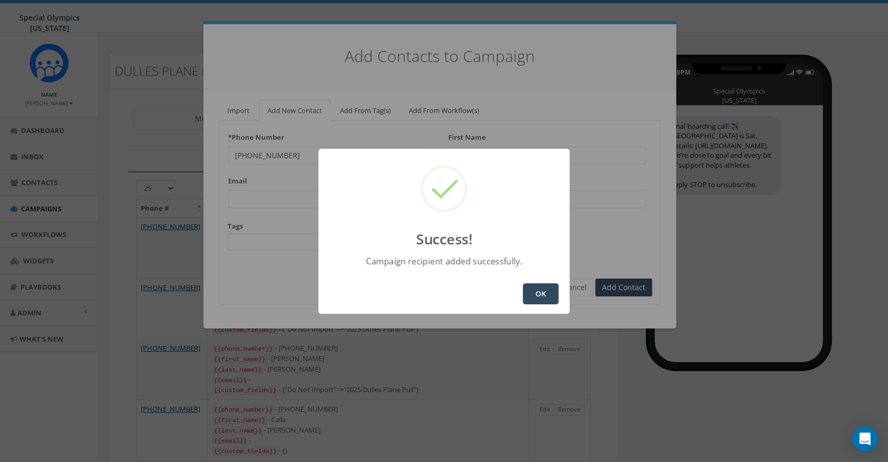
click at [545, 294] on button "OK" at bounding box center [541, 293] width 36 height 21
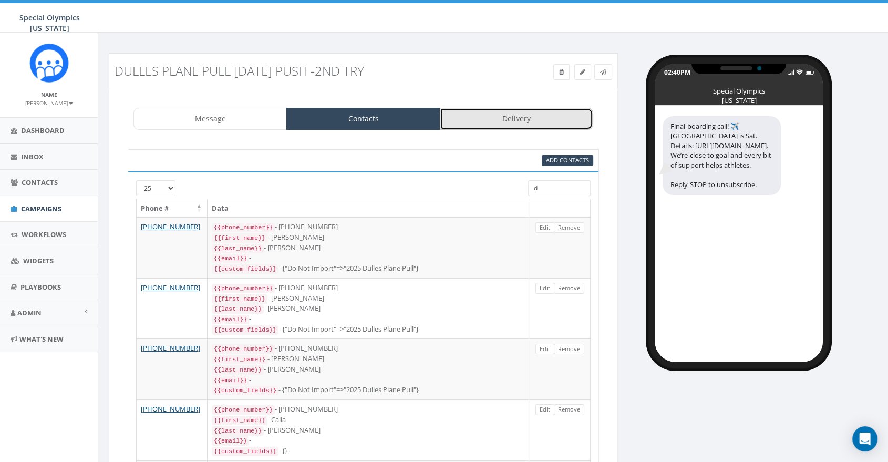
click at [492, 111] on link "Delivery" at bounding box center [516, 119] width 153 height 22
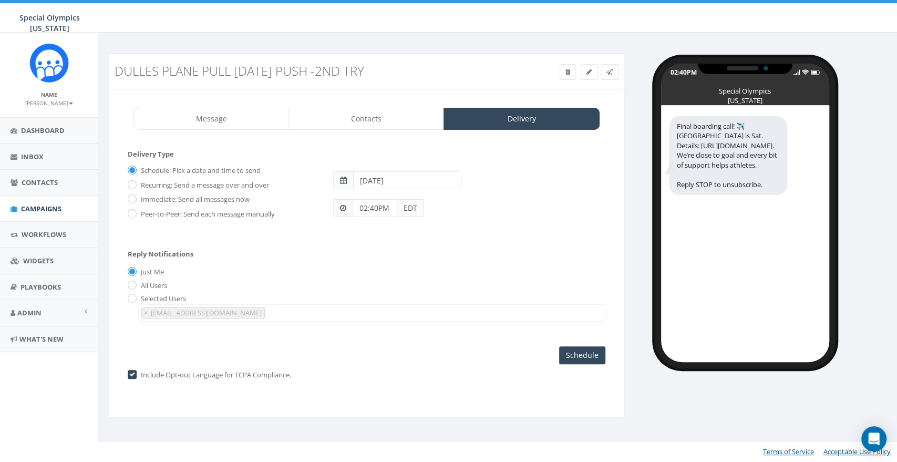
click at [138, 197] on label "Immediate: Send all messages now" at bounding box center [193, 199] width 111 height 11
click at [134, 197] on input "Immediate: Send all messages now" at bounding box center [131, 199] width 7 height 7
radio input "true"
click at [178, 301] on label "Selected Users" at bounding box center [162, 299] width 48 height 11
click at [133, 284] on input "All Users" at bounding box center [131, 285] width 7 height 7
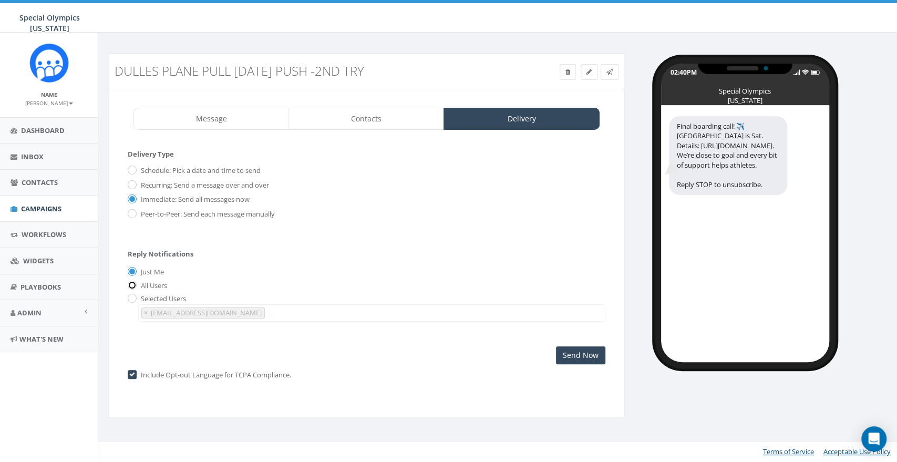
radio input "true"
click at [318, 122] on link "Contacts" at bounding box center [366, 119] width 156 height 22
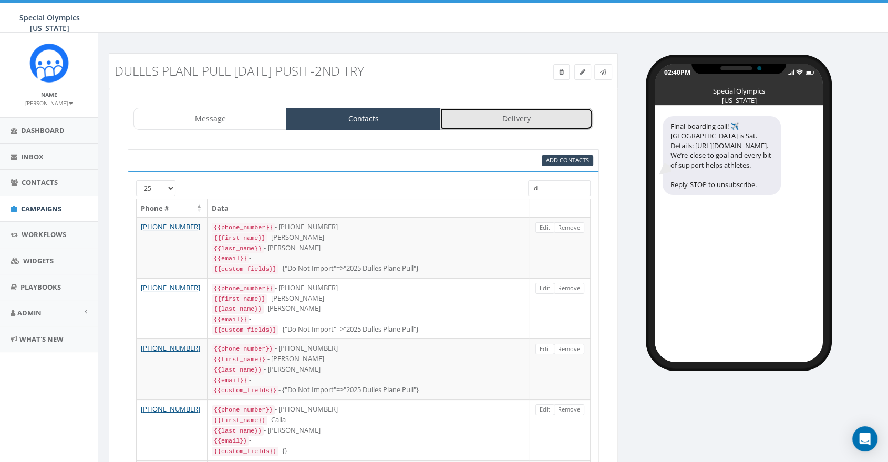
click at [513, 116] on link "Delivery" at bounding box center [516, 119] width 153 height 22
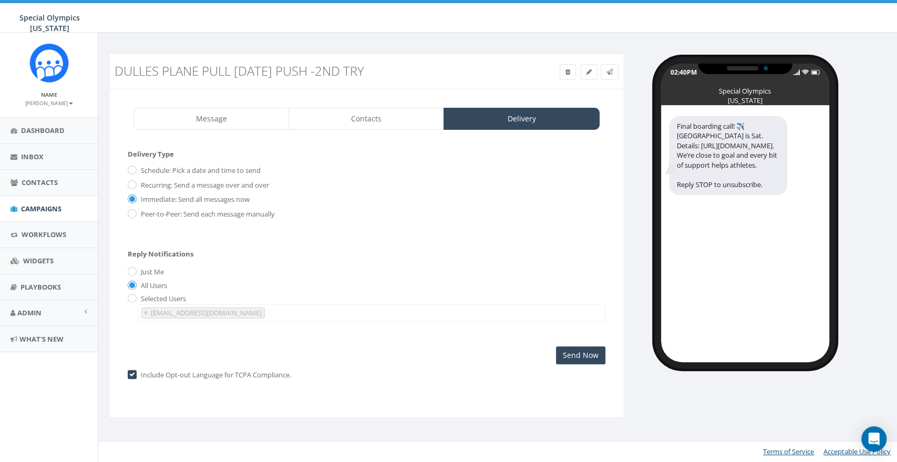
click at [478, 271] on div "Just Me" at bounding box center [367, 272] width 478 height 11
click at [581, 352] on input "Send Now" at bounding box center [580, 355] width 49 height 18
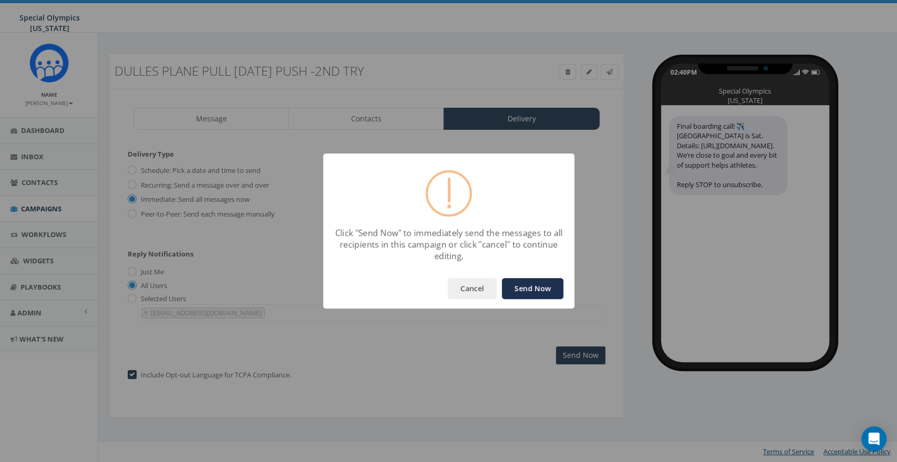
click at [533, 283] on button "Send Now" at bounding box center [532, 288] width 61 height 21
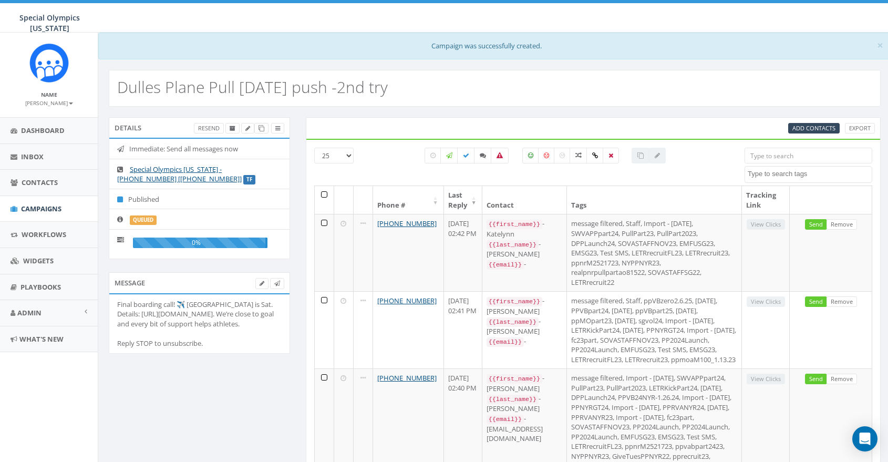
select select
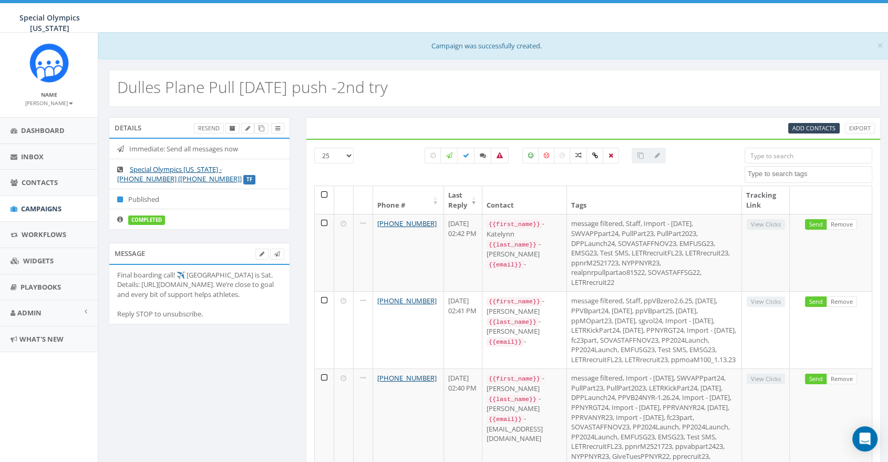
click at [325, 193] on th at bounding box center [324, 200] width 19 height 28
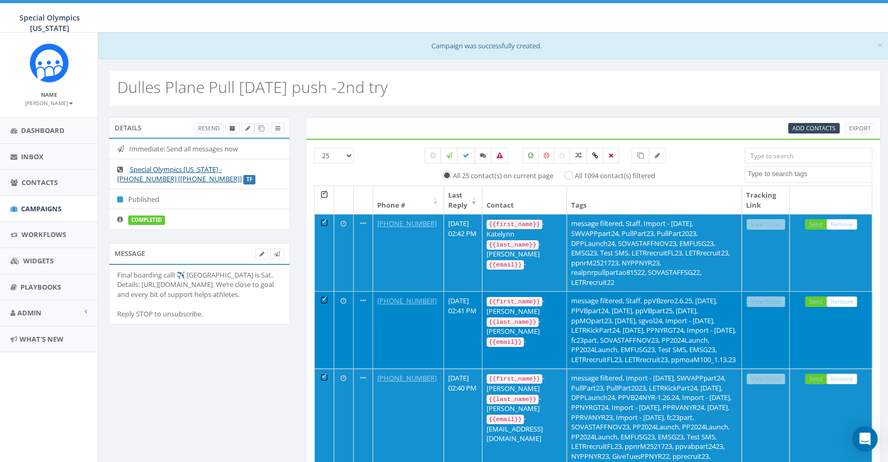
click at [465, 154] on icon at bounding box center [466, 155] width 6 height 6
checkbox input "true"
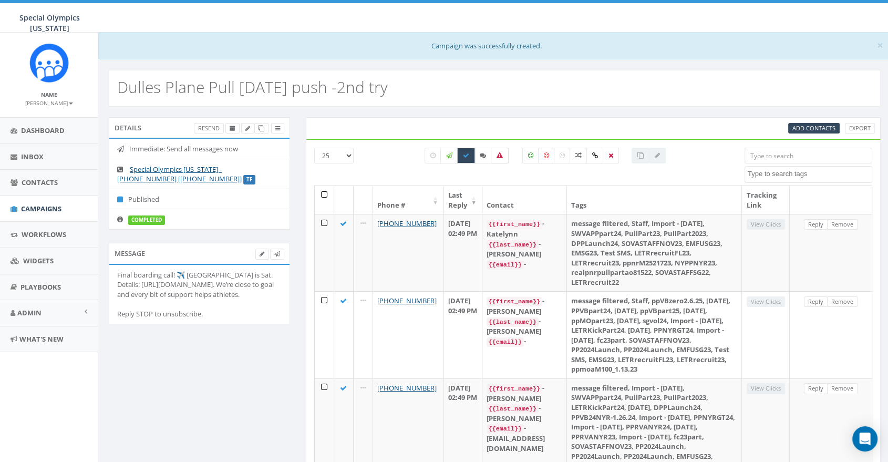
click at [502, 151] on label at bounding box center [500, 156] width 18 height 16
checkbox input "true"
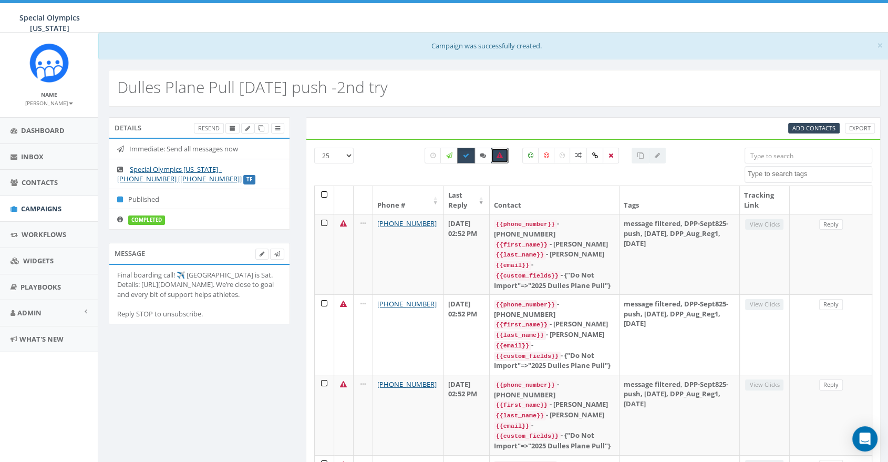
click at [460, 152] on label at bounding box center [466, 156] width 18 height 16
click at [469, 150] on label at bounding box center [466, 156] width 18 height 16
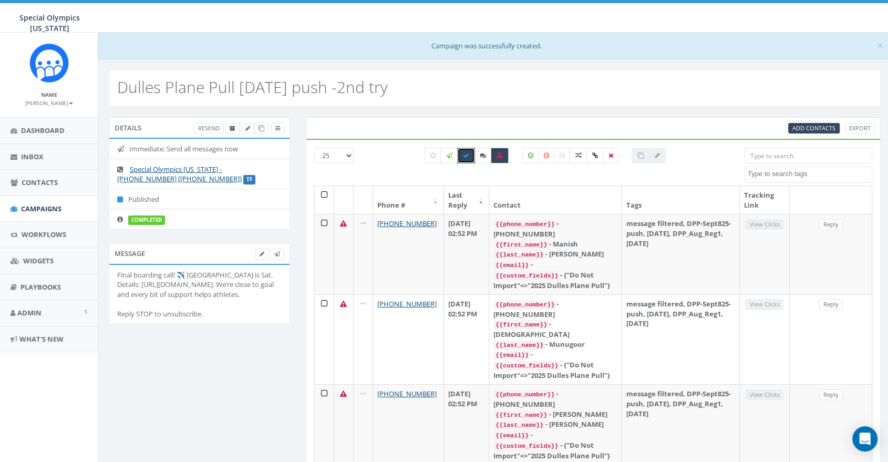
click at [461, 151] on label at bounding box center [466, 156] width 18 height 16
checkbox input "false"
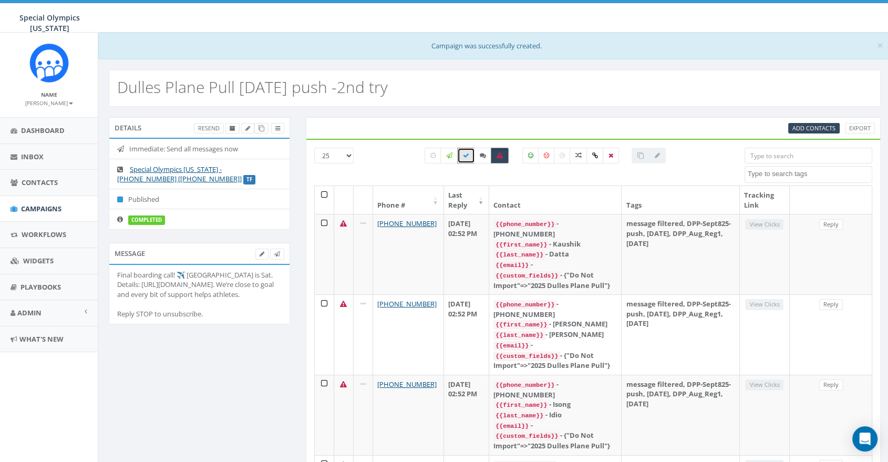
click at [502, 152] on icon at bounding box center [499, 155] width 6 height 6
checkbox input "true"
click at [466, 152] on icon at bounding box center [466, 155] width 6 height 6
checkbox input "true"
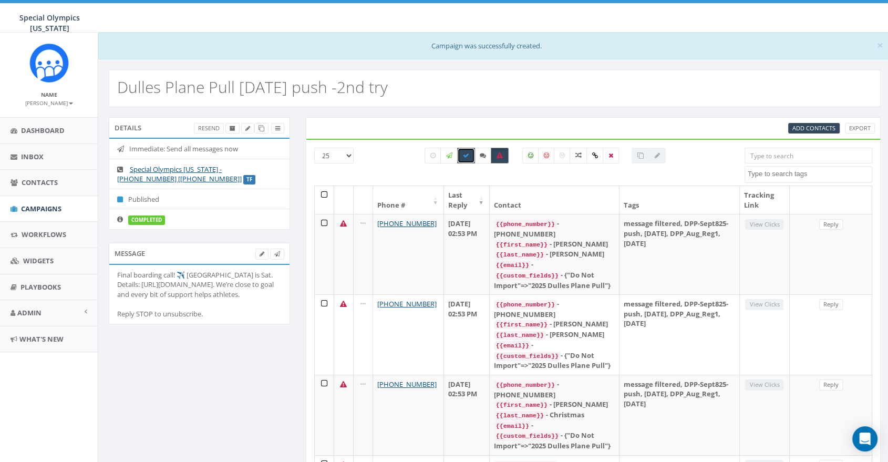
click at [496, 157] on icon at bounding box center [499, 155] width 6 height 6
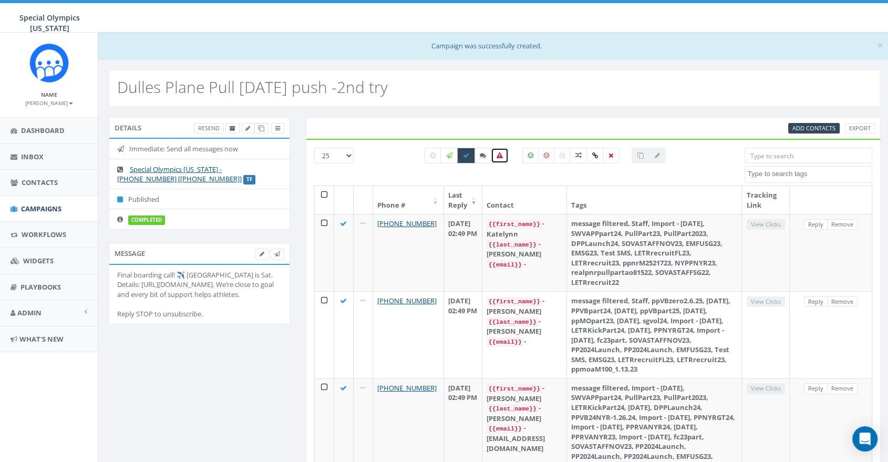
click at [498, 156] on icon at bounding box center [499, 155] width 6 height 6
checkbox input "true"
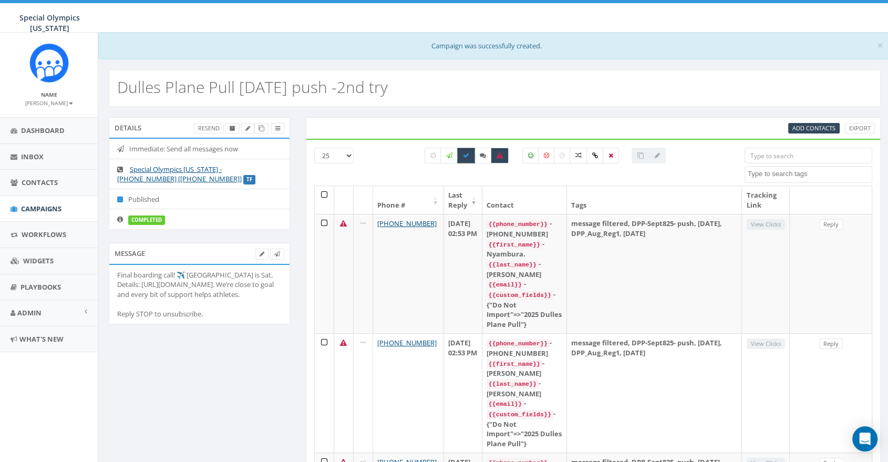
click at [466, 157] on icon at bounding box center [466, 155] width 6 height 6
checkbox input "false"
click at [500, 155] on icon at bounding box center [499, 155] width 6 height 6
checkbox input "false"
click at [448, 154] on icon at bounding box center [449, 155] width 6 height 6
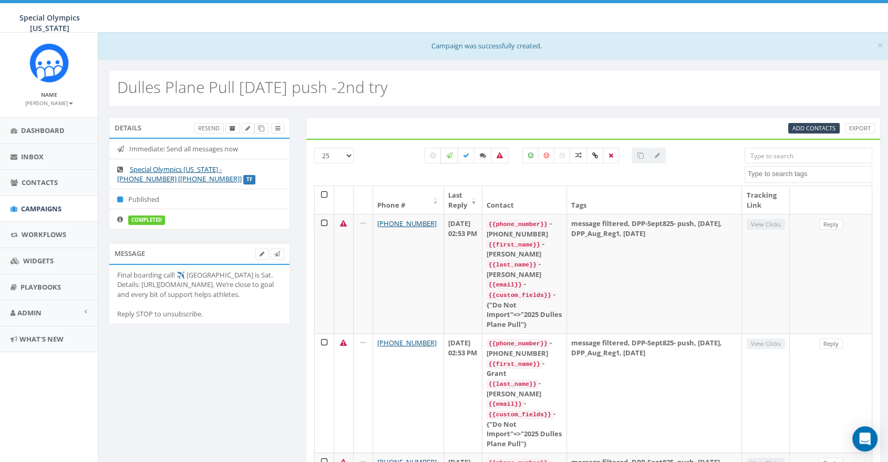
checkbox input "true"
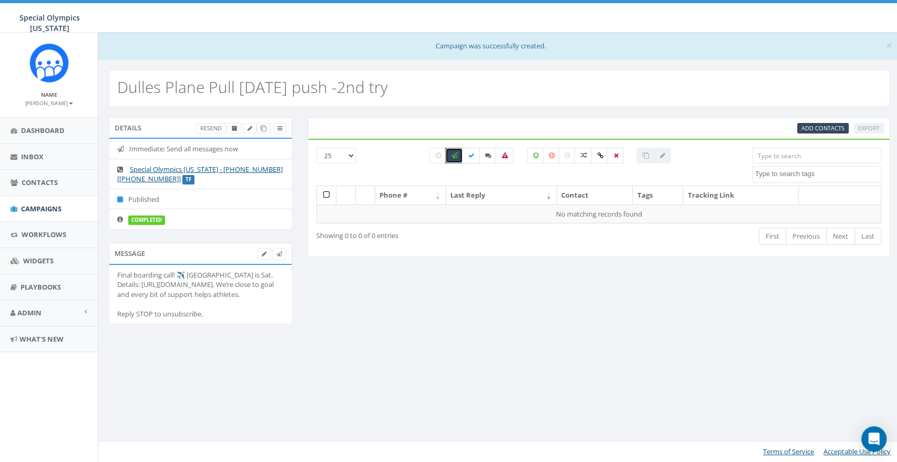
click at [474, 150] on label at bounding box center [471, 156] width 18 height 16
checkbox input "true"
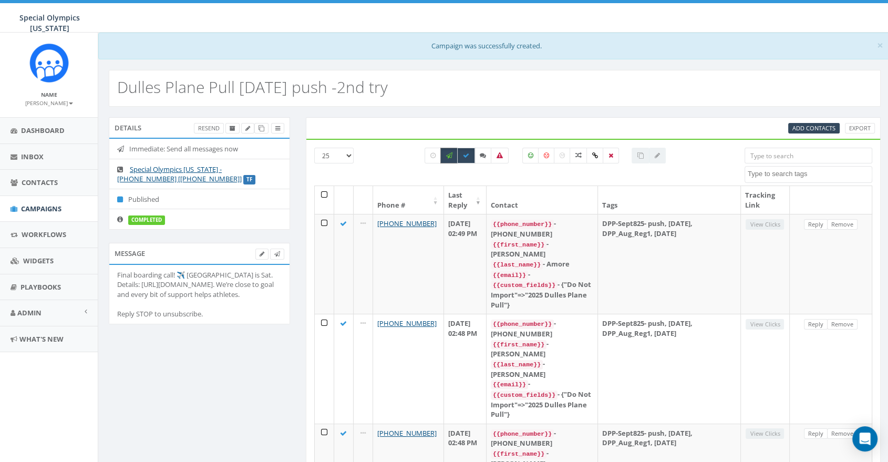
click at [450, 160] on label at bounding box center [449, 156] width 18 height 16
checkbox input "false"
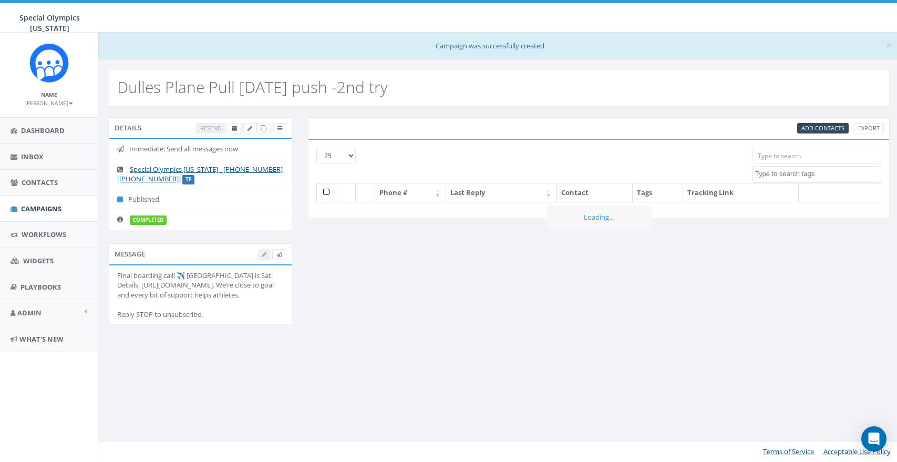
select select
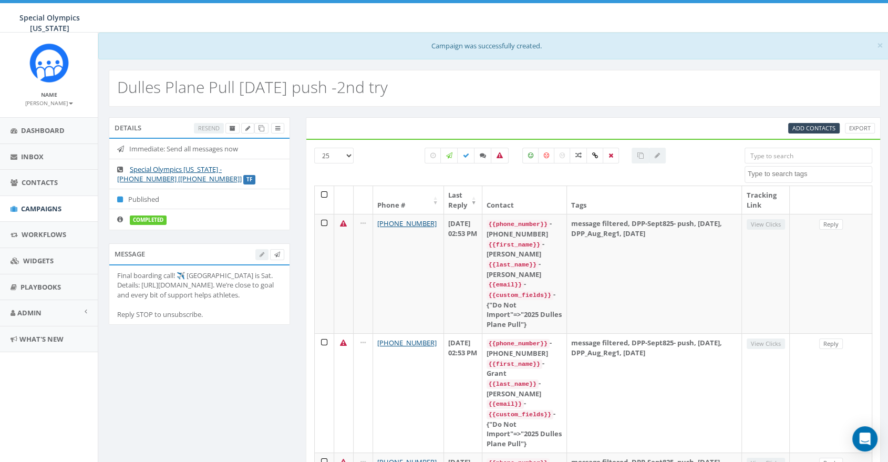
click at [830, 154] on input "search" at bounding box center [808, 156] width 128 height 16
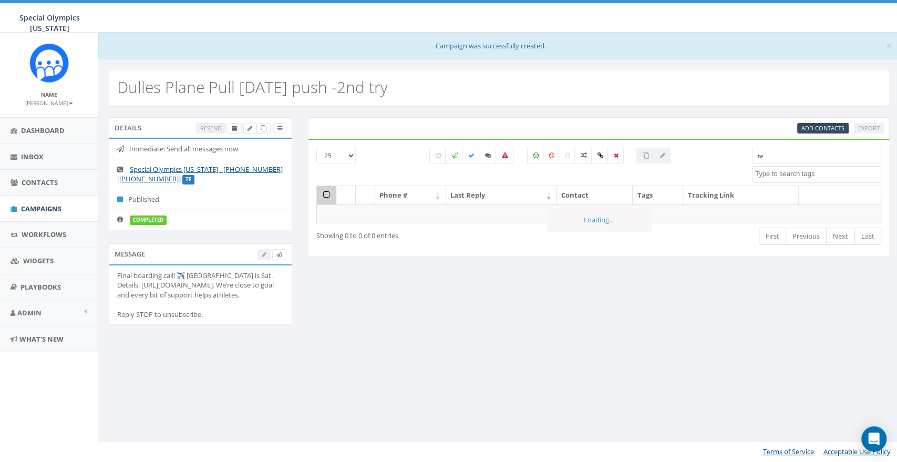
type input "t"
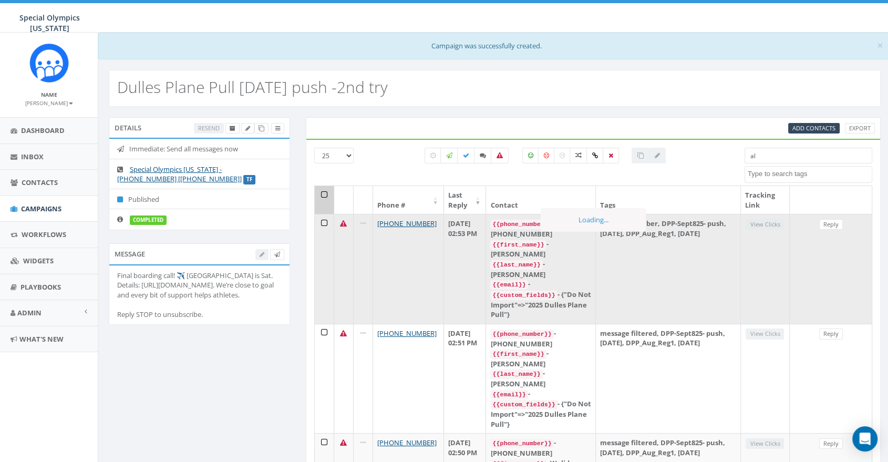
type input "a"
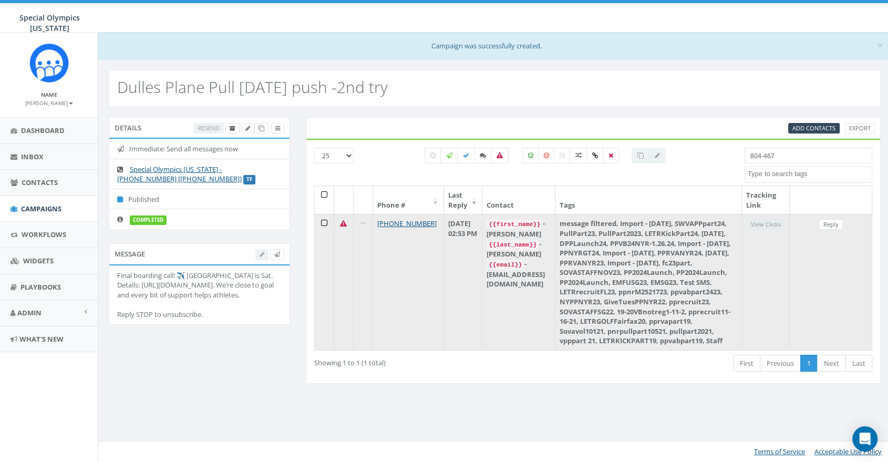
type input "804-467"
click at [553, 315] on td "{{first_name}} - [PERSON_NAME] {{last_name}} - [PERSON_NAME] {{email}} - [EMAIL…" at bounding box center [518, 282] width 73 height 136
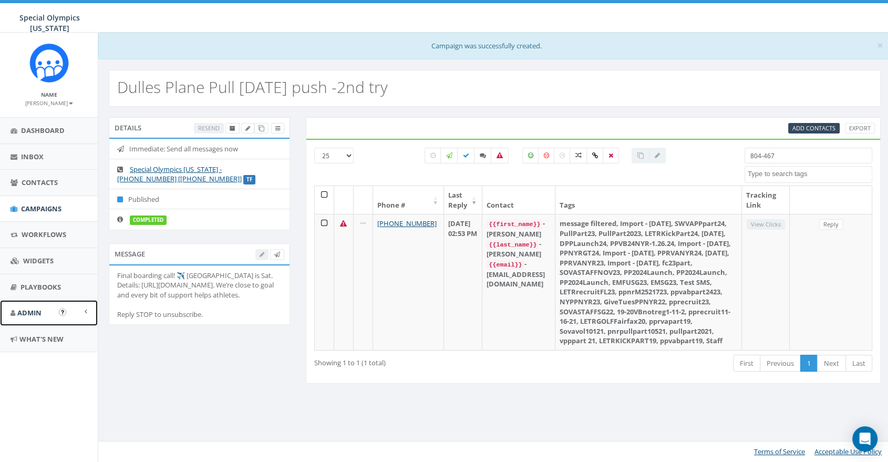
click at [35, 314] on span "Admin" at bounding box center [29, 312] width 24 height 9
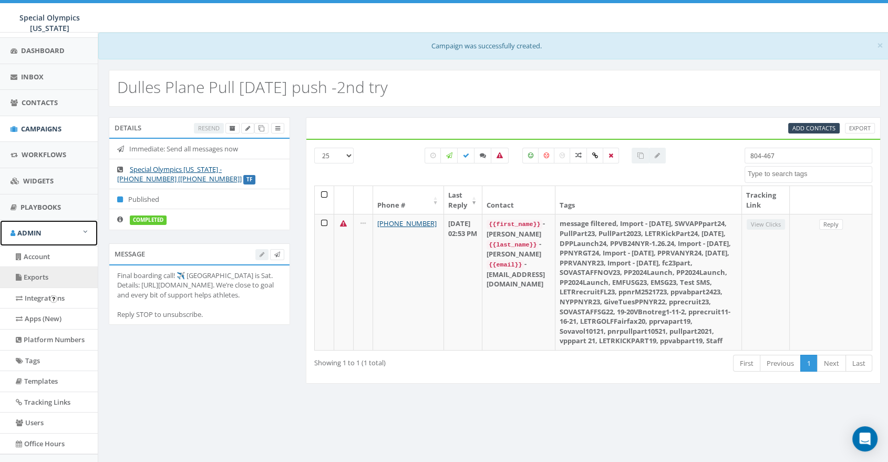
scroll to position [136, 0]
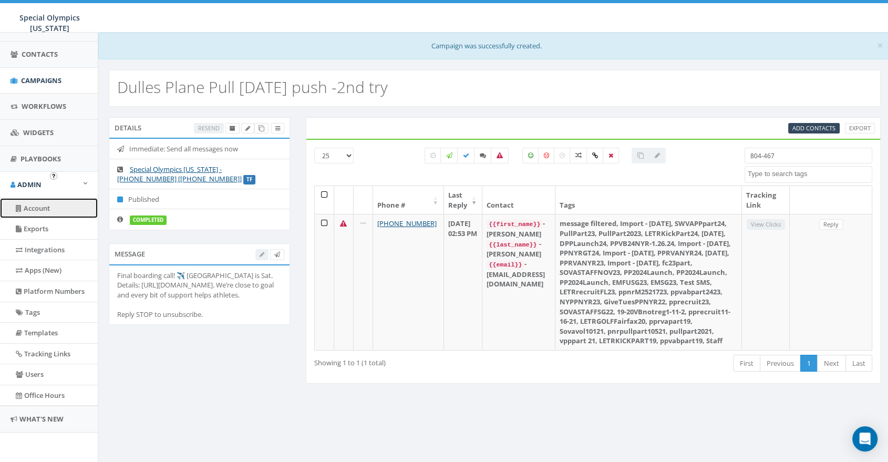
click at [46, 202] on link "Account" at bounding box center [49, 208] width 98 height 20
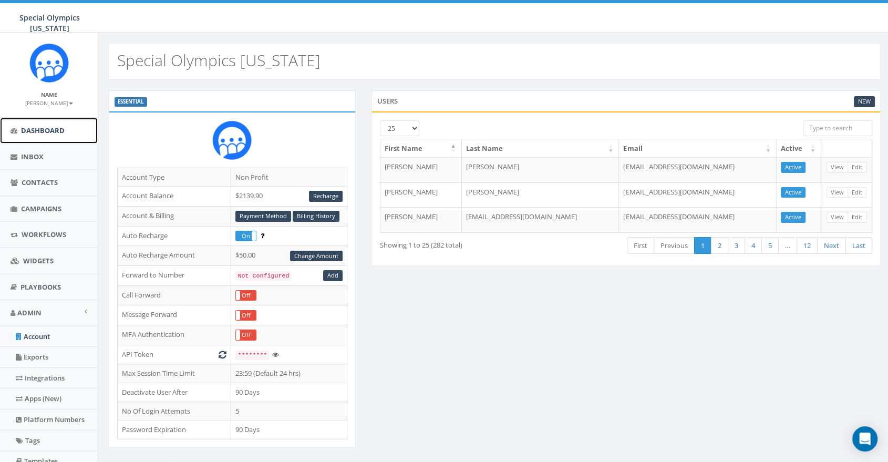
click at [21, 129] on span "Dashboard" at bounding box center [43, 130] width 44 height 9
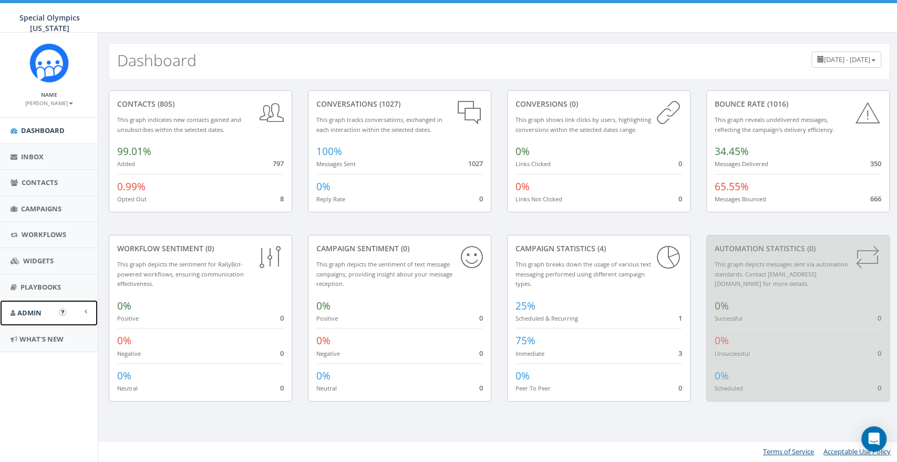
click at [42, 310] on link "Admin" at bounding box center [49, 313] width 98 height 26
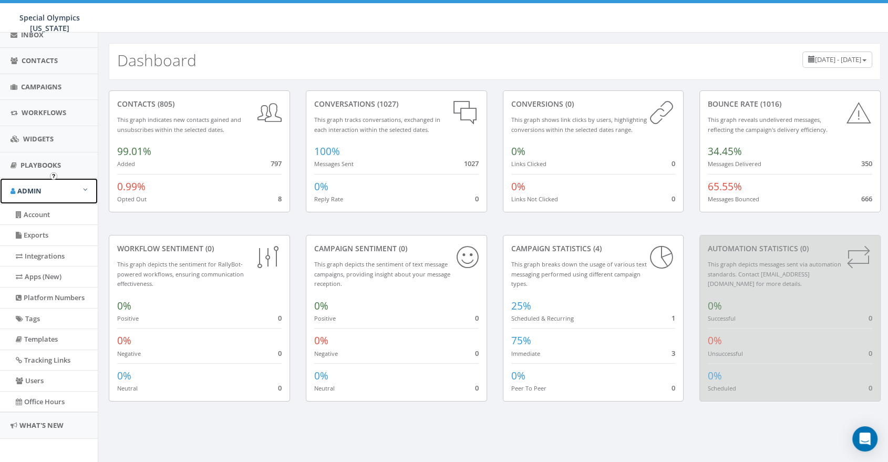
scroll to position [136, 0]
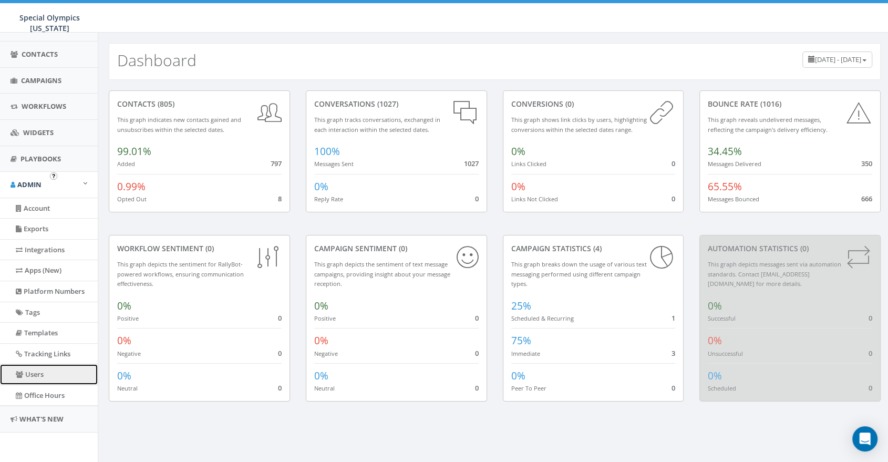
click at [46, 369] on link "Users" at bounding box center [49, 374] width 98 height 20
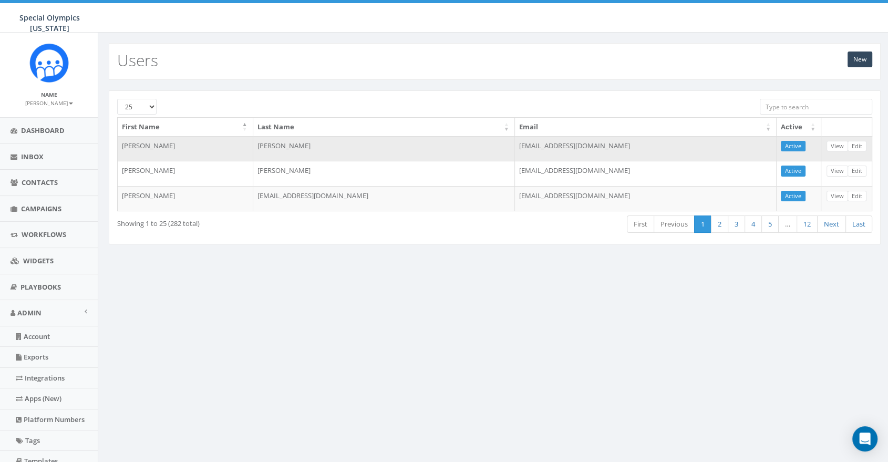
click at [383, 152] on td "Tekavec" at bounding box center [384, 148] width 262 height 25
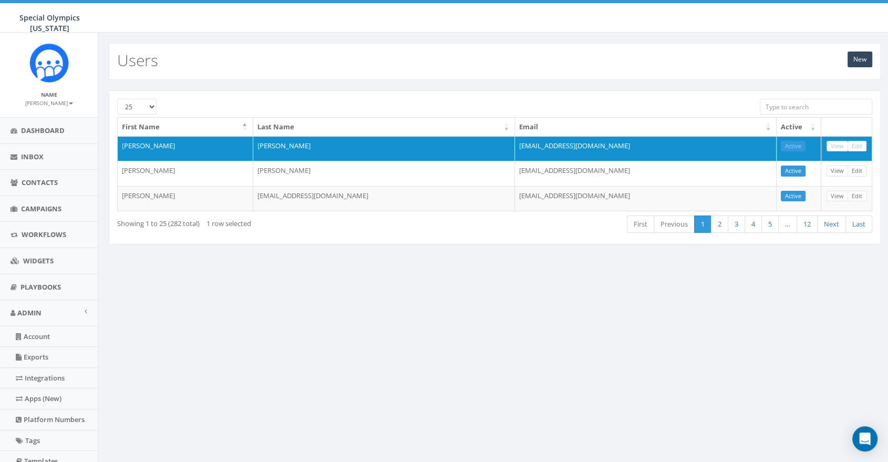
click at [58, 16] on span "Special Olympics [US_STATE]" at bounding box center [49, 23] width 60 height 20
click at [58, 104] on small "[PERSON_NAME]" at bounding box center [49, 102] width 48 height 7
click at [41, 130] on link "Sign Out" at bounding box center [52, 132] width 83 height 13
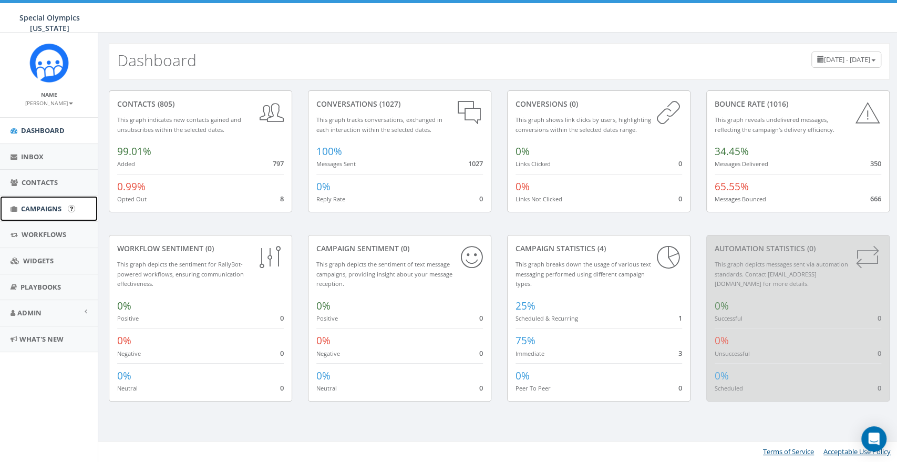
click at [25, 206] on span "Campaigns" at bounding box center [41, 208] width 40 height 9
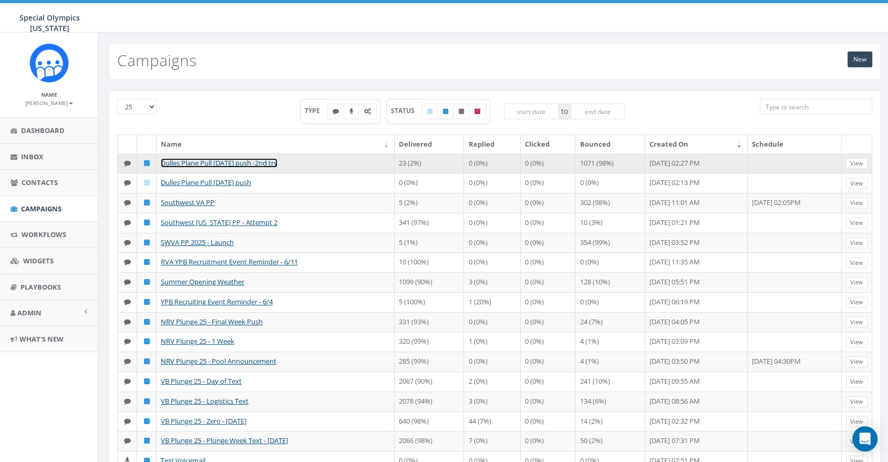
click at [246, 162] on link "Dulles Plane Pull [DATE] push -2nd try" at bounding box center [219, 162] width 117 height 9
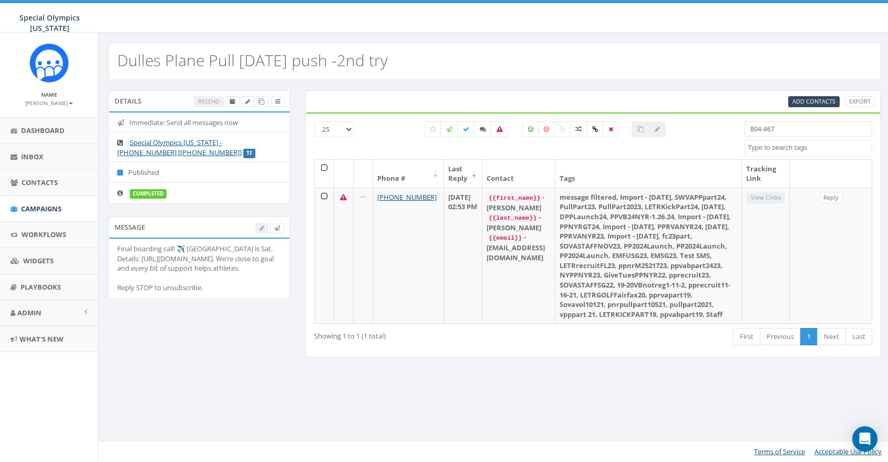
select select
click at [277, 100] on icon at bounding box center [277, 102] width 5 height 6
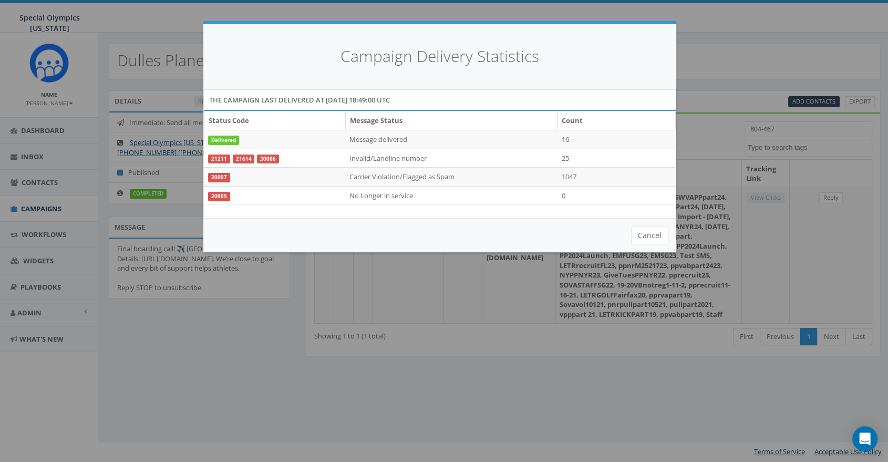
click at [671, 439] on div "Campaign Delivery Statistics The campaign last delivered at [DATE] 18:49:00 UTC…" at bounding box center [444, 231] width 888 height 462
click at [643, 241] on button "Cancel" at bounding box center [649, 235] width 37 height 18
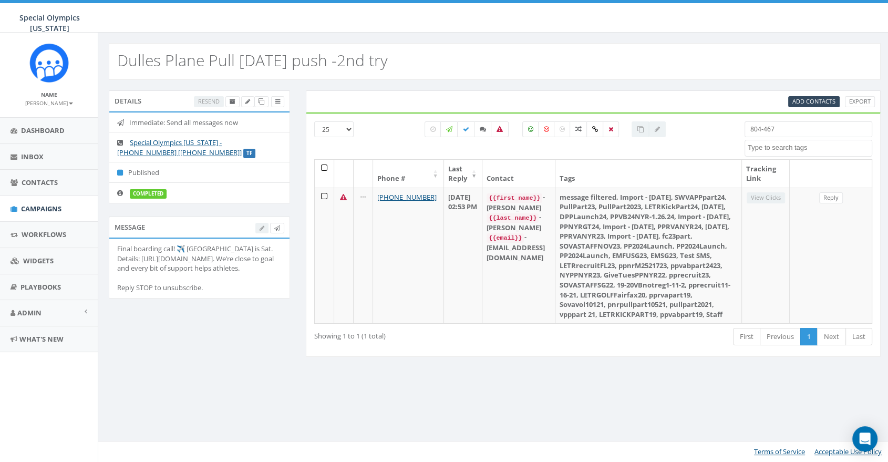
click at [799, 134] on input "804-467" at bounding box center [808, 129] width 128 height 16
type input "8"
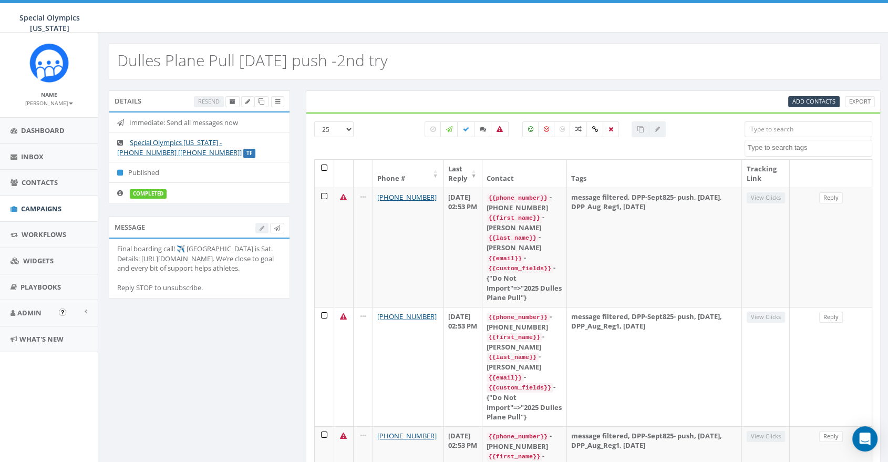
click at [63, 313] on img "Open In-App Guide" at bounding box center [62, 311] width 7 height 7
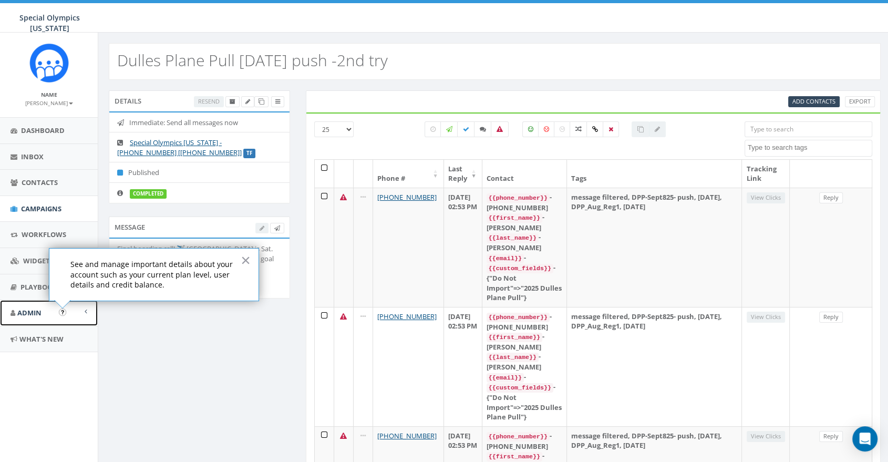
click at [33, 314] on span "Admin" at bounding box center [29, 312] width 24 height 9
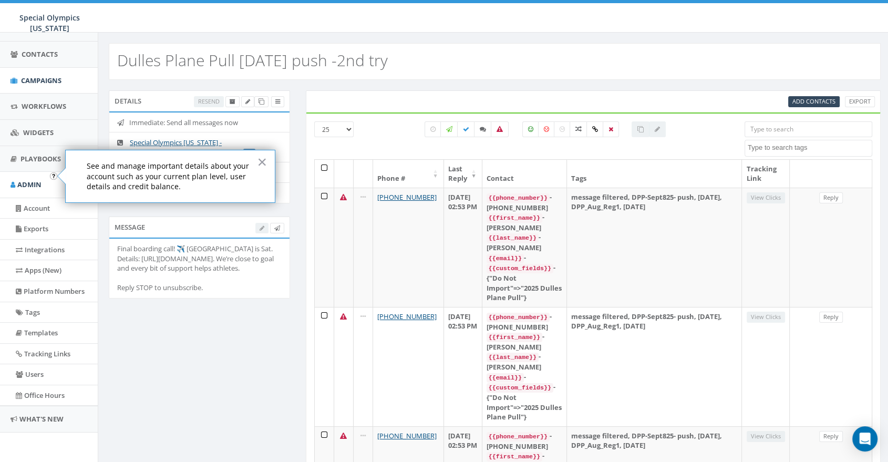
click at [266, 158] on button "×" at bounding box center [262, 161] width 10 height 17
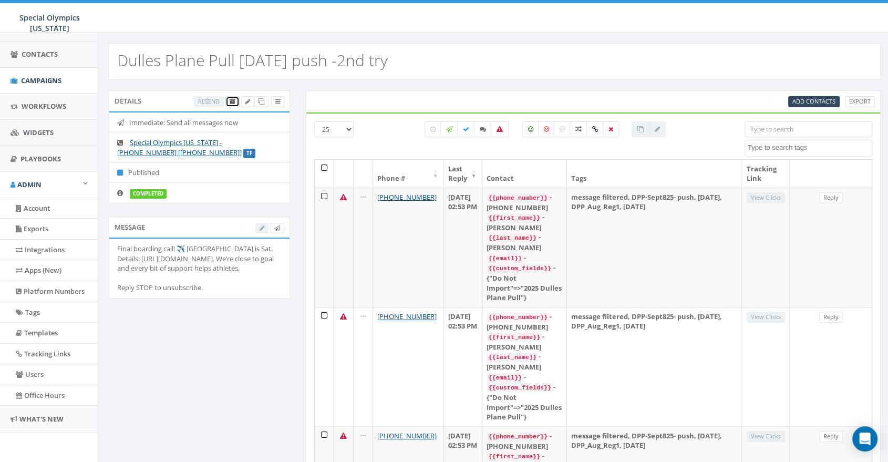
click at [232, 100] on icon at bounding box center [233, 102] width 6 height 6
click at [279, 101] on icon at bounding box center [277, 102] width 5 height 6
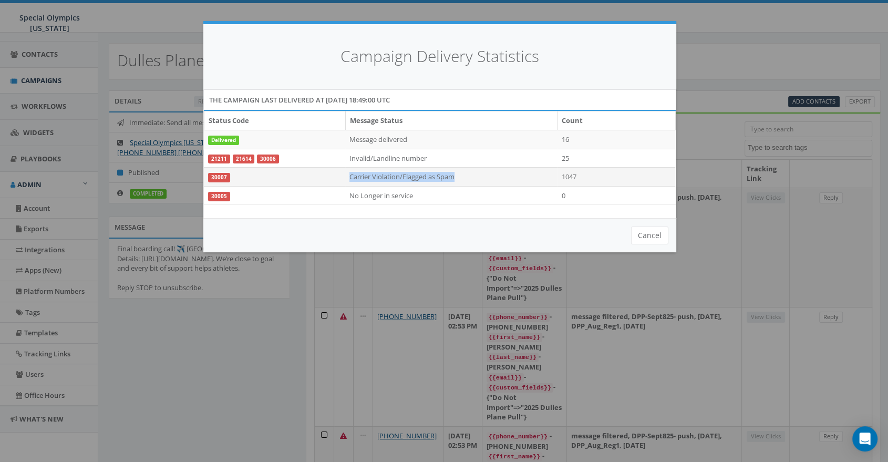
drag, startPoint x: 459, startPoint y: 173, endPoint x: 347, endPoint y: 180, distance: 112.1
click at [347, 180] on td "Carrier Violation/Flagged as Spam" at bounding box center [451, 177] width 212 height 19
copy td "Carrier Violation/Flagged as Spam"
click at [649, 231] on button "Cancel" at bounding box center [649, 235] width 37 height 18
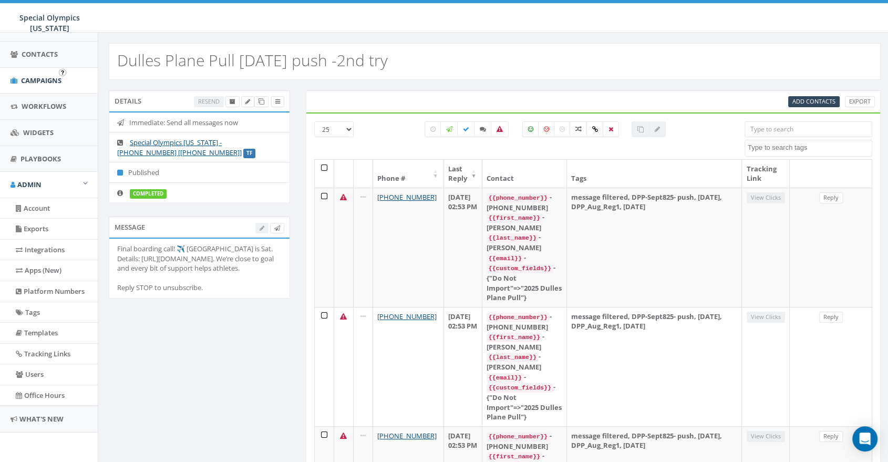
click at [61, 69] on input "image" at bounding box center [62, 72] width 7 height 7
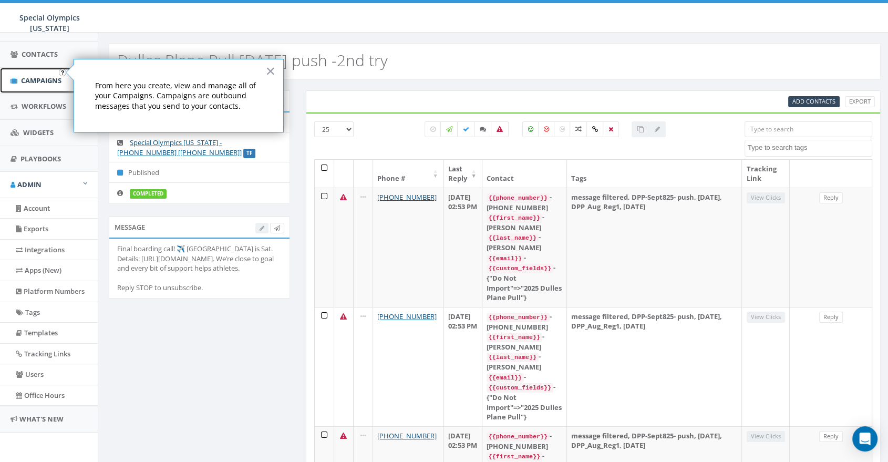
click at [51, 76] on span "Campaigns" at bounding box center [41, 80] width 40 height 9
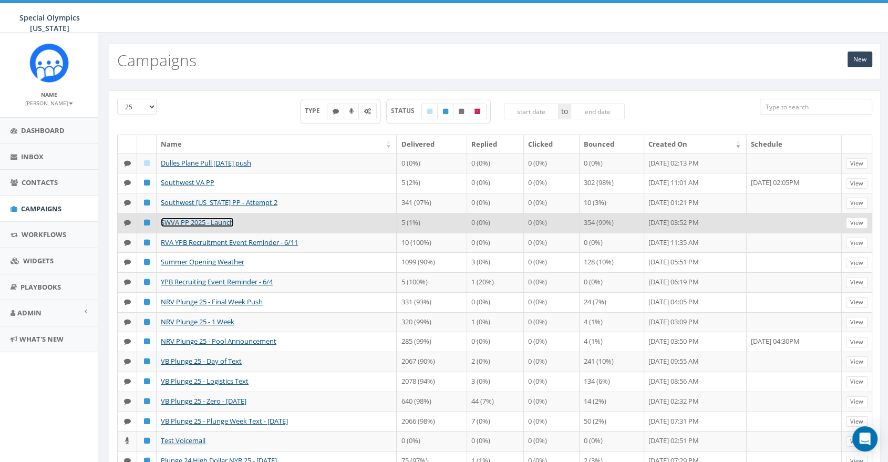
click at [219, 227] on link "SWVA PP 2025 - Launch" at bounding box center [197, 222] width 73 height 9
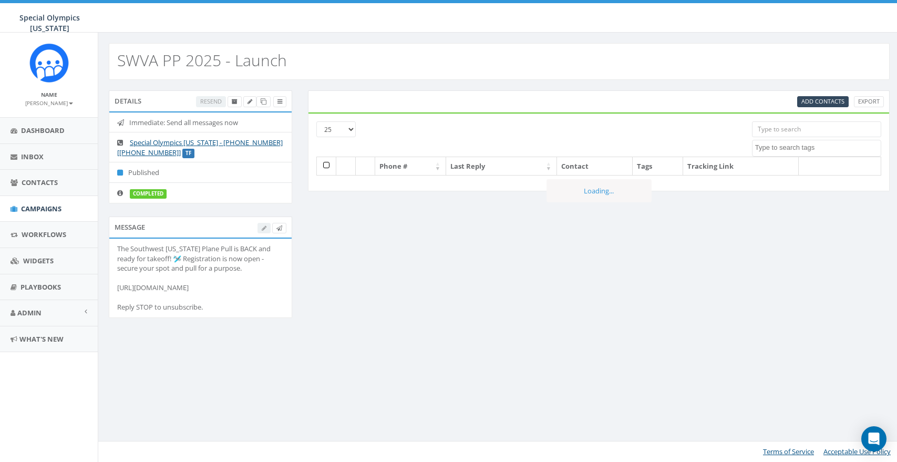
select select
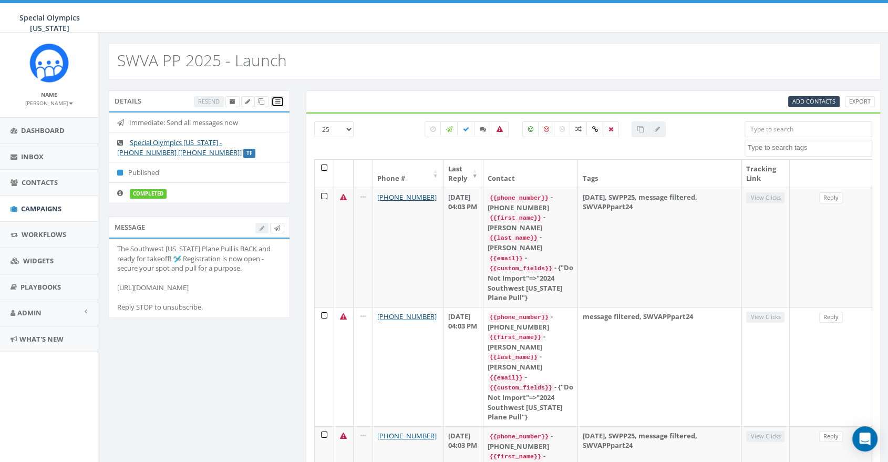
click at [278, 100] on icon at bounding box center [277, 102] width 5 height 6
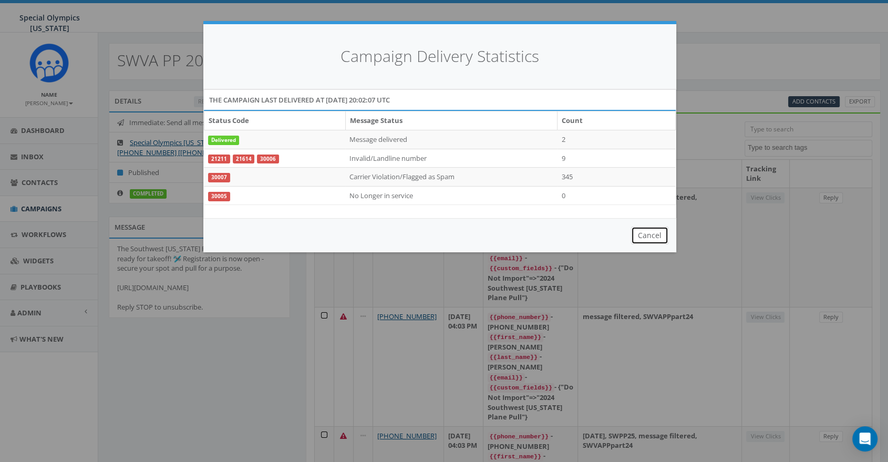
click at [656, 235] on button "Cancel" at bounding box center [649, 235] width 37 height 18
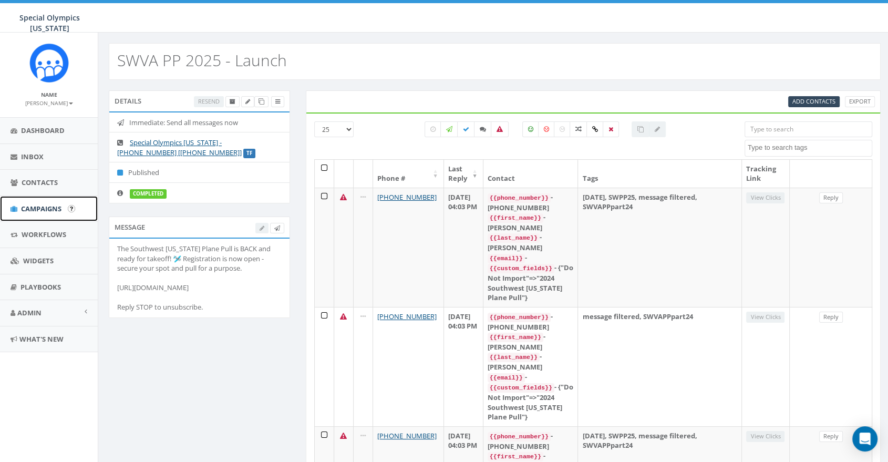
click at [32, 211] on span "Campaigns" at bounding box center [41, 208] width 40 height 9
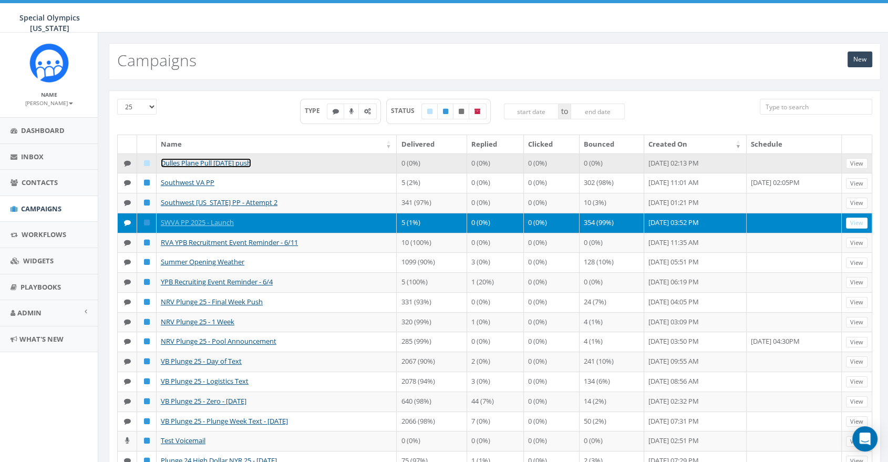
click at [205, 163] on link "Dulles Plane Pull [DATE] push" at bounding box center [206, 162] width 90 height 9
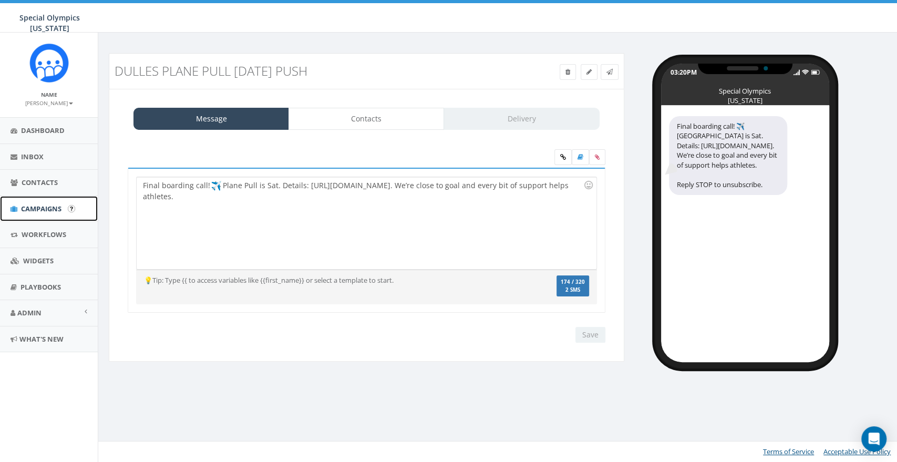
click at [40, 212] on span "Campaigns" at bounding box center [41, 208] width 40 height 9
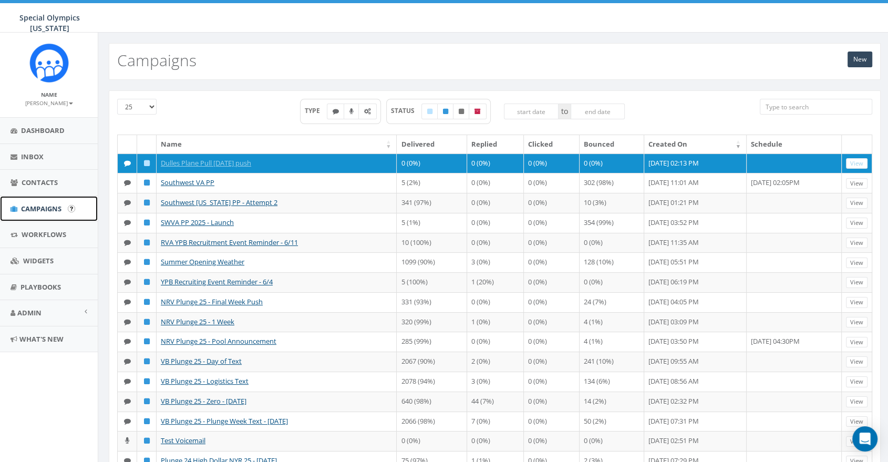
click at [56, 209] on span "Campaigns" at bounding box center [41, 208] width 40 height 9
click at [479, 109] on icon at bounding box center [477, 111] width 6 height 6
checkbox input "true"
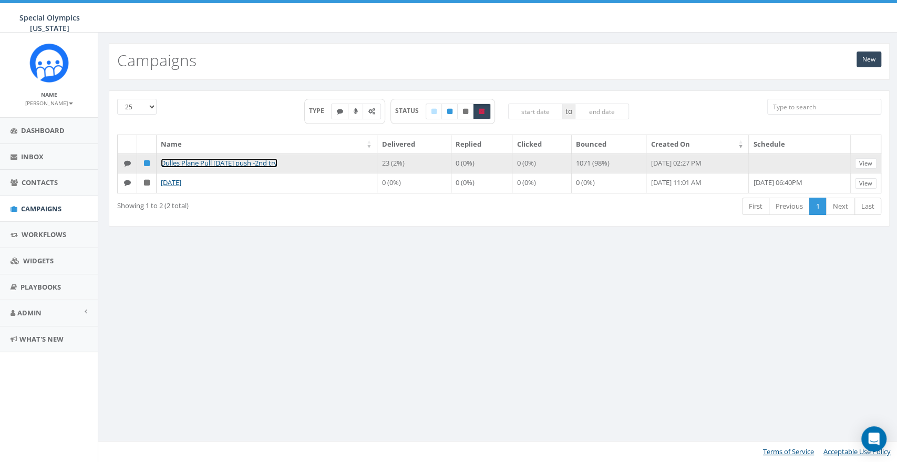
click at [230, 164] on link "Dulles Plane Pull [DATE] push -2nd try" at bounding box center [219, 162] width 117 height 9
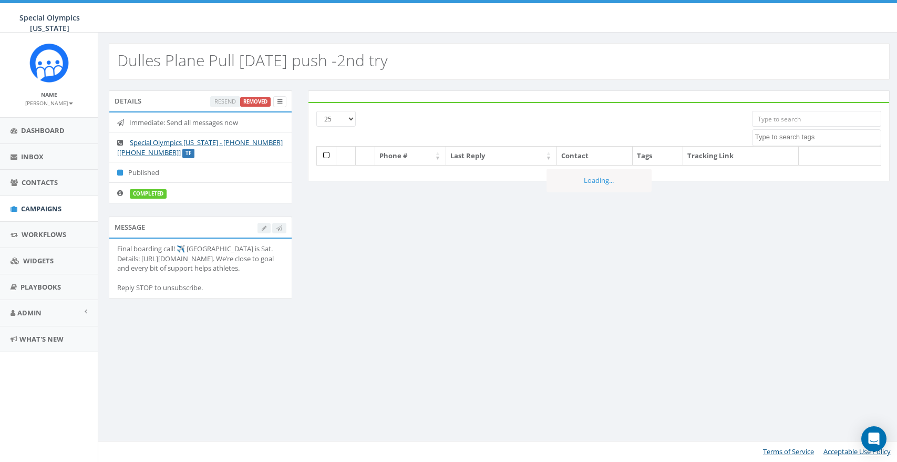
select select
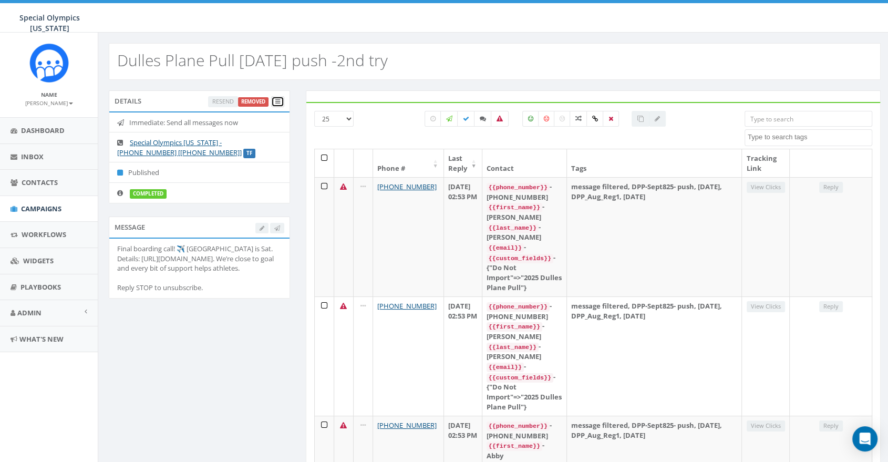
click at [276, 100] on icon at bounding box center [277, 102] width 5 height 6
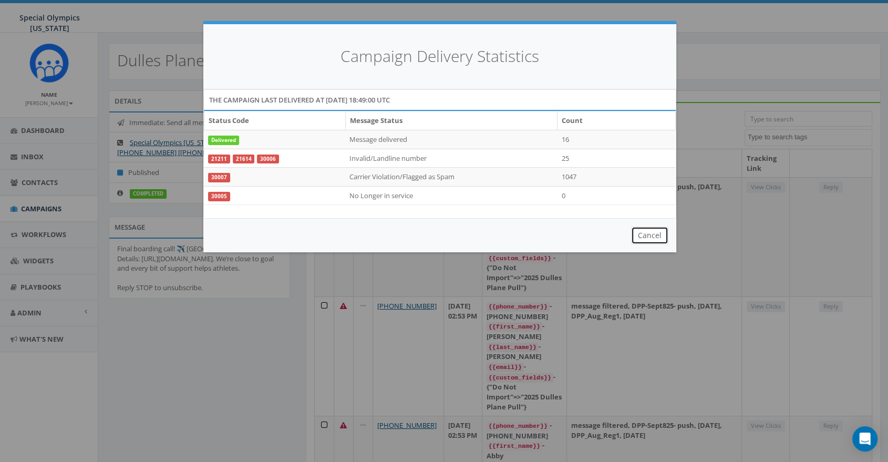
click at [649, 238] on button "Cancel" at bounding box center [649, 235] width 37 height 18
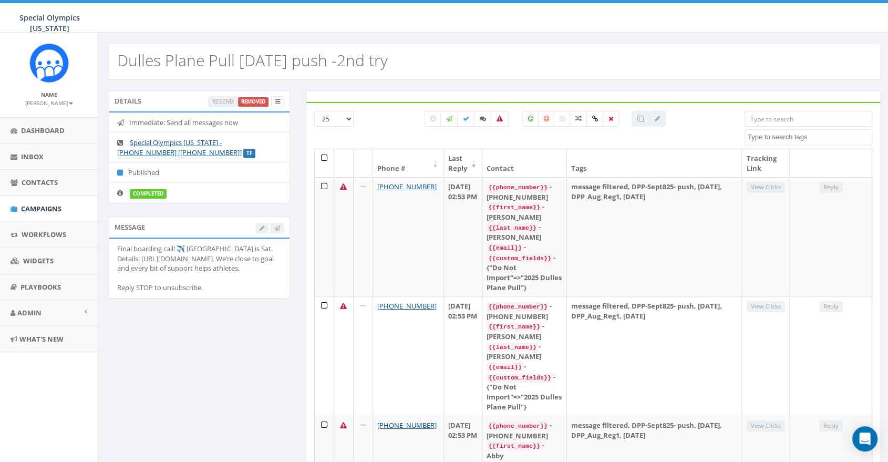
click at [243, 150] on label "TF" at bounding box center [249, 153] width 12 height 9
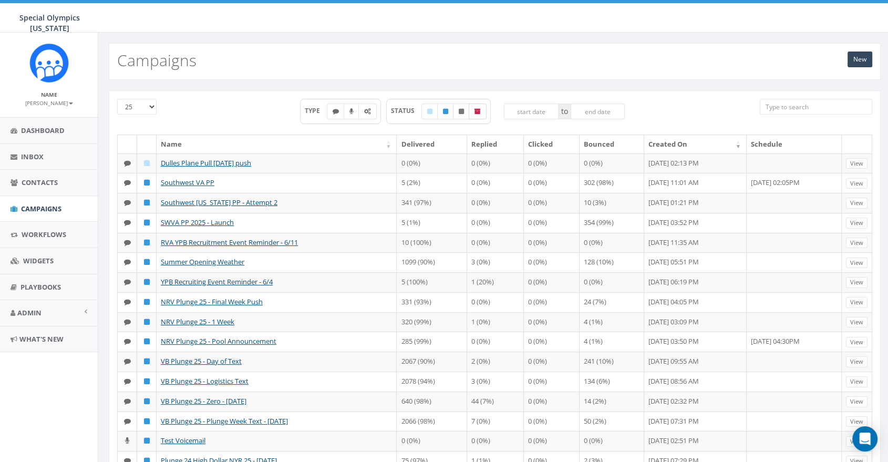
click at [481, 112] on icon at bounding box center [477, 111] width 6 height 6
click at [477, 111] on icon at bounding box center [477, 111] width 6 height 6
checkbox input "true"
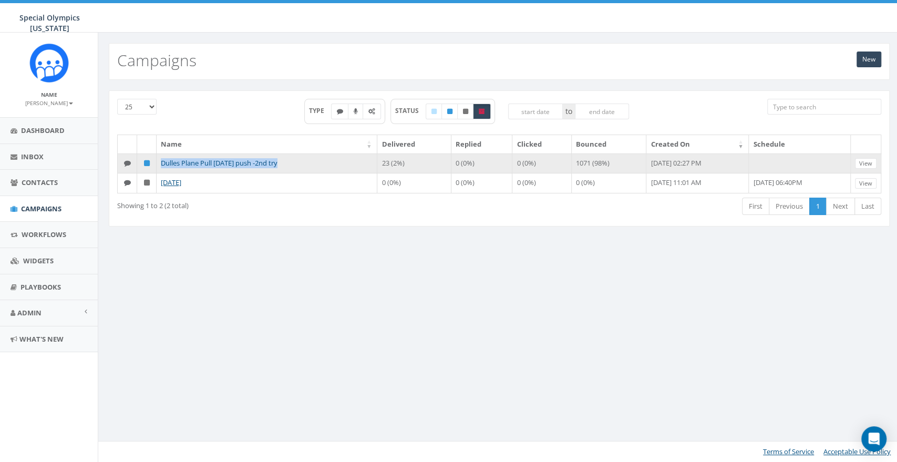
drag, startPoint x: 298, startPoint y: 161, endPoint x: 160, endPoint y: 162, distance: 138.7
click at [160, 162] on td "Dulles Plane Pull [DATE] push -2nd try" at bounding box center [267, 163] width 221 height 20
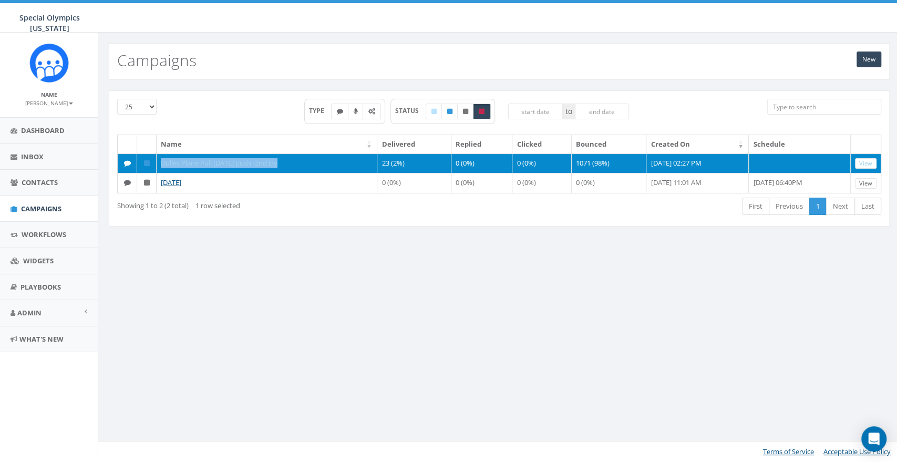
copy link "Dulles Plane Pull [DATE] push -2nd try"
